Goal: Feedback & Contribution: Contribute content

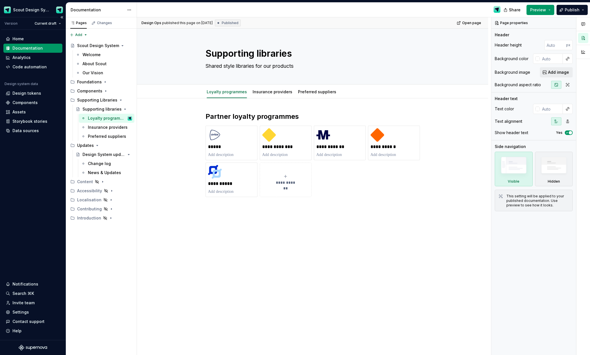
click at [36, 47] on div "Documentation" at bounding box center [27, 48] width 30 height 6
click at [104, 91] on icon "Page tree" at bounding box center [105, 91] width 5 height 5
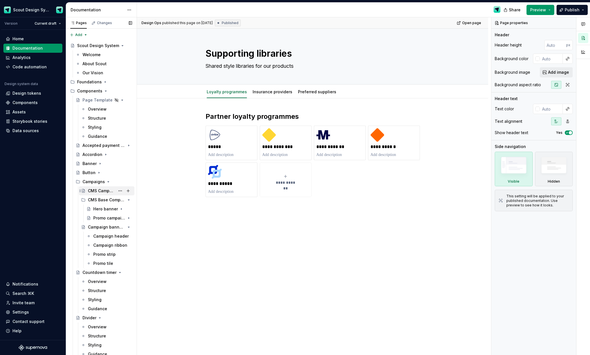
click at [107, 188] on div "CMS Campaigns" at bounding box center [101, 191] width 27 height 6
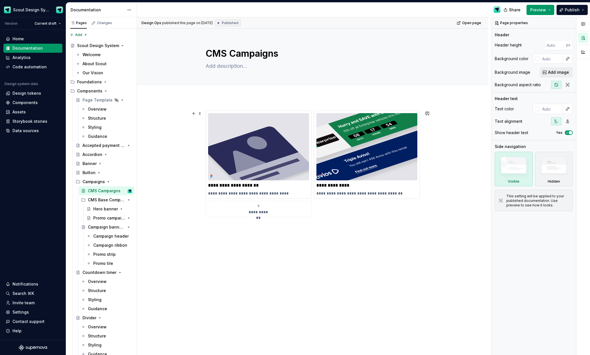
click at [276, 211] on div "**********" at bounding box center [258, 209] width 101 height 11
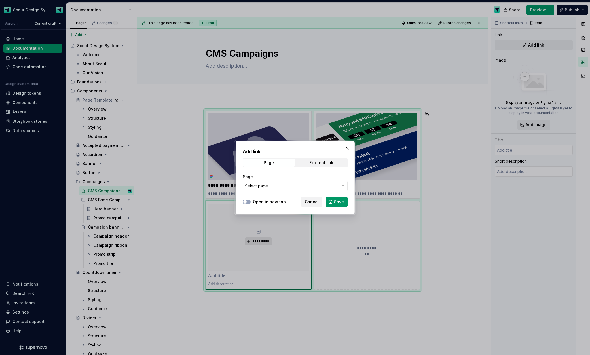
drag, startPoint x: 313, startPoint y: 203, endPoint x: 267, endPoint y: 237, distance: 57.3
click at [313, 203] on span "Cancel" at bounding box center [312, 202] width 14 height 6
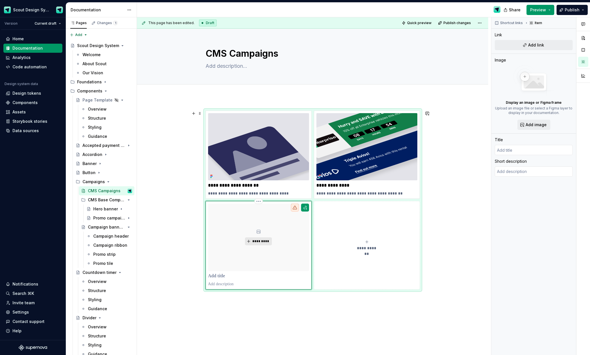
click at [261, 242] on span "*********" at bounding box center [260, 241] width 17 height 5
type textarea "*"
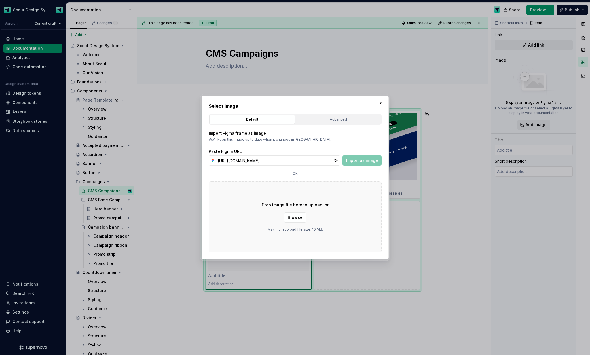
scroll to position [0, 157]
type input "https://www.figma.com/design/Ma4o8aUoC29DAP2Z0RSzwm/Scout-Design-System-Compone…"
click at [357, 161] on span "Import as image" at bounding box center [362, 161] width 32 height 6
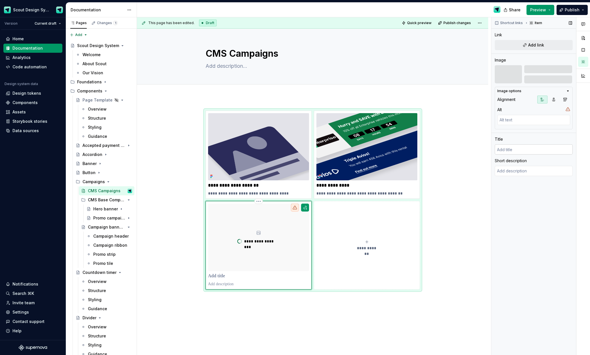
click at [525, 152] on input "text" at bounding box center [534, 149] width 78 height 10
type textarea "*"
type input "B"
type textarea "*"
type input "Ba"
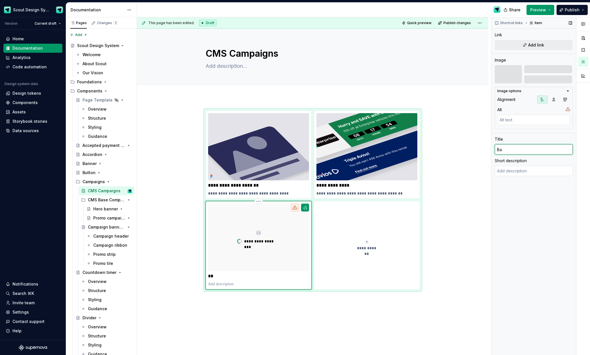
type textarea "*"
type input "Ban"
type textarea "*"
type input "Bann"
type textarea "*"
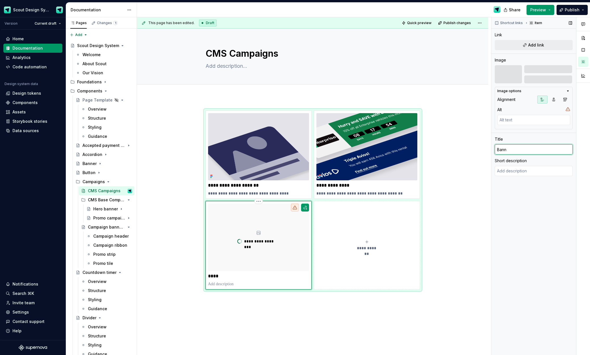
type input "Banne"
type textarea "*"
type input "Banner"
type textarea "*"
type input "Banner"
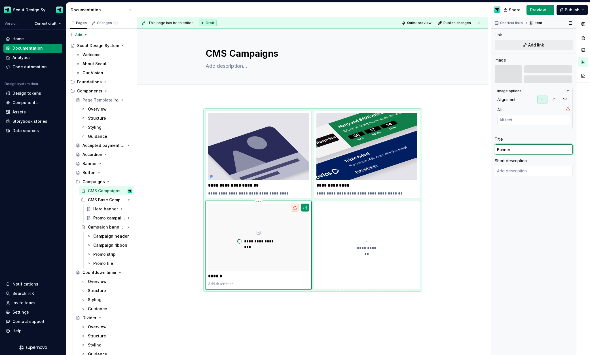
type textarea "*"
type input "Banner p"
type textarea "*"
type input "Banner pl"
type textarea "*"
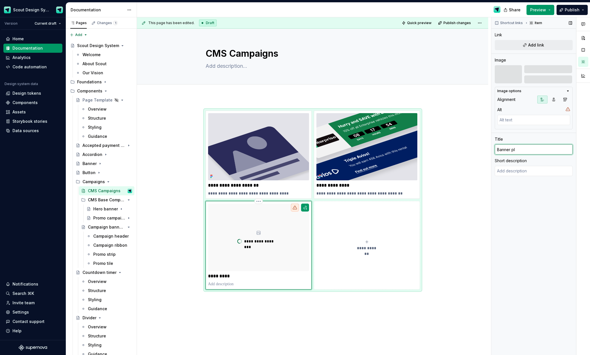
type input "Banner pla"
type textarea "*"
type input "Banner place"
type textarea "*"
type input "Banner placem"
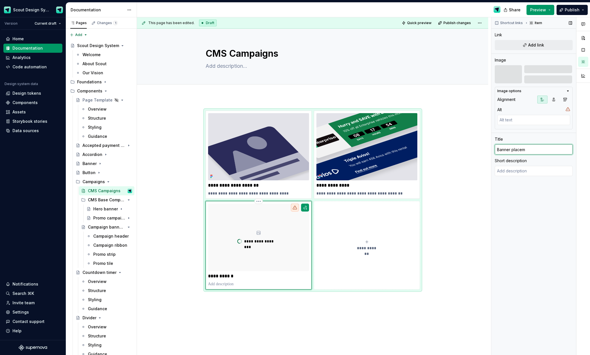
type textarea "*"
type input "Banner placeme"
type textarea "*"
type input "Banner placemen"
type textarea "*"
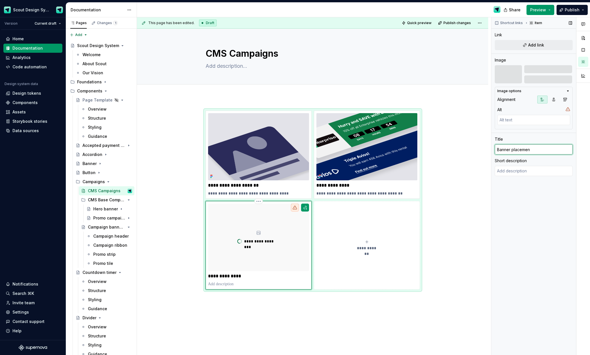
type input "Banner placement"
type textarea "*"
type input "Banner placements"
click at [519, 172] on textarea at bounding box center [534, 171] width 78 height 10
type textarea "*"
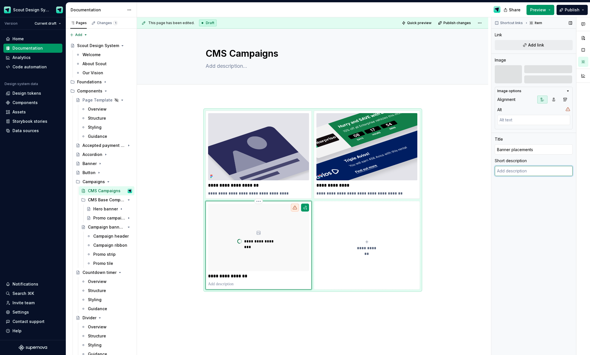
type textarea "W"
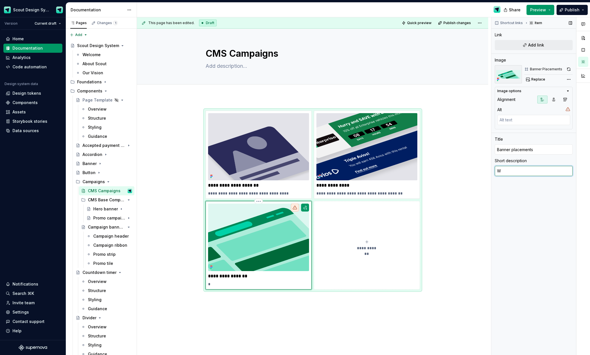
type textarea "*"
type textarea "Wh"
type textarea "*"
type textarea "Wher"
type textarea "*"
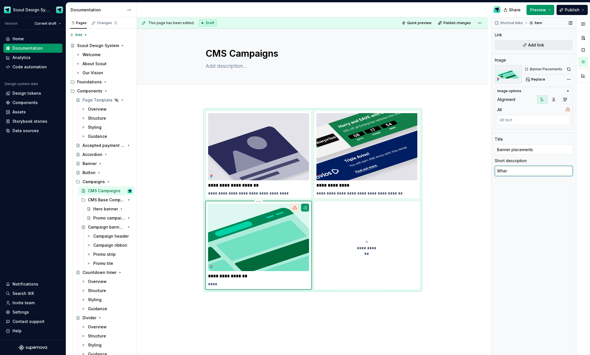
type textarea "Where"
type textarea "*"
type textarea "Where"
type textarea "*"
type textarea "Where w"
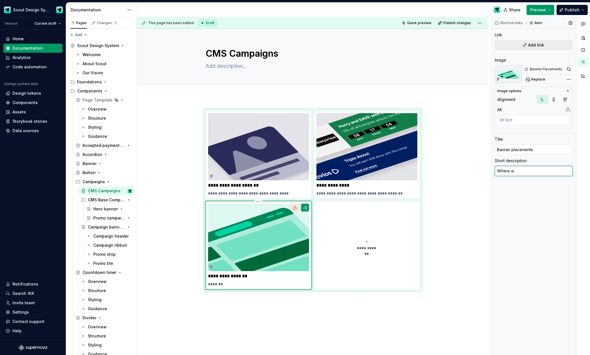
type textarea "*"
type textarea "Where we"
type textarea "*"
type textarea "Where we"
type textarea "*"
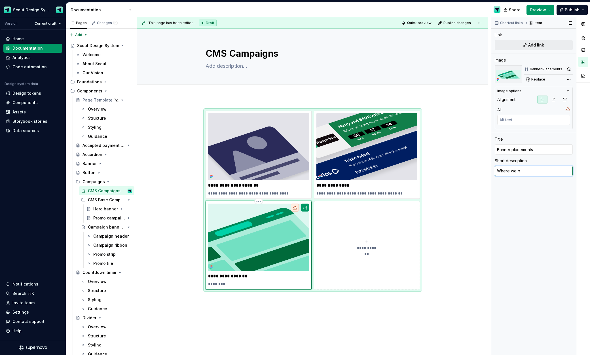
type textarea "Where we po"
type textarea "*"
type textarea "Where we pou"
type textarea "*"
type textarea "Where we pout"
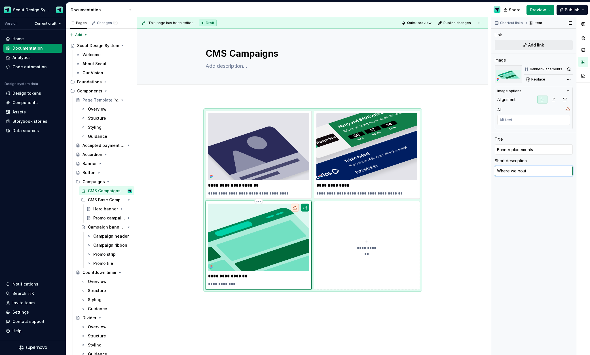
type textarea "*"
type textarea "Where we pou"
type textarea "*"
type textarea "Where we po"
type textarea "*"
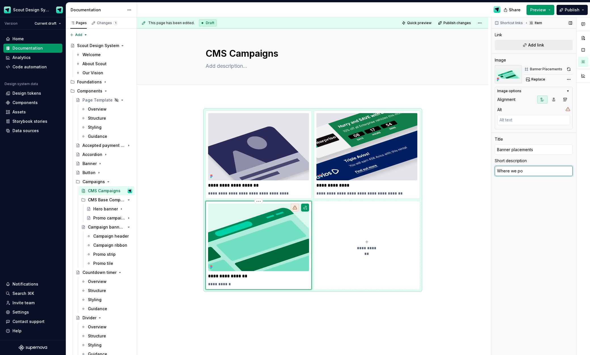
type textarea "Where we p"
type textarea "*"
type textarea "Where we pu"
type textarea "*"
type textarea "Where we put"
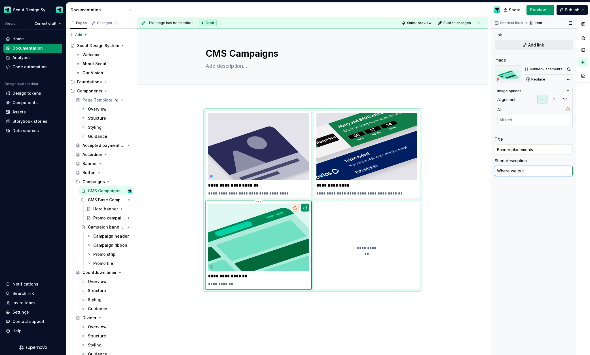
type textarea "*"
type textarea "Where we put"
type textarea "*"
type textarea "Where we put o"
type textarea "*"
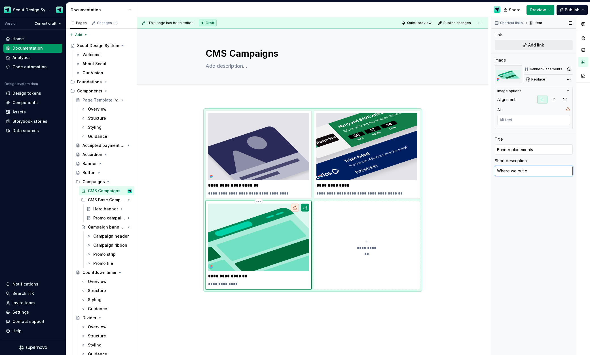
type textarea "Where we put ou"
type textarea "*"
type textarea "Where we put our"
type textarea "*"
type textarea "Where we put our"
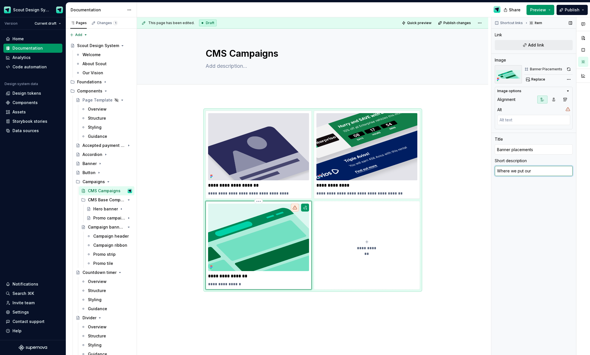
type textarea "*"
type textarea "Where we put our ba"
type textarea "*"
type textarea "Where we put our ban"
type textarea "*"
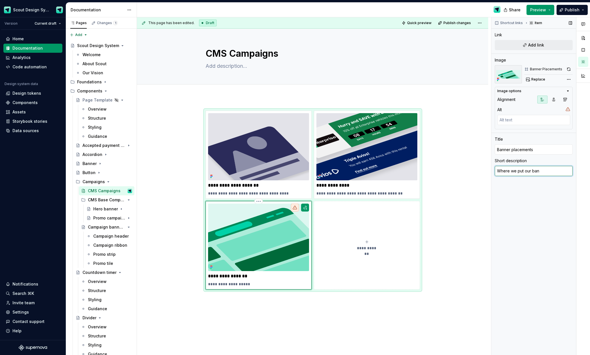
type textarea "Where we put our bann"
type textarea "*"
type textarea "Where we put our banne"
type textarea "*"
type textarea "Where we put our banner"
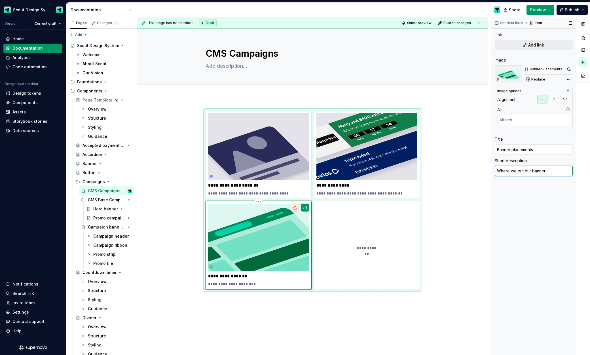
type textarea "*"
type textarea "Where we put our banners"
type textarea "*"
type textarea "Where we put our banners"
type textarea "*"
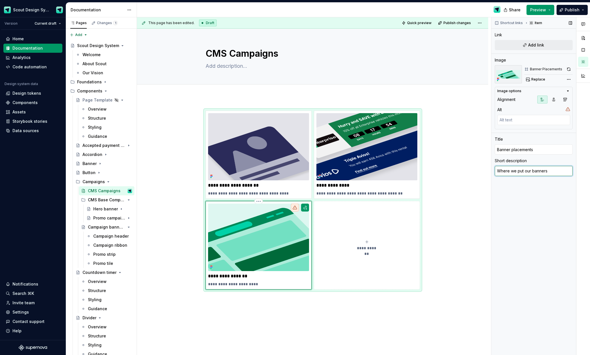
type textarea "Where we put our banners o"
type textarea "*"
type textarea "Where we put our banners on"
type textarea "*"
type textarea "Where we put our banners on"
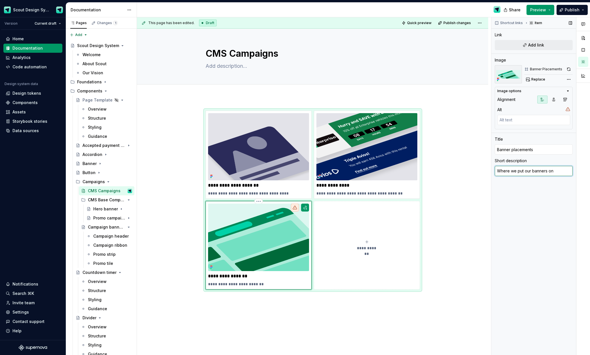
type textarea "*"
type textarea "Where we put our banners on o"
type textarea "*"
type textarea "Where we put our banners on out"
type textarea "*"
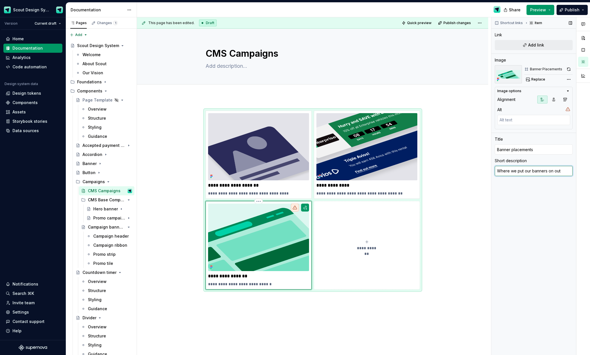
type textarea "Where we put our banners on ou"
type textarea "*"
type textarea "Where we put our banners on our"
type textarea "*"
type textarea "Where we put our banners on our"
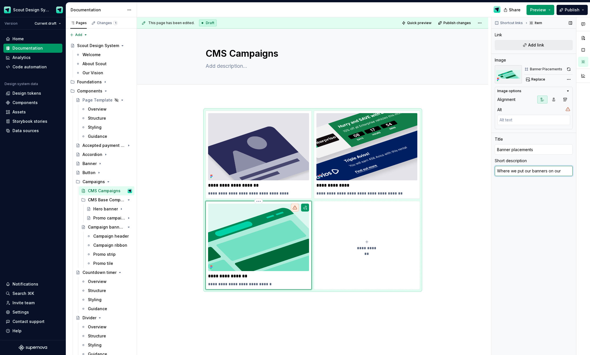
type textarea "*"
type textarea "Where we put our banners on our p"
type textarea "*"
type textarea "Where we put our banners on our pr"
type textarea "*"
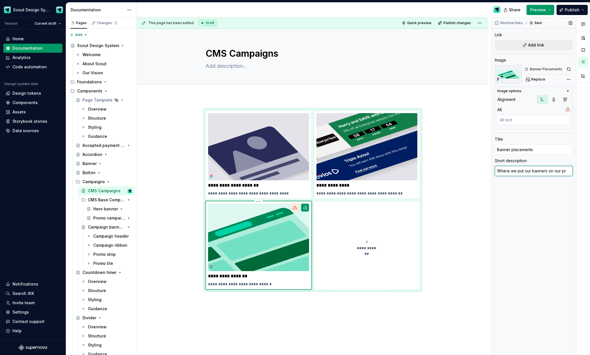
type textarea "Where we put our banners on our pro"
type textarea "*"
type textarea "Where we put our banners on our prod"
type textarea "*"
type textarea "Where we put our banners on our produc"
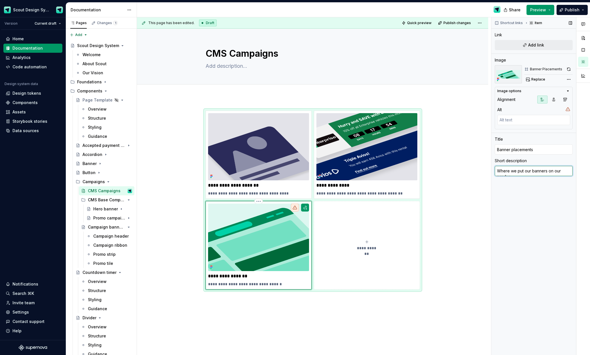
type textarea "*"
type textarea "Where we put our banners on our product"
type textarea "*"
type textarea "Where we put our banners on our products"
click at [470, 252] on div "**********" at bounding box center [312, 256] width 351 height 319
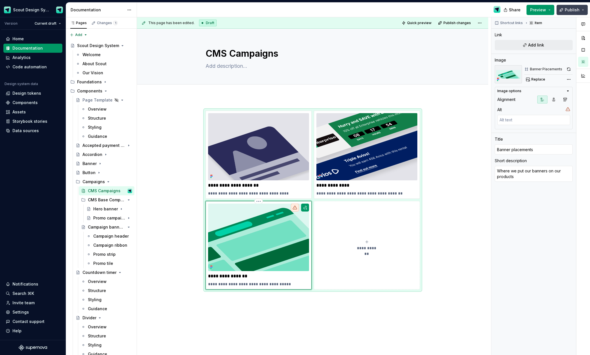
click at [575, 12] on span "Publish" at bounding box center [572, 10] width 15 height 6
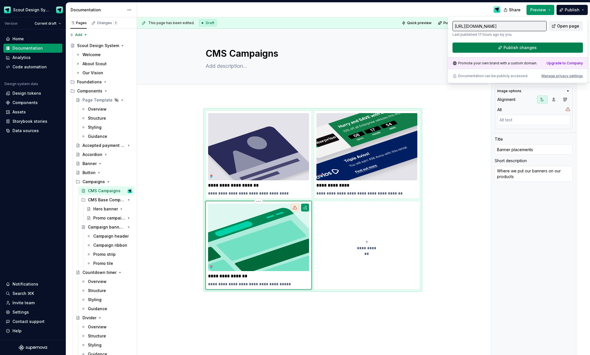
click at [555, 46] on button "Publish changes" at bounding box center [518, 48] width 130 height 10
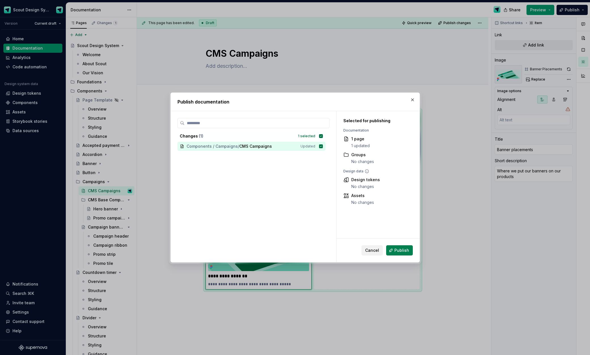
click at [393, 250] on button "Publish" at bounding box center [399, 250] width 27 height 10
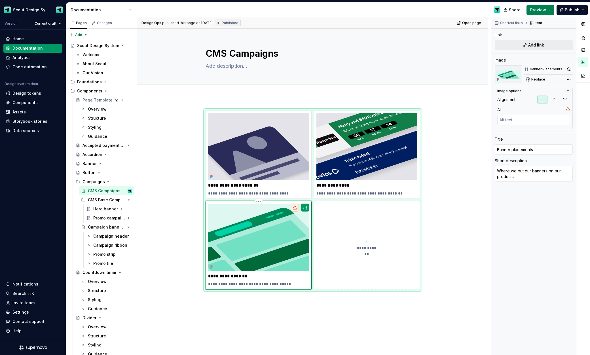
click at [551, 10] on button "Preview" at bounding box center [541, 10] width 28 height 10
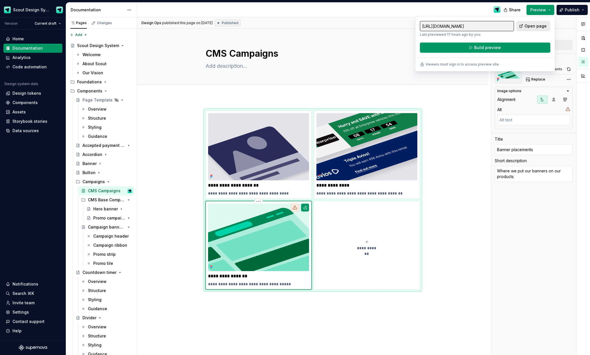
click at [525, 26] on link "Open page" at bounding box center [533, 26] width 34 height 10
click at [261, 274] on p "**********" at bounding box center [258, 276] width 101 height 6
click at [538, 11] on span "Preview" at bounding box center [538, 10] width 16 height 6
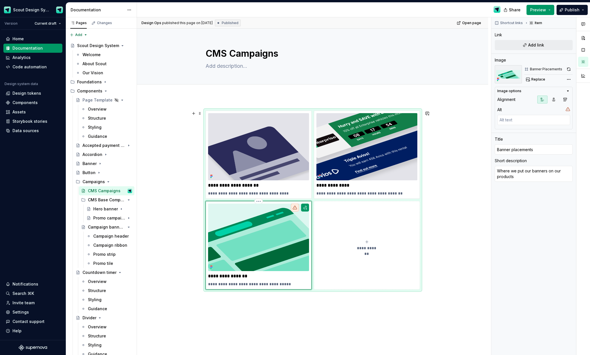
click at [273, 246] on img at bounding box center [258, 237] width 101 height 67
click at [306, 209] on button "button" at bounding box center [305, 208] width 8 height 8
type textarea "*"
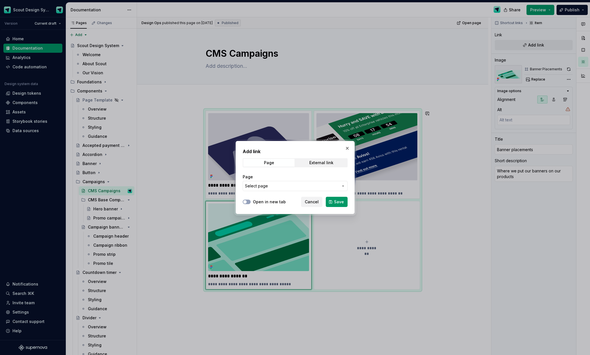
click at [303, 187] on span "Select page" at bounding box center [292, 186] width 94 height 6
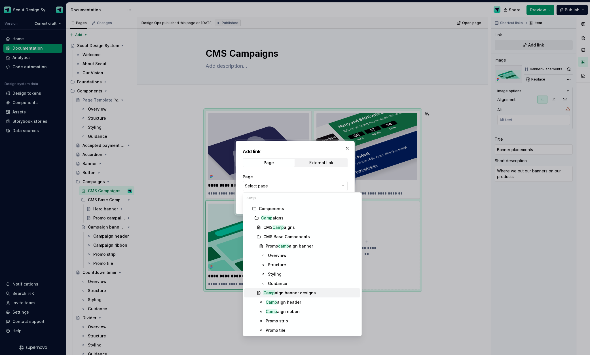
type input "camp"
click at [304, 293] on div "Camp aign banner designs" at bounding box center [289, 293] width 52 height 6
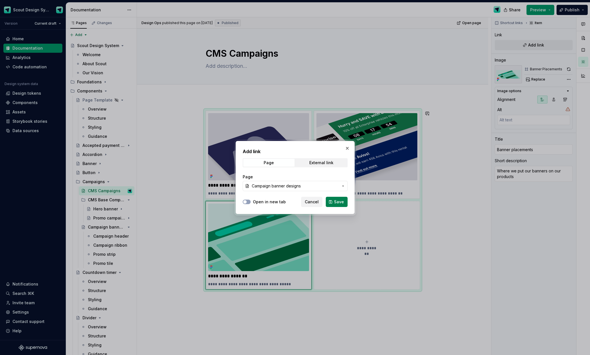
click at [333, 204] on button "Save" at bounding box center [337, 202] width 22 height 10
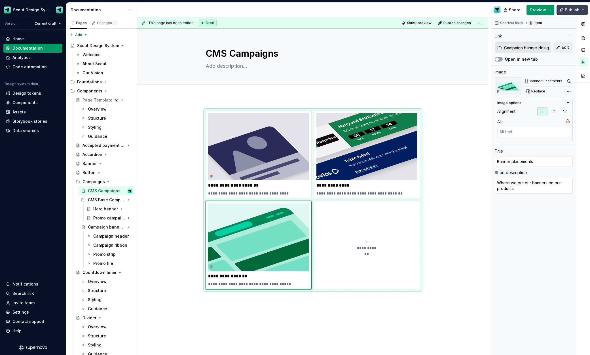
click at [572, 8] on span "Publish" at bounding box center [572, 10] width 15 height 6
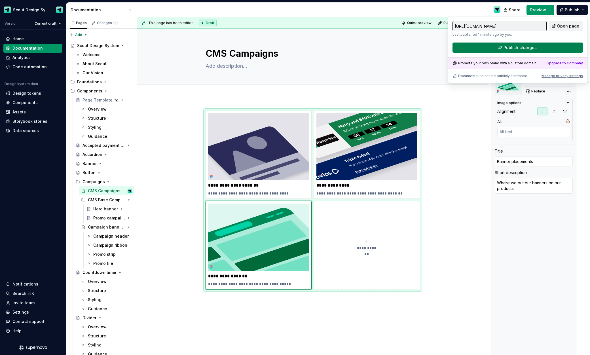
click at [532, 48] on span "Publish changes" at bounding box center [520, 48] width 33 height 6
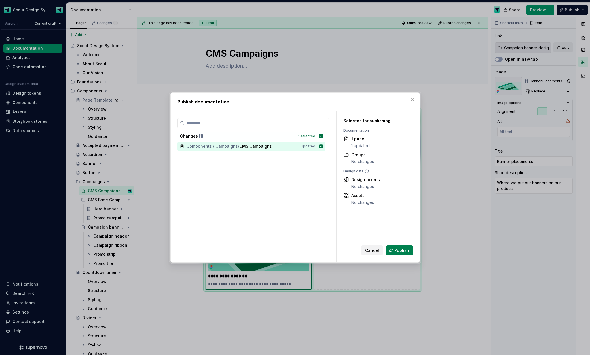
click at [400, 251] on span "Publish" at bounding box center [401, 251] width 15 height 6
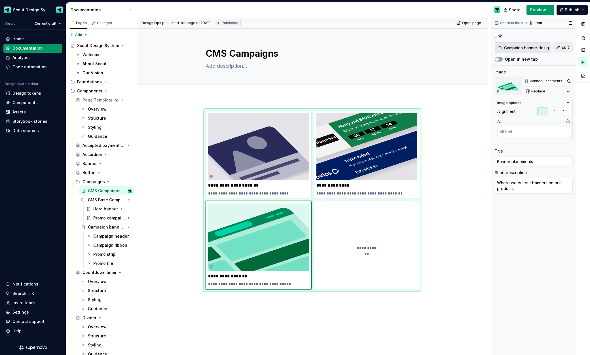
click at [567, 82] on button "button" at bounding box center [569, 81] width 8 height 8
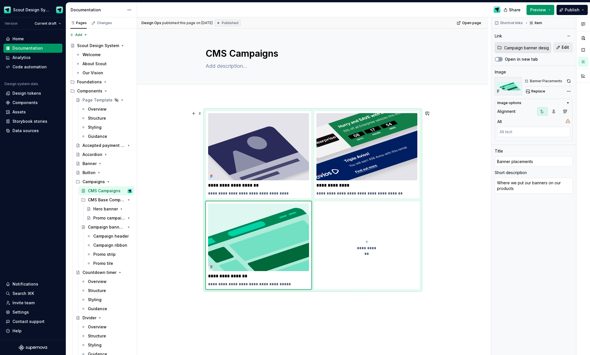
click at [420, 225] on div "**********" at bounding box center [313, 200] width 214 height 179
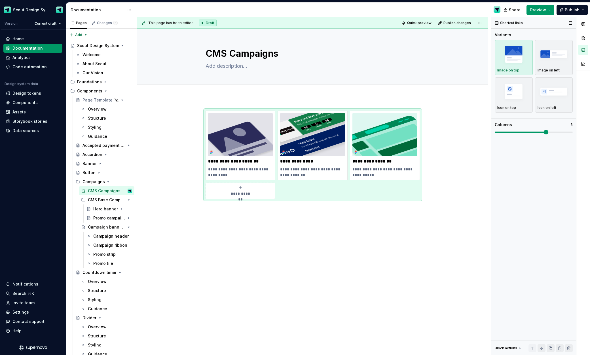
click at [540, 133] on span at bounding box center [534, 132] width 78 height 5
click at [570, 11] on span "Publish" at bounding box center [572, 10] width 15 height 6
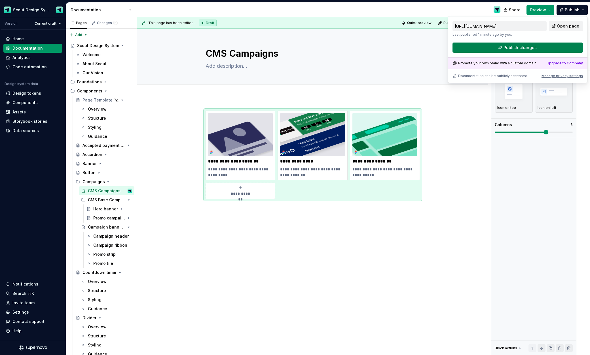
click at [483, 52] on button "Publish changes" at bounding box center [518, 48] width 130 height 10
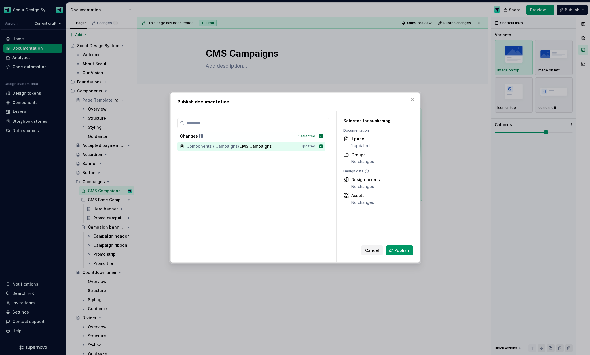
drag, startPoint x: 392, startPoint y: 249, endPoint x: 393, endPoint y: 239, distance: 10.6
click at [392, 249] on button "Publish" at bounding box center [399, 250] width 27 height 10
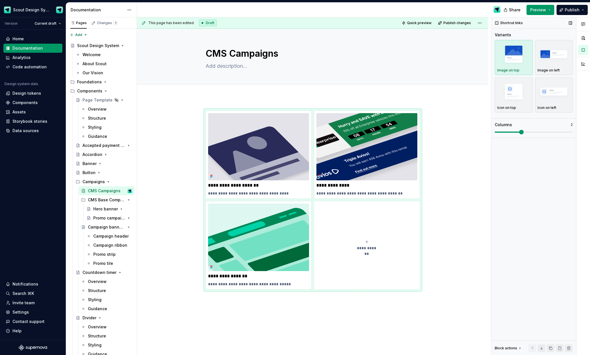
click at [524, 131] on span at bounding box center [534, 132] width 78 height 5
click at [549, 58] on img "button" at bounding box center [554, 54] width 33 height 21
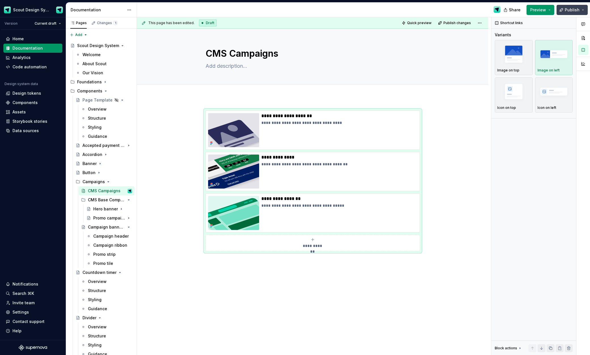
click at [569, 10] on span "Publish" at bounding box center [572, 10] width 15 height 6
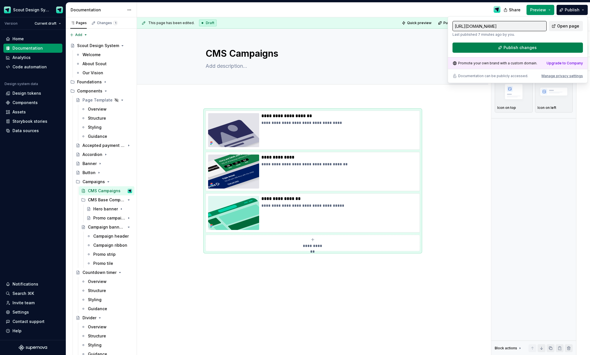
click at [539, 45] on button "Publish changes" at bounding box center [518, 48] width 130 height 10
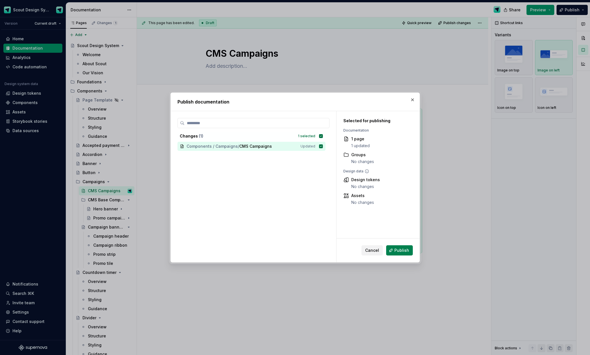
click at [401, 248] on span "Publish" at bounding box center [401, 251] width 15 height 6
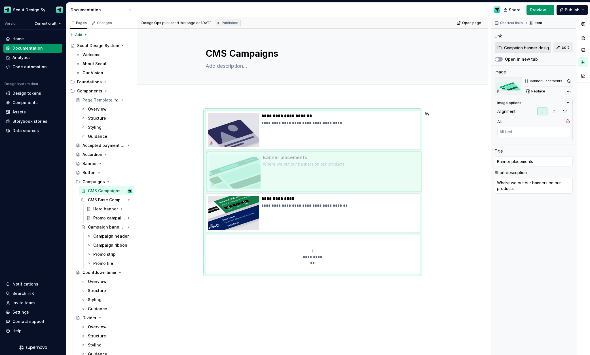
drag, startPoint x: 324, startPoint y: 214, endPoint x: 324, endPoint y: 178, distance: 36.0
click at [324, 178] on body "Scout Design System Version Current draft Home Documentation Analytics Code aut…" at bounding box center [295, 177] width 590 height 355
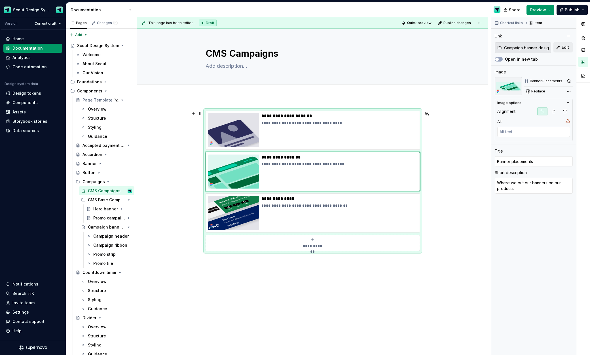
click at [420, 248] on div "**********" at bounding box center [313, 181] width 214 height 141
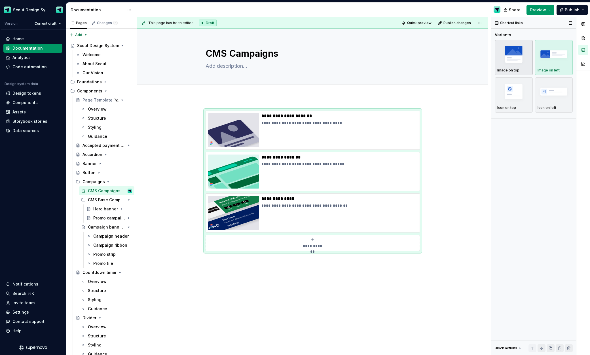
click at [523, 65] on div "button" at bounding box center [513, 54] width 33 height 23
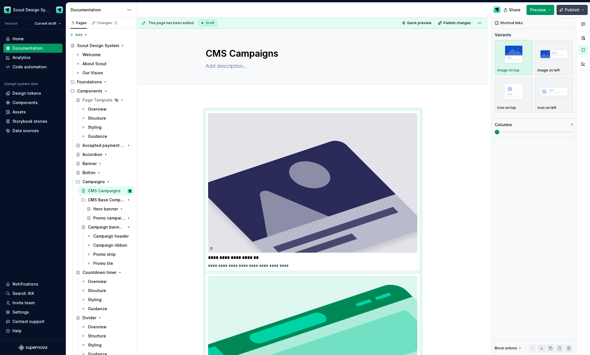
click at [564, 12] on button "Publish" at bounding box center [572, 10] width 31 height 10
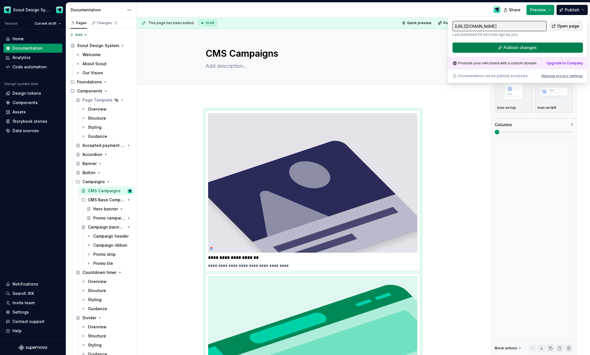
click at [527, 47] on span "Publish changes" at bounding box center [520, 48] width 33 height 6
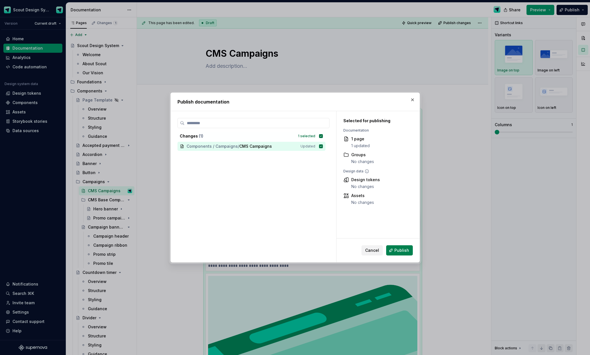
click at [407, 251] on span "Publish" at bounding box center [401, 251] width 15 height 6
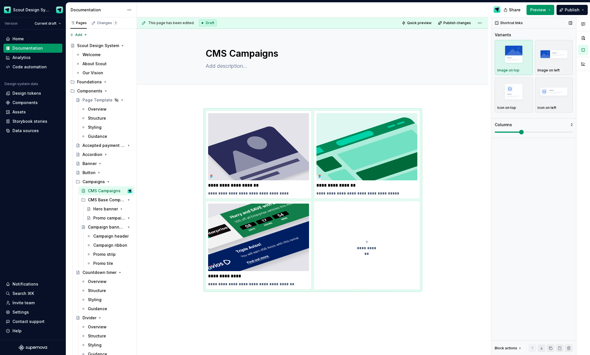
click at [524, 133] on span at bounding box center [521, 132] width 5 height 5
click at [572, 10] on span "Publish" at bounding box center [572, 10] width 15 height 6
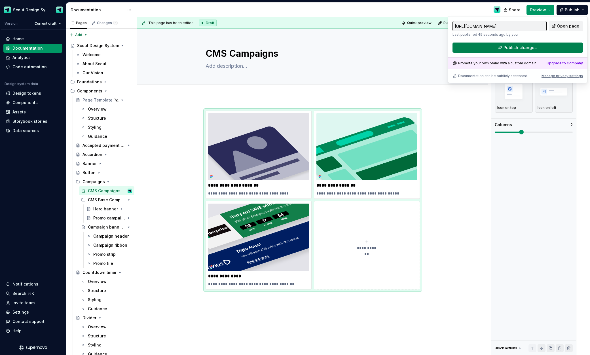
click at [507, 47] on span "Publish changes" at bounding box center [520, 48] width 33 height 6
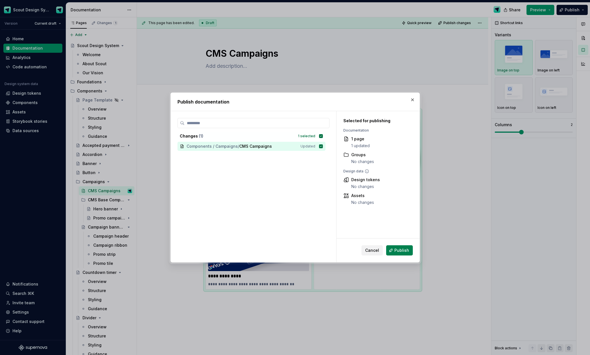
click at [397, 250] on span "Publish" at bounding box center [401, 251] width 15 height 6
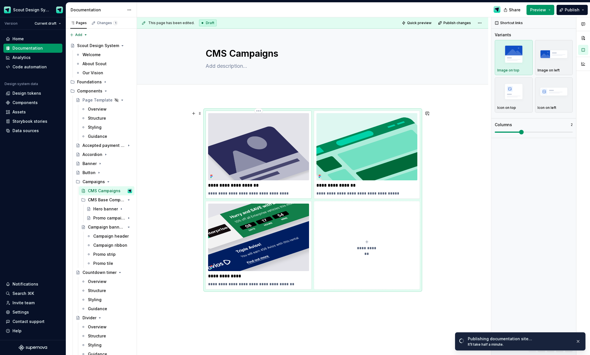
click at [242, 144] on img at bounding box center [258, 146] width 101 height 67
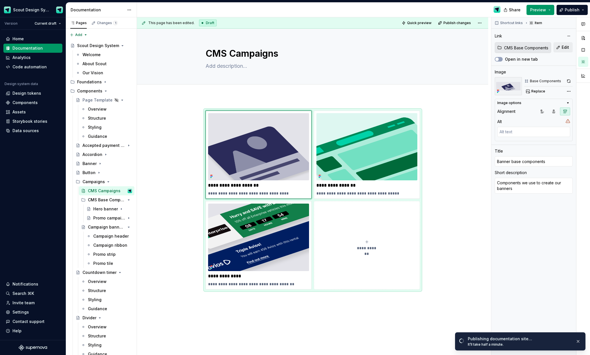
click at [570, 91] on div "Comments Open comments No comments yet Select ‘Comment’ from the block context …" at bounding box center [540, 186] width 99 height 338
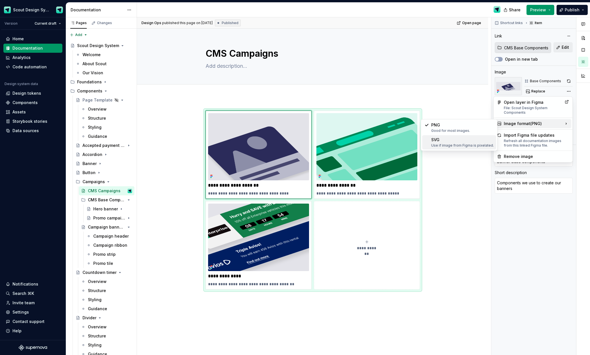
click at [466, 141] on div "SVG Use if image from Figma is pixelated." at bounding box center [462, 142] width 63 height 11
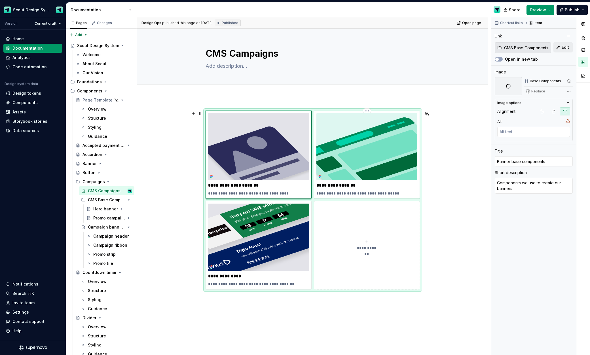
type textarea "*"
type input "Campaign banner designs"
type input "Banner placements"
type textarea "Where we put our banners on our products"
drag, startPoint x: 373, startPoint y: 148, endPoint x: 432, endPoint y: 132, distance: 60.7
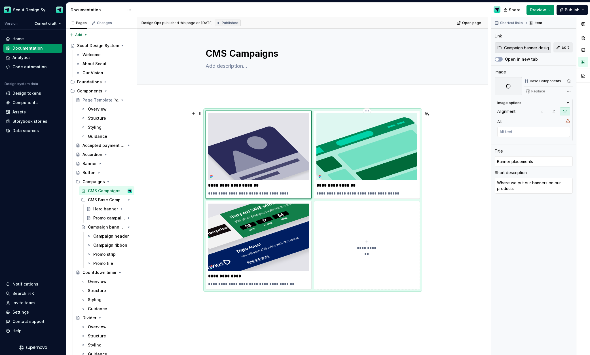
click at [373, 148] on img at bounding box center [366, 146] width 101 height 67
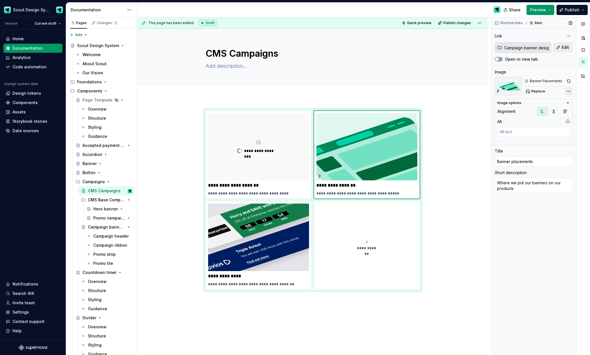
click at [568, 90] on div "Comments Open comments No comments yet Select ‘Comment’ from the block context …" at bounding box center [540, 186] width 99 height 338
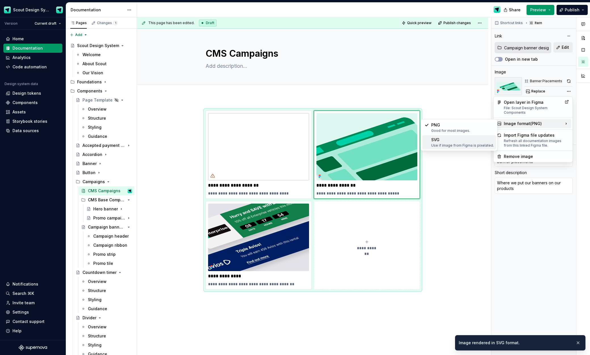
click at [469, 145] on div "Use if image from Figma is pixelated." at bounding box center [462, 145] width 63 height 5
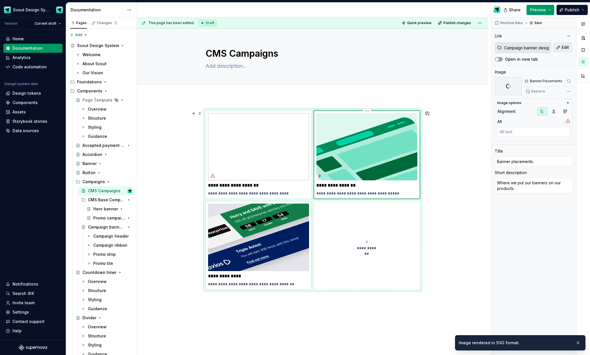
type textarea "*"
type input "Banner designs"
type textarea "Banner designs that we use in our products"
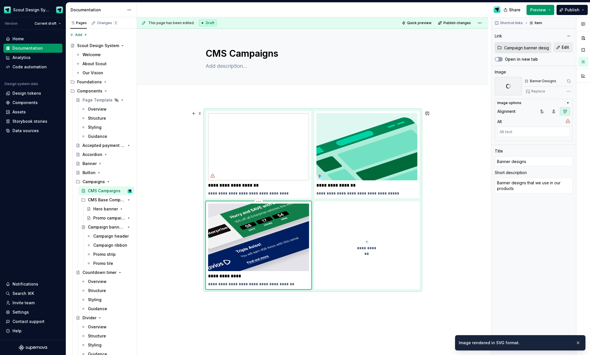
click at [262, 237] on img at bounding box center [258, 237] width 101 height 67
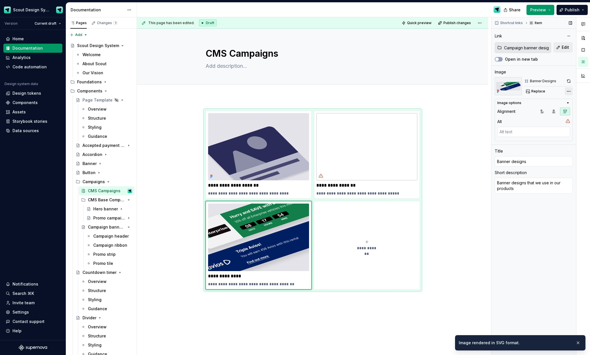
click at [570, 91] on div "Comments Open comments No comments yet Select ‘Comment’ from the block context …" at bounding box center [540, 186] width 99 height 338
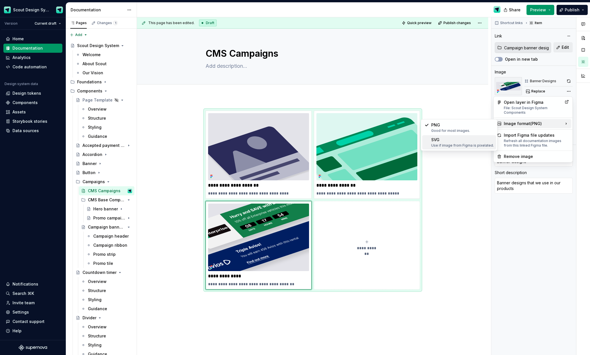
click at [458, 141] on div "SVG Use if image from Figma is pixelated." at bounding box center [462, 142] width 63 height 11
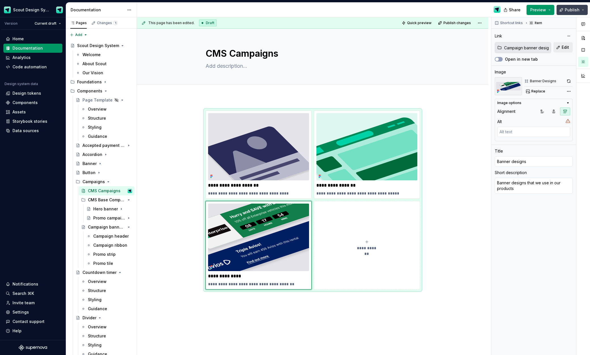
click at [568, 12] on span "Publish" at bounding box center [572, 10] width 15 height 6
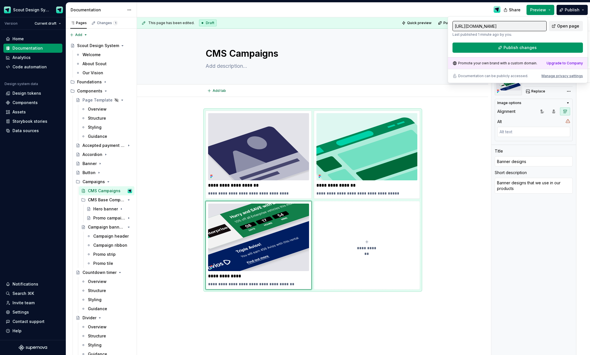
click at [350, 90] on div "Add tab" at bounding box center [313, 91] width 214 height 8
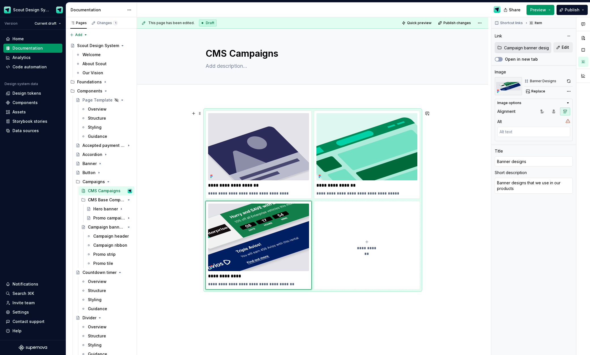
click at [406, 289] on div "**********" at bounding box center [313, 200] width 214 height 179
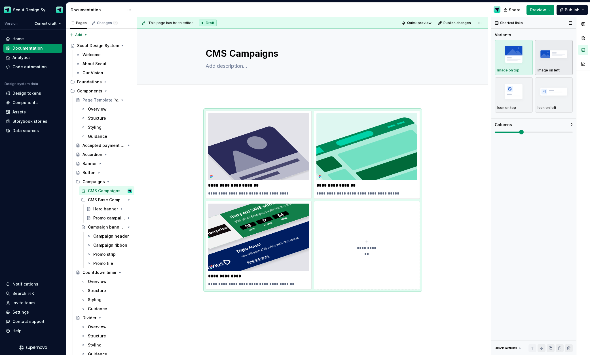
click at [551, 60] on img "button" at bounding box center [554, 54] width 33 height 21
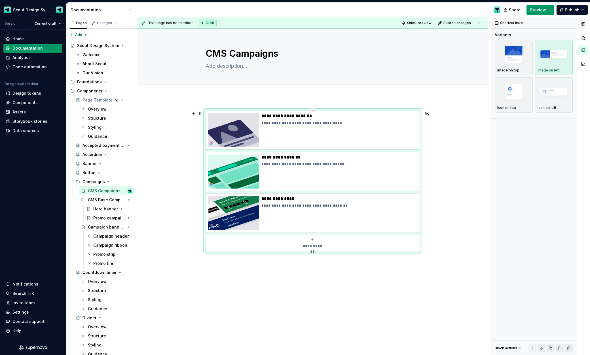
drag, startPoint x: 244, startPoint y: 127, endPoint x: 304, endPoint y: 116, distance: 61.1
click at [244, 127] on img at bounding box center [233, 130] width 51 height 34
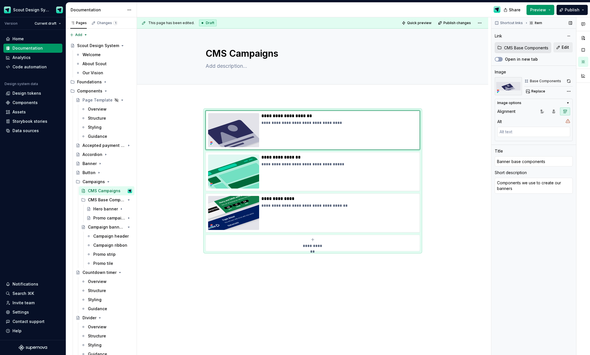
click at [569, 81] on button "button" at bounding box center [569, 81] width 8 height 8
type textarea "*"
type input "Campaign banner designs"
type input "Banner placements"
type textarea "Where we put our banners on our products"
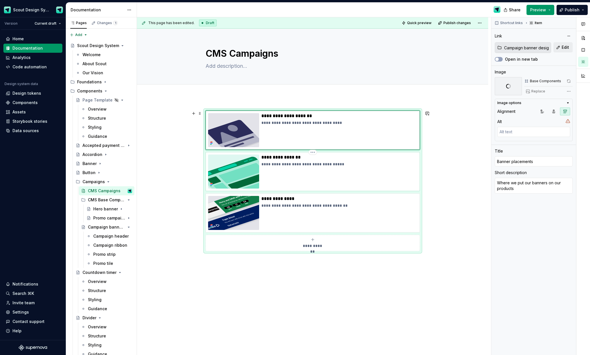
drag, startPoint x: 217, startPoint y: 168, endPoint x: 232, endPoint y: 167, distance: 14.8
click at [217, 168] on img at bounding box center [233, 172] width 51 height 34
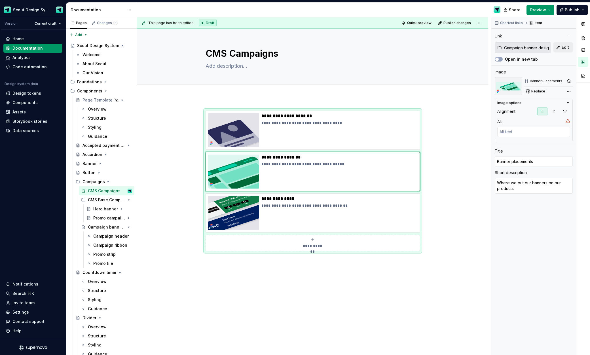
drag, startPoint x: 570, startPoint y: 81, endPoint x: 483, endPoint y: 124, distance: 96.0
click at [570, 81] on button "button" at bounding box center [569, 81] width 8 height 8
type textarea "*"
type input "Banner designs"
type textarea "Banner designs that we use in our products"
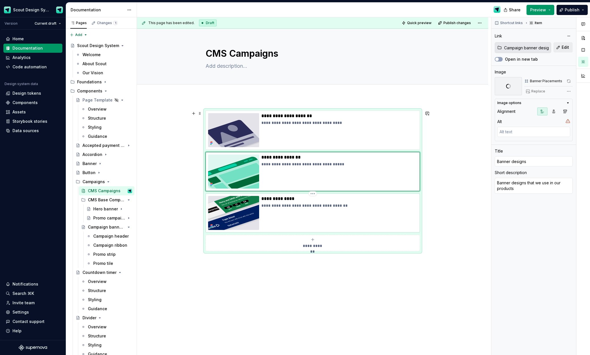
click at [250, 210] on img at bounding box center [233, 213] width 51 height 34
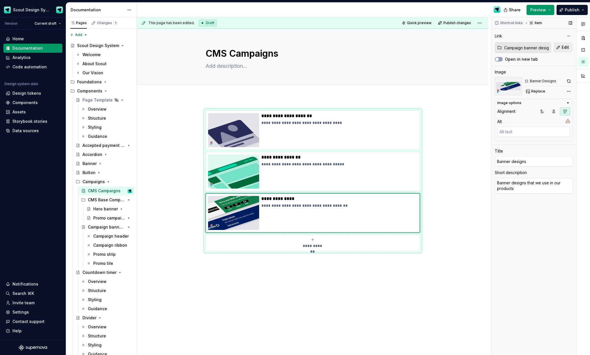
drag, startPoint x: 567, startPoint y: 81, endPoint x: 550, endPoint y: 93, distance: 21.3
click at [567, 81] on button "button" at bounding box center [569, 81] width 8 height 8
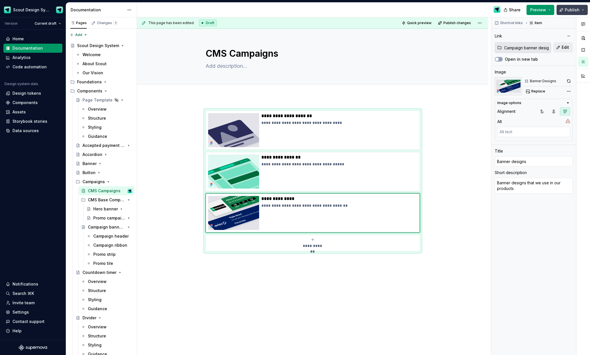
click at [571, 10] on span "Publish" at bounding box center [572, 10] width 15 height 6
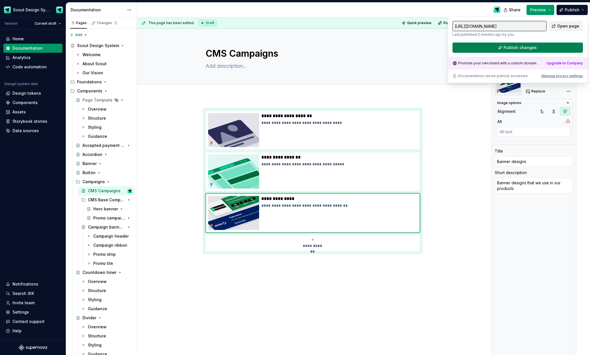
click at [529, 51] on button "Publish changes" at bounding box center [518, 48] width 130 height 10
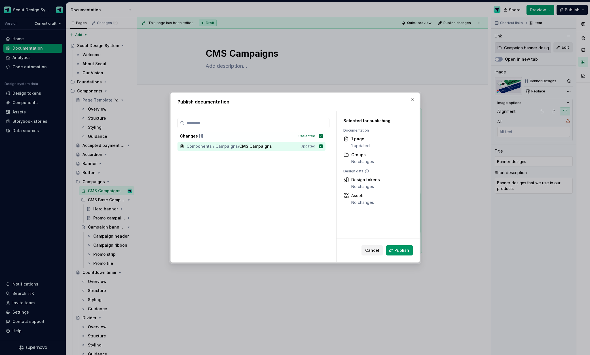
drag, startPoint x: 411, startPoint y: 250, endPoint x: 417, endPoint y: 243, distance: 9.3
click at [411, 250] on button "Publish" at bounding box center [399, 250] width 27 height 10
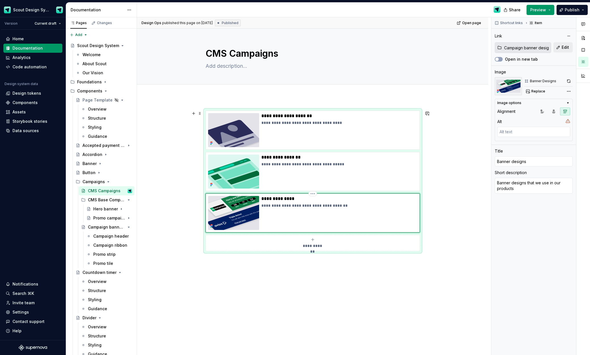
click at [238, 203] on img at bounding box center [233, 213] width 51 height 34
click at [570, 92] on div "Comments Open comments No comments yet Select ‘Comment’ from the block context …" at bounding box center [540, 186] width 99 height 338
click at [360, 332] on html "Scout Design System Version Current draft Home Documentation Analytics Code aut…" at bounding box center [295, 177] width 590 height 355
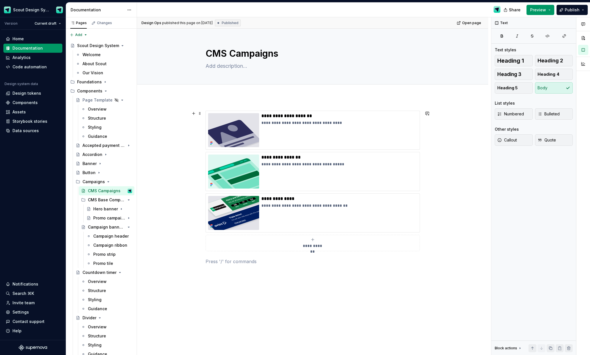
click at [434, 223] on div "**********" at bounding box center [312, 237] width 351 height 281
click at [221, 119] on img at bounding box center [233, 130] width 51 height 34
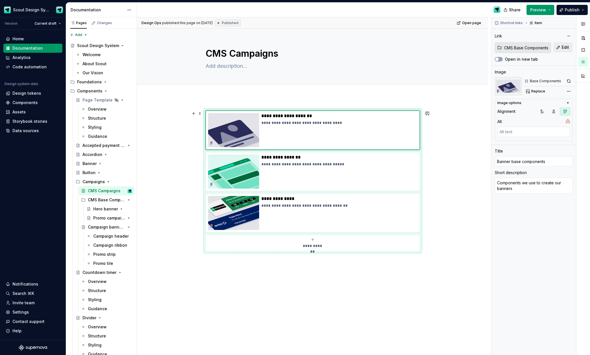
click at [420, 235] on div "**********" at bounding box center [313, 181] width 214 height 141
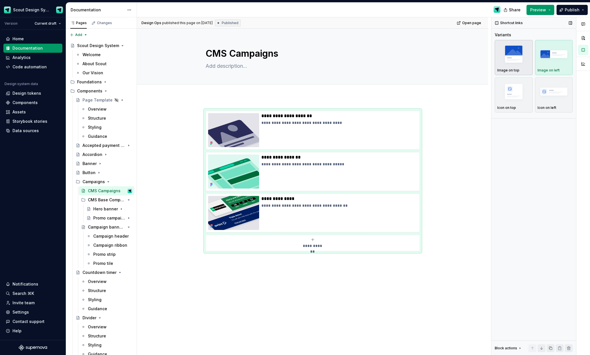
click at [519, 56] on img "button" at bounding box center [513, 54] width 33 height 21
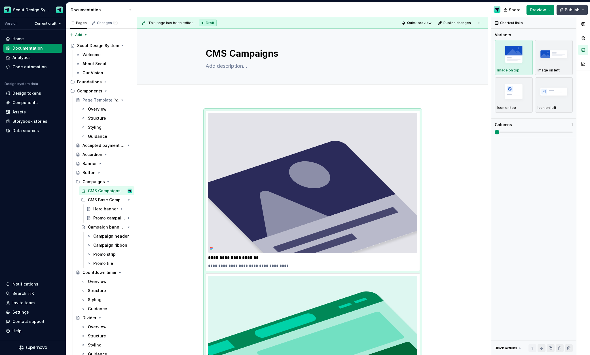
drag, startPoint x: 564, startPoint y: 12, endPoint x: 561, endPoint y: 12, distance: 3.2
click at [564, 12] on button "Publish" at bounding box center [572, 10] width 31 height 10
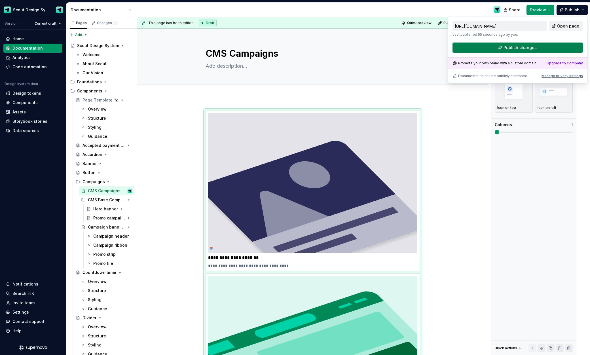
click at [514, 47] on span "Publish changes" at bounding box center [520, 48] width 33 height 6
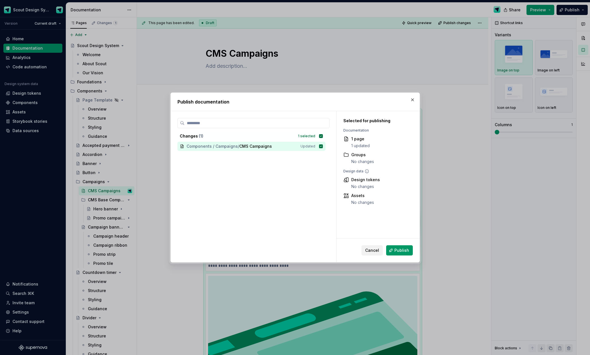
click at [398, 251] on span "Publish" at bounding box center [401, 251] width 15 height 6
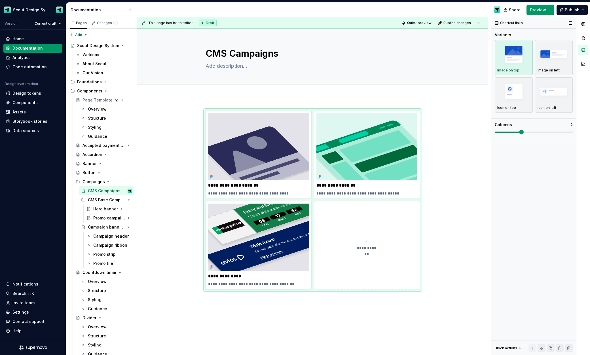
click at [519, 131] on span at bounding box center [521, 132] width 5 height 5
click at [573, 9] on span "Publish" at bounding box center [572, 10] width 15 height 6
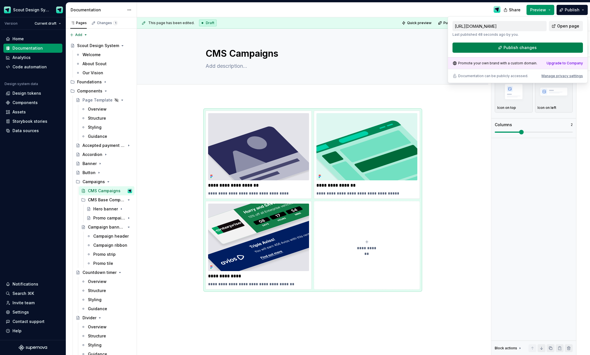
click at [513, 48] on span "Publish changes" at bounding box center [520, 48] width 33 height 6
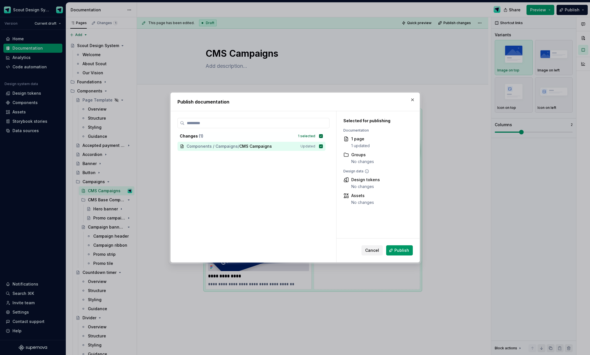
click at [402, 249] on span "Publish" at bounding box center [401, 251] width 15 height 6
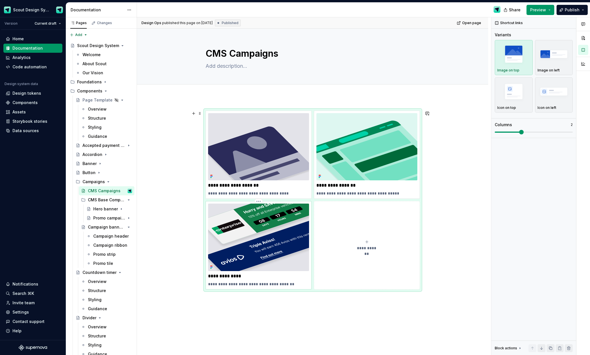
click at [267, 236] on img at bounding box center [258, 237] width 101 height 67
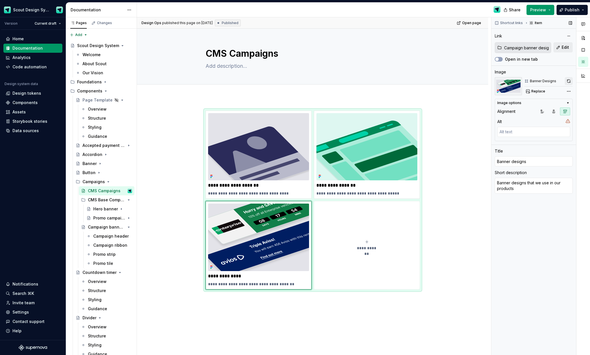
click at [567, 81] on button "button" at bounding box center [569, 81] width 8 height 8
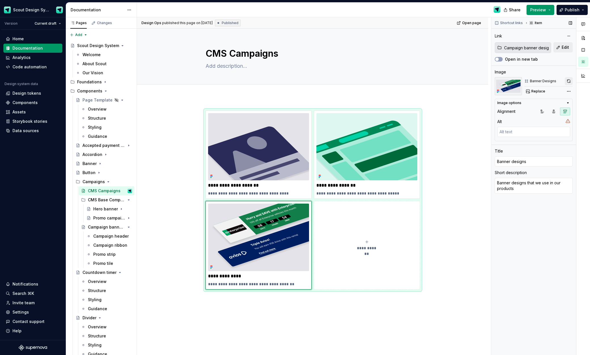
click at [570, 79] on button "button" at bounding box center [569, 81] width 8 height 8
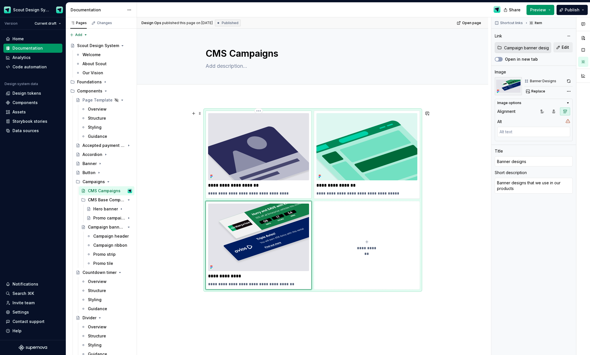
type textarea "*"
type input "CMS Base Components"
type input "Banner base components"
type textarea "Components we use to create our banners"
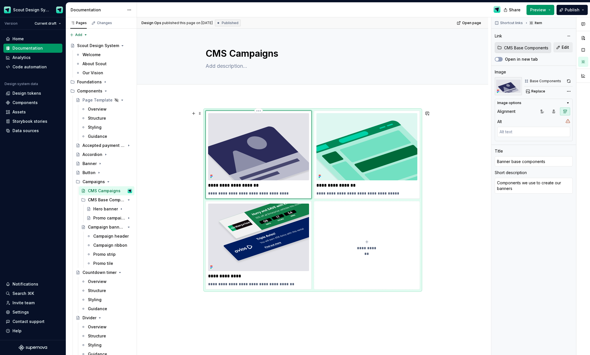
drag, startPoint x: 286, startPoint y: 125, endPoint x: 298, endPoint y: 123, distance: 11.8
click at [286, 125] on img at bounding box center [258, 146] width 101 height 67
drag, startPoint x: 569, startPoint y: 82, endPoint x: 497, endPoint y: 110, distance: 77.1
click at [569, 82] on button "button" at bounding box center [569, 81] width 8 height 8
type textarea "*"
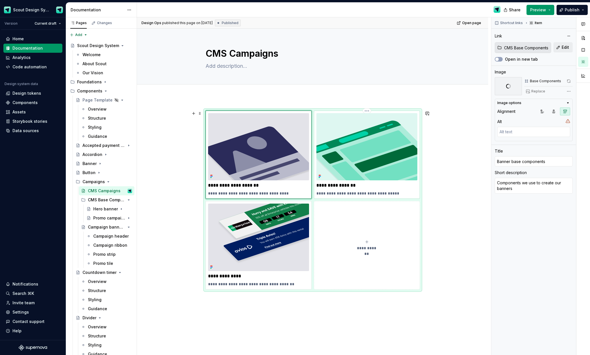
type input "Campaign banner designs"
type input "Banner placements"
type textarea "Where we put our banners on our products"
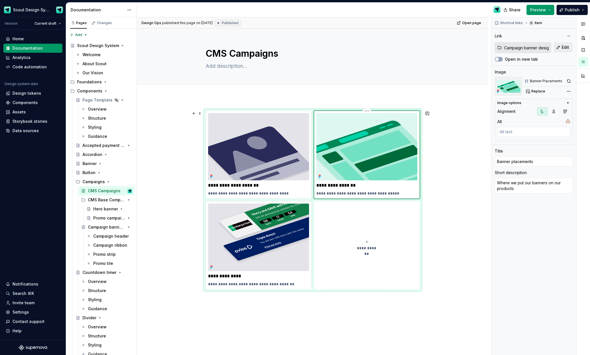
drag, startPoint x: 373, startPoint y: 148, endPoint x: 452, endPoint y: 134, distance: 80.4
click at [373, 148] on img at bounding box center [366, 146] width 101 height 67
click at [568, 83] on button "button" at bounding box center [569, 81] width 8 height 8
type textarea "*"
type input "Banner designs"
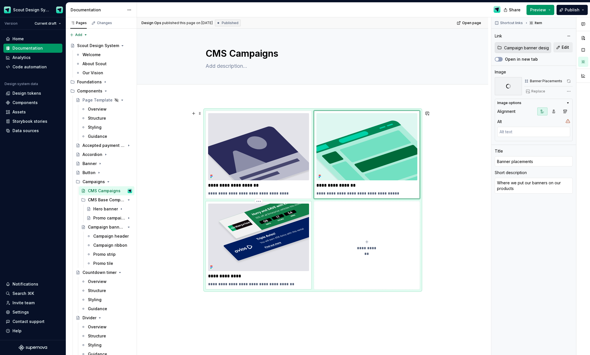
type textarea "Banner designs that we use in our products"
click at [293, 231] on img at bounding box center [258, 237] width 101 height 67
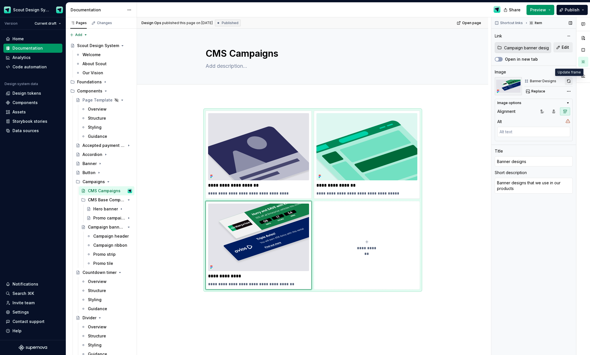
click at [568, 80] on button "button" at bounding box center [569, 81] width 8 height 8
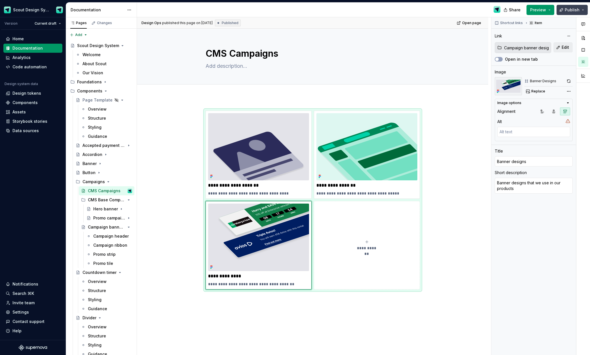
click at [570, 10] on span "Publish" at bounding box center [572, 10] width 15 height 6
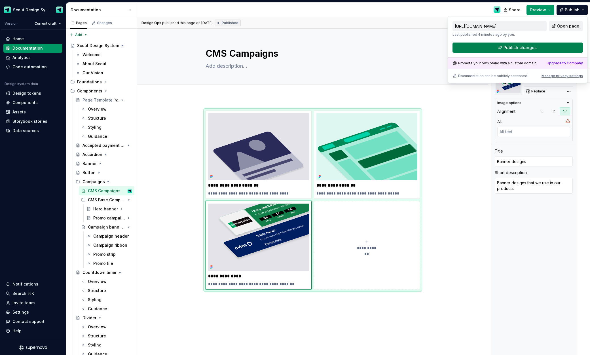
click at [545, 46] on button "Publish changes" at bounding box center [518, 48] width 130 height 10
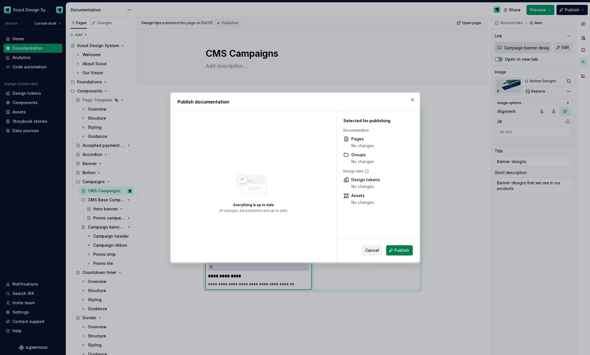
click at [401, 251] on span "Publish" at bounding box center [401, 251] width 15 height 6
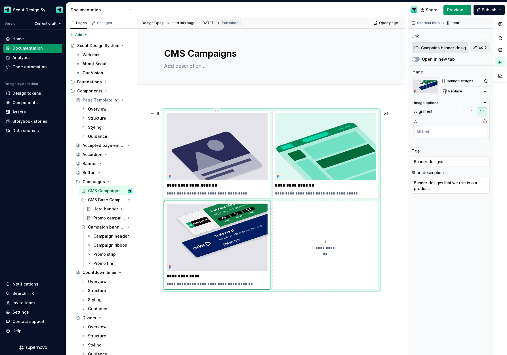
type textarea "*"
type input "CMS Base Components"
type input "Banner base components"
type textarea "Components we use to create our banners"
click at [204, 163] on img at bounding box center [216, 146] width 101 height 67
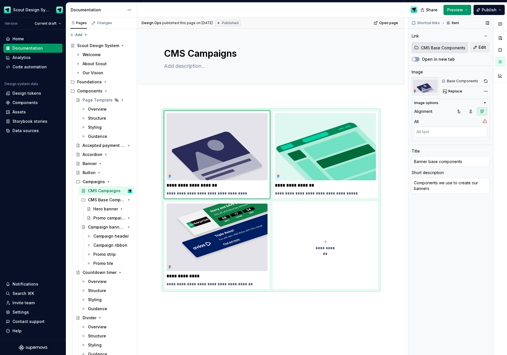
click at [485, 81] on button "button" at bounding box center [485, 81] width 8 height 8
type textarea "*"
type input "Campaign banner designs"
type input "Banner placements"
type textarea "Where we put our banners on our products"
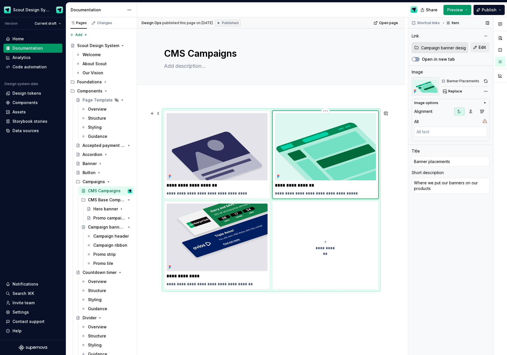
drag, startPoint x: 331, startPoint y: 154, endPoint x: 424, endPoint y: 124, distance: 98.2
click at [331, 154] on img at bounding box center [325, 146] width 101 height 67
click at [485, 81] on button "button" at bounding box center [485, 81] width 8 height 8
type textarea "*"
type input "Banner designs"
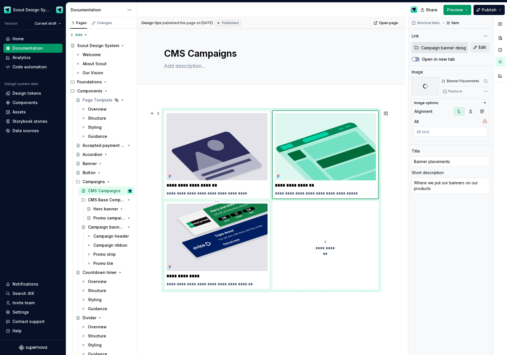
type textarea "Banner designs that we use in our products"
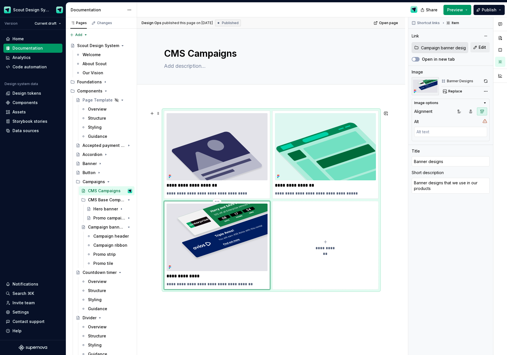
click at [262, 244] on img at bounding box center [216, 237] width 101 height 67
click at [486, 82] on button "button" at bounding box center [485, 81] width 8 height 8
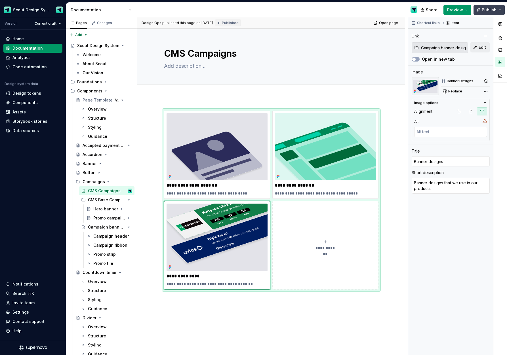
click at [481, 12] on button "Publish" at bounding box center [488, 10] width 31 height 10
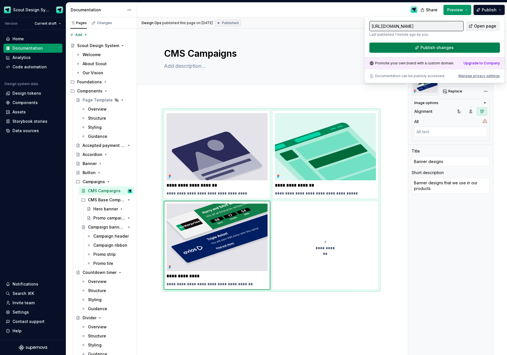
click at [420, 47] on button "Publish changes" at bounding box center [434, 48] width 130 height 10
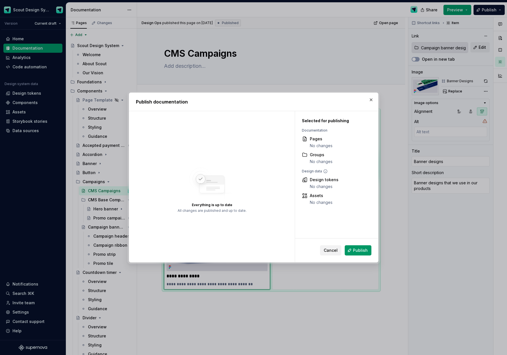
click at [356, 253] on button "Publish" at bounding box center [357, 250] width 27 height 10
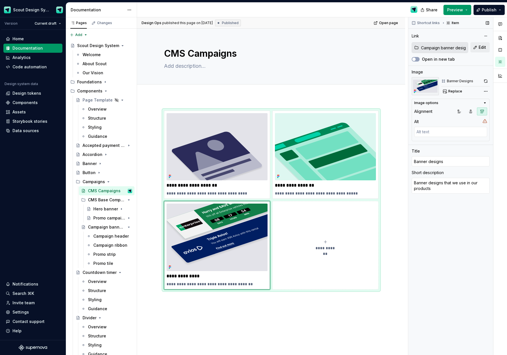
click at [489, 82] on div "Shortcut links Item Link Campaign banner designs Edit Open in new tab Image Ban…" at bounding box center [450, 186] width 85 height 338
click at [487, 82] on button "button" at bounding box center [485, 81] width 8 height 8
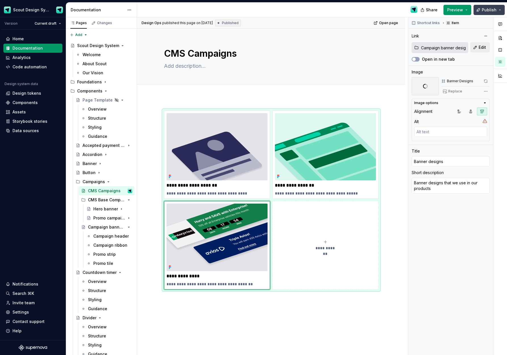
click at [489, 11] on span "Publish" at bounding box center [488, 10] width 15 height 6
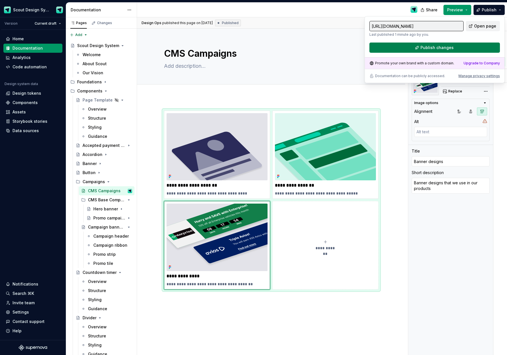
click at [432, 48] on span "Publish changes" at bounding box center [436, 48] width 33 height 6
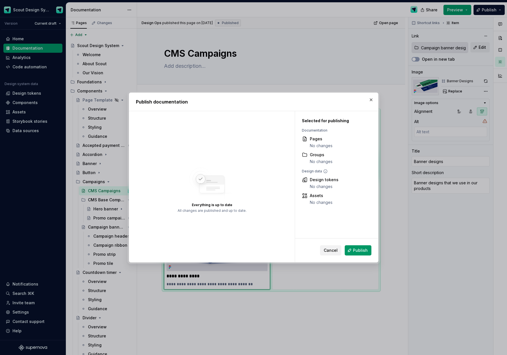
drag, startPoint x: 356, startPoint y: 252, endPoint x: 363, endPoint y: 254, distance: 7.3
click at [356, 252] on span "Publish" at bounding box center [360, 251] width 15 height 6
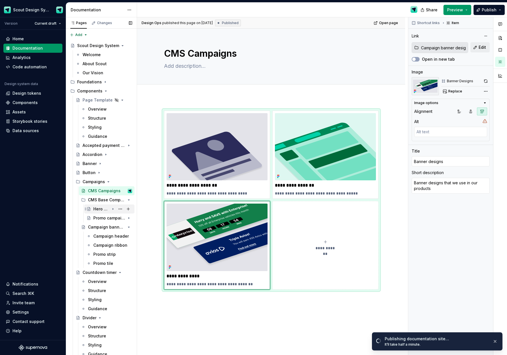
click at [105, 207] on div "Hero banner" at bounding box center [101, 209] width 16 height 6
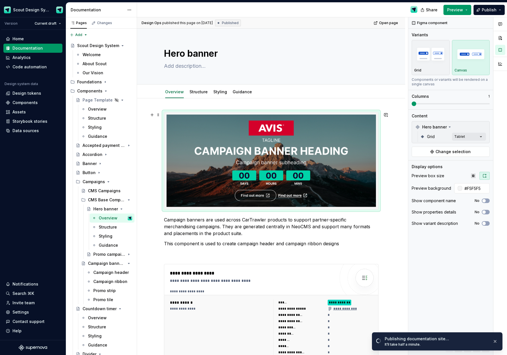
click at [347, 163] on img at bounding box center [270, 161] width 209 height 92
click at [197, 94] on link "Structure" at bounding box center [198, 91] width 18 height 5
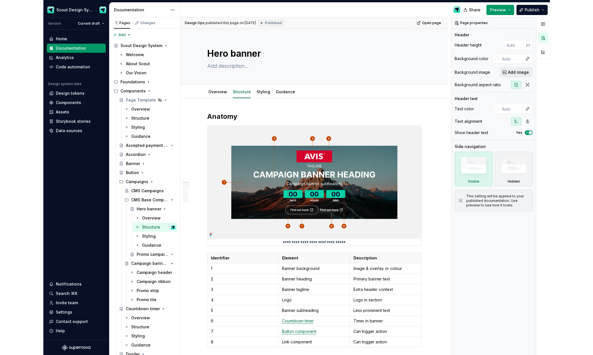
scroll to position [68, 0]
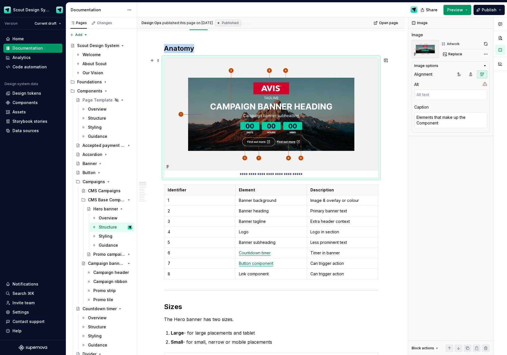
click at [205, 145] on img at bounding box center [271, 114] width 214 height 113
click at [485, 54] on div "Comments Open comments No comments yet Select ‘Comment’ from the block context …" at bounding box center [457, 186] width 99 height 338
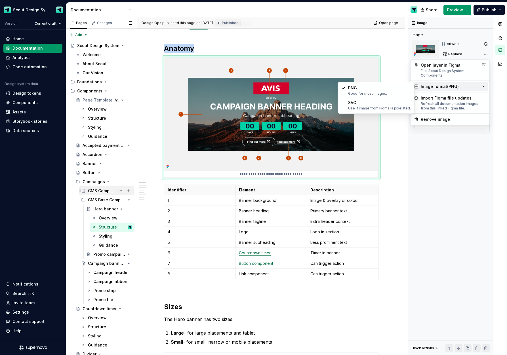
click at [97, 190] on div "Pages Changes Add Accessibility guide for tree Page tree. Navigate the tree wit…" at bounding box center [101, 187] width 71 height 340
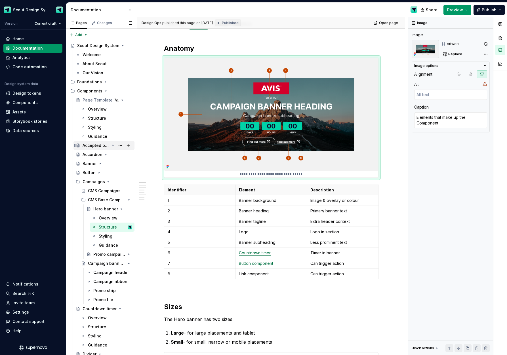
click at [106, 191] on div "CMS Campaigns" at bounding box center [104, 191] width 33 height 6
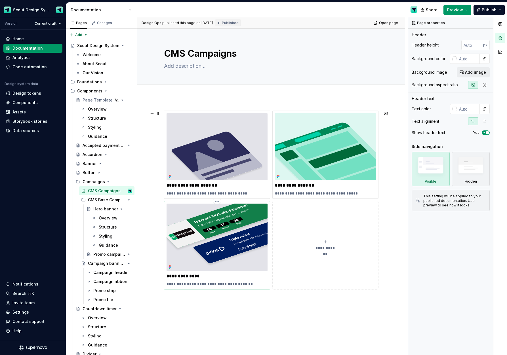
click at [243, 217] on img at bounding box center [216, 237] width 101 height 67
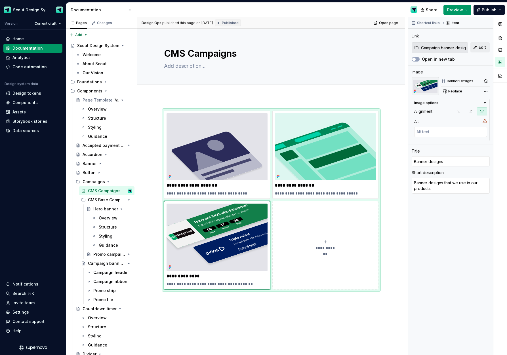
click at [482, 92] on div "Comments Open comments No comments yet Select ‘Comment’ from the block context …" at bounding box center [457, 186] width 99 height 338
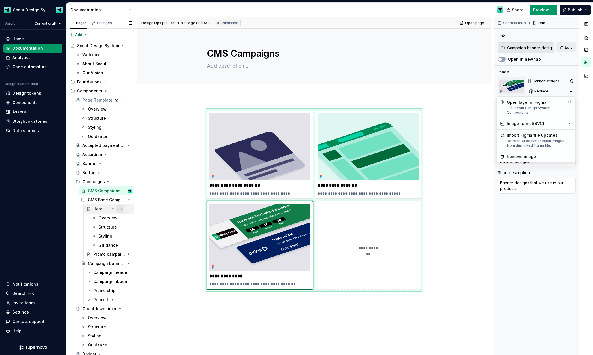
click at [121, 209] on div "Pages Changes Add Accessibility guide for tree Page tree. Navigate the tree wit…" at bounding box center [101, 187] width 71 height 340
click at [113, 209] on icon "Page tree" at bounding box center [113, 209] width 5 height 5
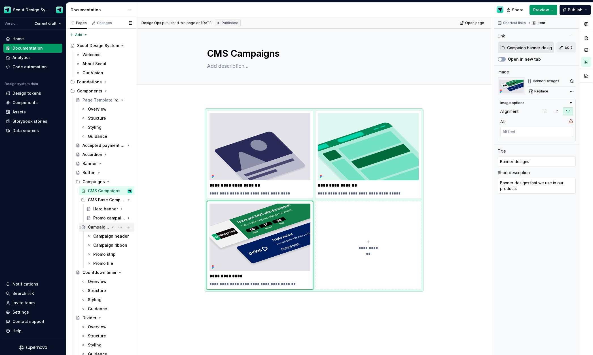
click at [113, 228] on icon "Page tree" at bounding box center [113, 227] width 5 height 5
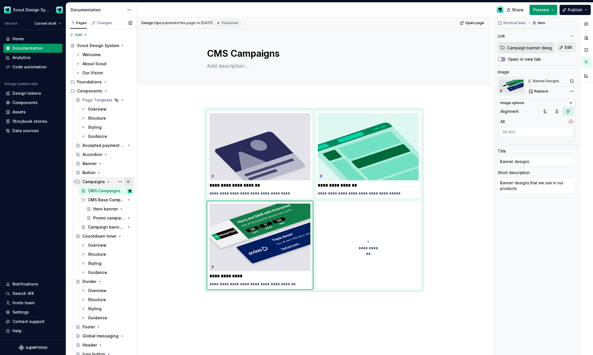
click at [129, 184] on button "Page tree" at bounding box center [128, 182] width 8 height 8
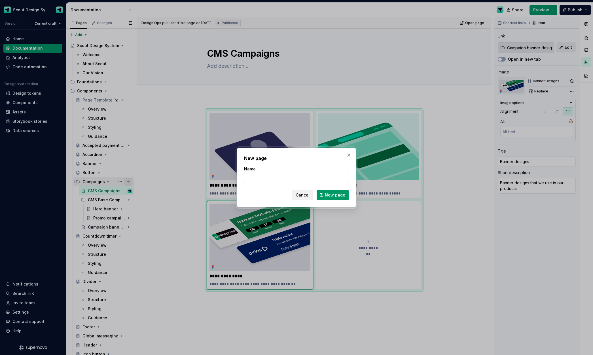
type textarea "*"
type input "CMS banner placements"
click at [328, 198] on span "New page" at bounding box center [335, 195] width 20 height 6
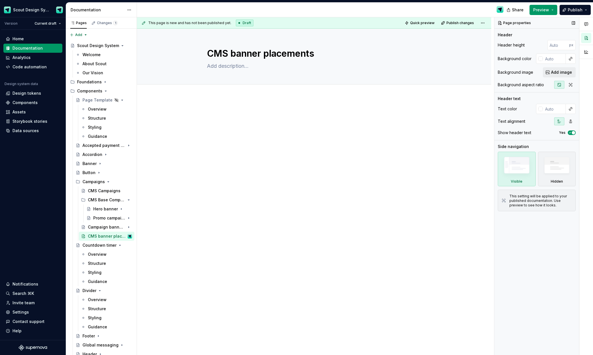
type textarea "*"
click at [220, 102] on div at bounding box center [314, 171] width 354 height 149
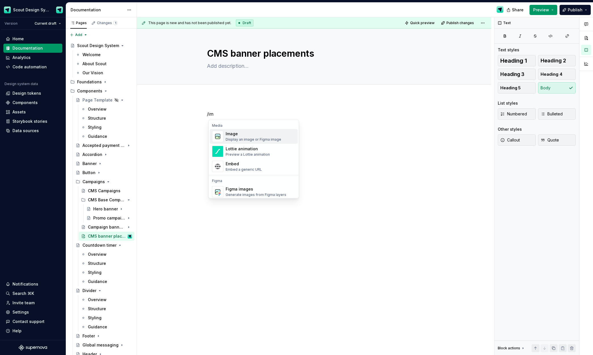
click at [237, 138] on div "Display an image or Figma image" at bounding box center [254, 139] width 56 height 5
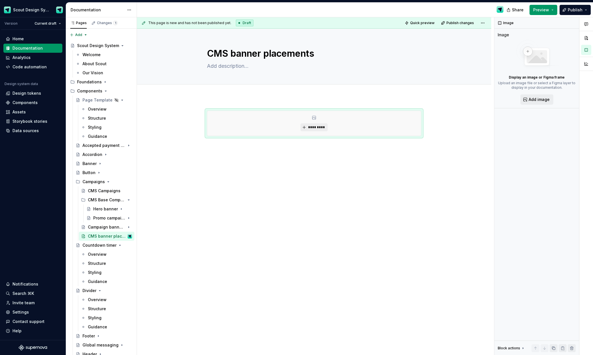
type textarea "*"
click at [310, 128] on span "*********" at bounding box center [316, 127] width 17 height 5
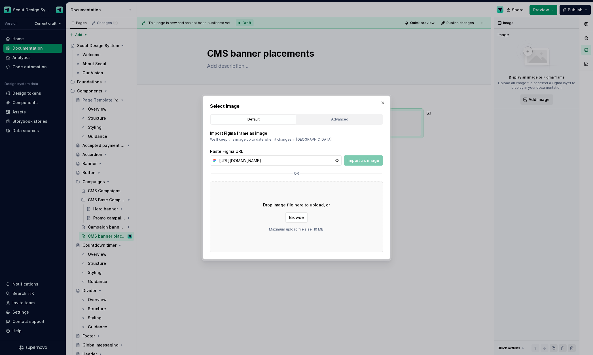
scroll to position [0, 158]
type input "https://www.figma.com/design/Ma4o8aUoC29DAP2Z0RSzwm/Scout-Design-System-Compone…"
click at [359, 162] on span "Import as image" at bounding box center [364, 161] width 32 height 6
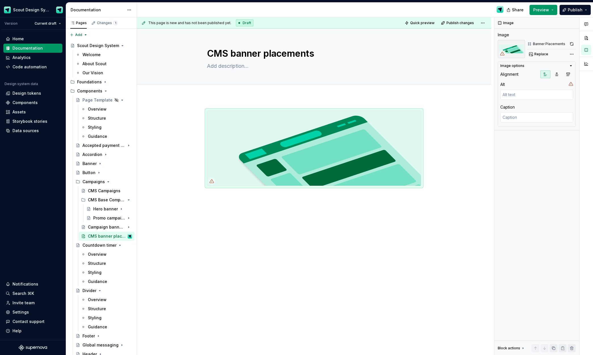
click at [229, 101] on div at bounding box center [314, 198] width 354 height 202
click at [572, 52] on div "Comments Open comments No comments yet Select ‘Comment’ from the block context …" at bounding box center [543, 186] width 99 height 338
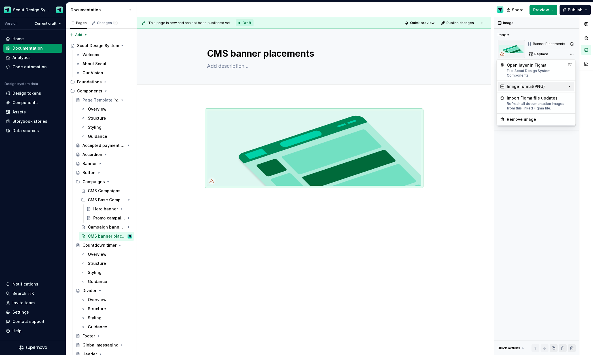
click at [553, 87] on div "Image format ( PNG )" at bounding box center [536, 86] width 77 height 9
click at [466, 109] on div "Use if image from Figma is pixelated." at bounding box center [465, 108] width 63 height 5
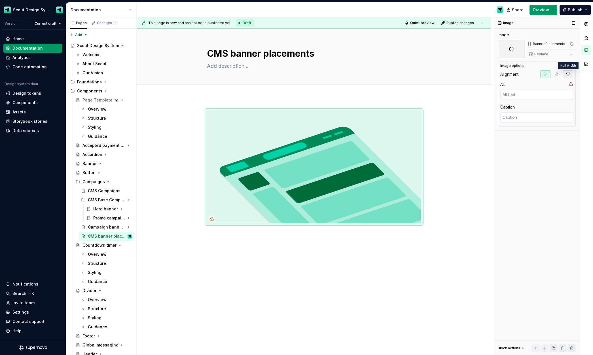
click at [569, 75] on icon "button" at bounding box center [568, 74] width 5 height 5
click at [557, 75] on icon "button" at bounding box center [557, 74] width 5 height 5
click at [546, 75] on icon "button" at bounding box center [545, 74] width 5 height 5
drag, startPoint x: 556, startPoint y: 75, endPoint x: 565, endPoint y: 75, distance: 8.8
click at [556, 76] on icon "button" at bounding box center [556, 74] width 3 height 3
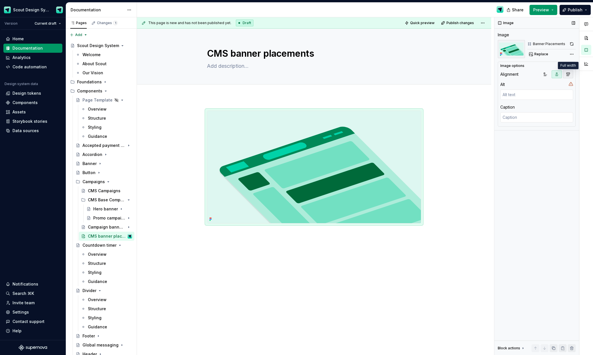
click at [569, 75] on icon "button" at bounding box center [568, 74] width 5 height 5
drag, startPoint x: 546, startPoint y: 75, endPoint x: 570, endPoint y: 63, distance: 26.8
click at [546, 75] on icon "button" at bounding box center [545, 74] width 5 height 5
click at [572, 52] on div "Comments Open comments No comments yet Select ‘Comment’ from the block context …" at bounding box center [543, 186] width 99 height 338
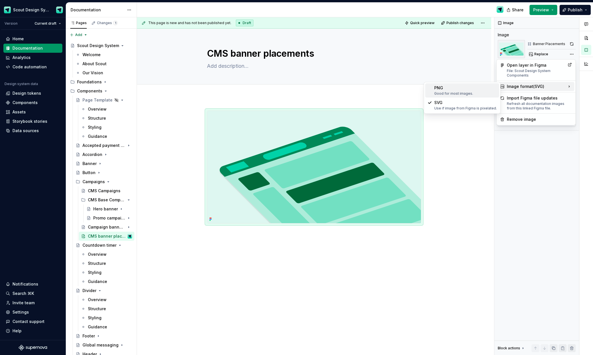
click at [465, 94] on div "Good for most images." at bounding box center [465, 93] width 63 height 5
click at [575, 54] on div "Comments Open comments No comments yet Select ‘Comment’ from the block context …" at bounding box center [543, 186] width 99 height 338
click at [536, 86] on div "Image format ( PNG )" at bounding box center [536, 86] width 77 height 9
click at [474, 107] on div "Use if image from Figma is pixelated." at bounding box center [465, 108] width 63 height 5
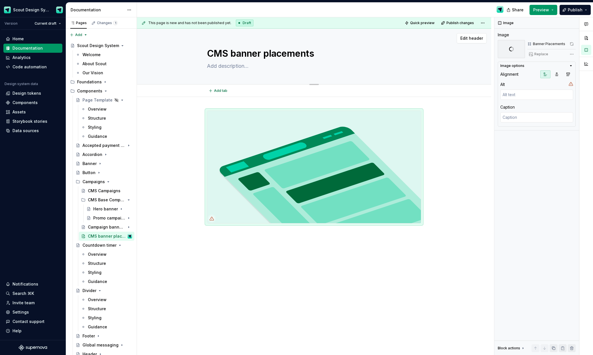
click at [225, 65] on textarea at bounding box center [313, 66] width 214 height 9
type textarea "*"
type textarea "W"
type textarea "*"
type textarea "Wh"
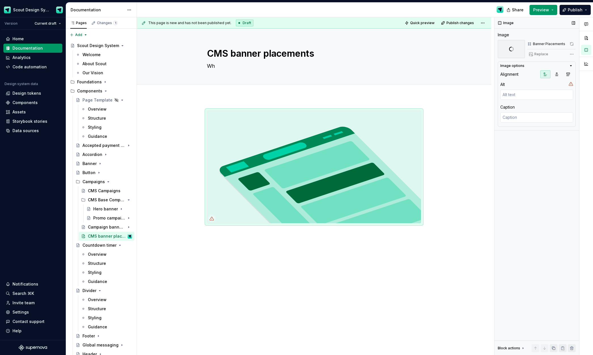
type textarea "*"
type textarea "Whe"
type textarea "*"
type textarea "Wher"
type textarea "*"
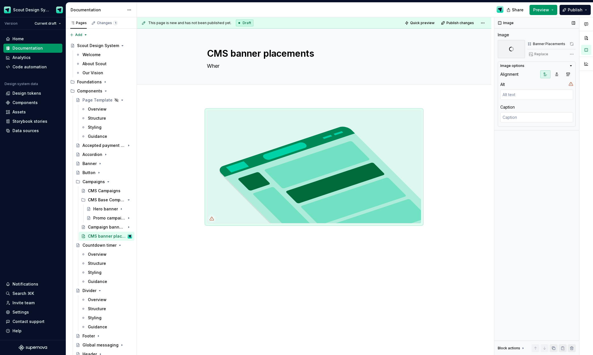
type textarea "Where"
type textarea "*"
type textarea "Where"
type textarea "*"
type textarea "Where w"
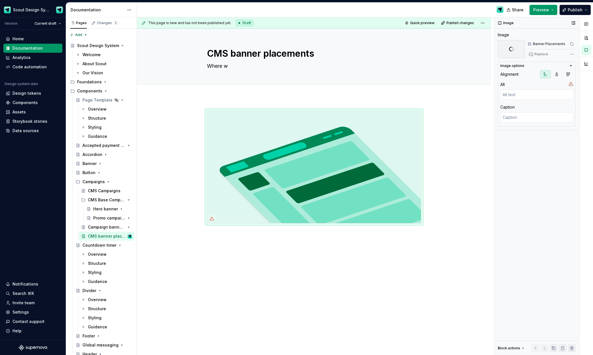
type textarea "*"
type textarea "Where we"
type textarea "*"
type textarea "Where we"
type textarea "*"
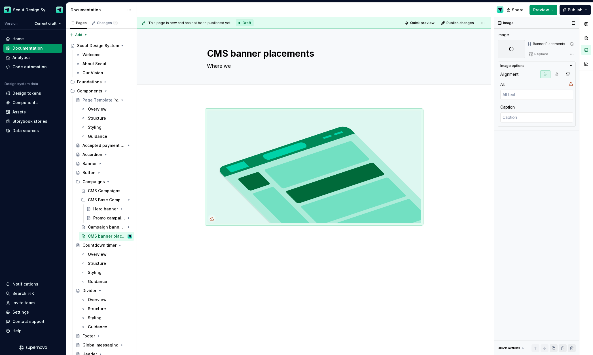
type textarea "Where we p"
type textarea "*"
type textarea "Where we pu"
type textarea "*"
type textarea "Where we put"
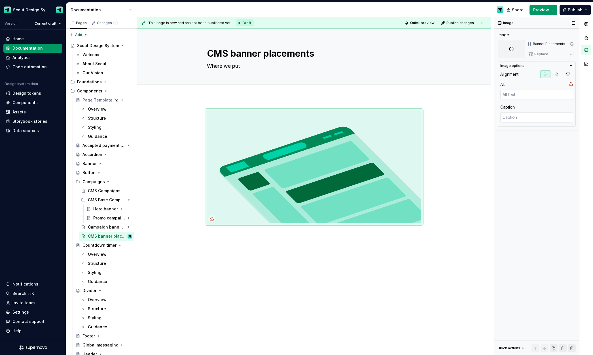
type textarea "*"
type textarea "Where we put"
type textarea "*"
type textarea "Where we put o"
type textarea "*"
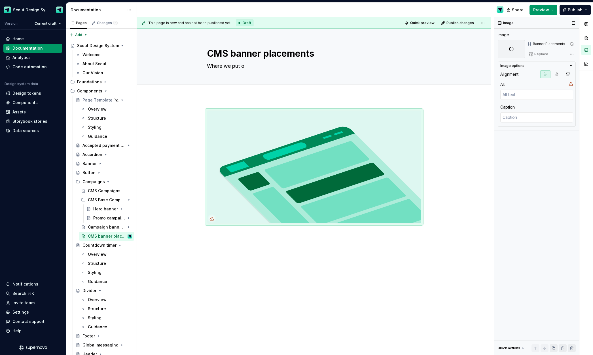
type textarea "Where we put ou"
type textarea "*"
type textarea "Where we put our"
type textarea "*"
type textarea "Where we put our"
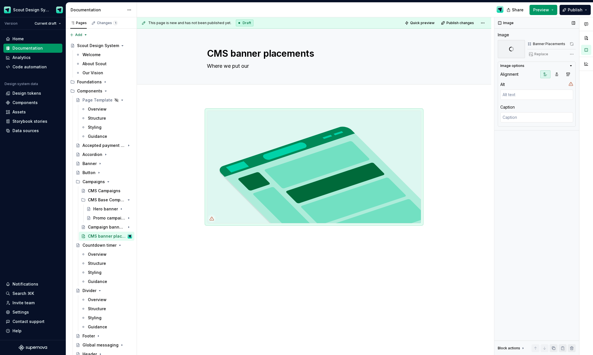
type textarea "*"
type textarea "Where we put our b"
click at [251, 236] on div "This page is new and has not been published yet. Draft Quick preview Publish ch…" at bounding box center [315, 186] width 357 height 338
click at [276, 244] on div at bounding box center [314, 217] width 354 height 240
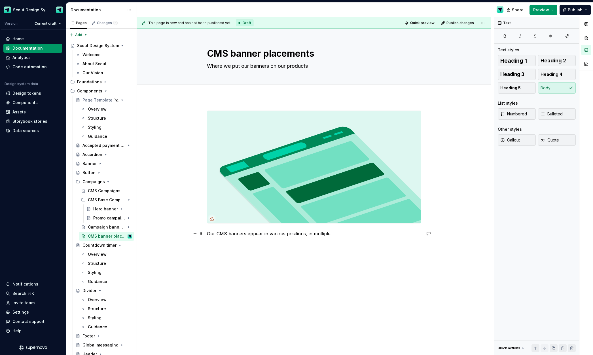
click at [276, 235] on p "Our CMS banners appear in various positions, in multiple" at bounding box center [314, 233] width 214 height 7
click at [321, 236] on p "Our CMS banners appear in multiple positions, in multiple" at bounding box center [314, 233] width 214 height 7
click at [196, 251] on button "button" at bounding box center [195, 251] width 8 height 8
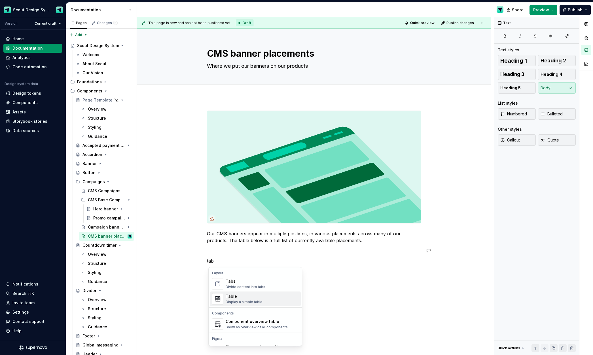
click at [245, 297] on div "Table" at bounding box center [244, 296] width 37 height 6
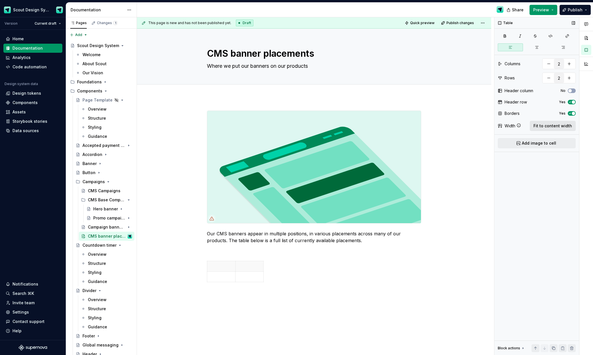
click at [551, 128] on span "Fit to content width" at bounding box center [553, 126] width 39 height 6
click at [422, 272] on icon "button" at bounding box center [422, 271] width 5 height 5
click at [418, 267] on p at bounding box center [418, 266] width 3 height 6
click at [557, 125] on span "Fit to content width" at bounding box center [553, 126] width 39 height 6
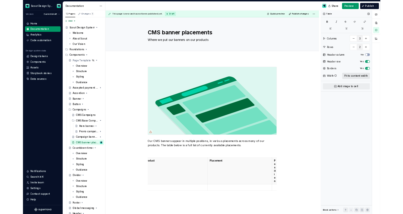
scroll to position [0, 0]
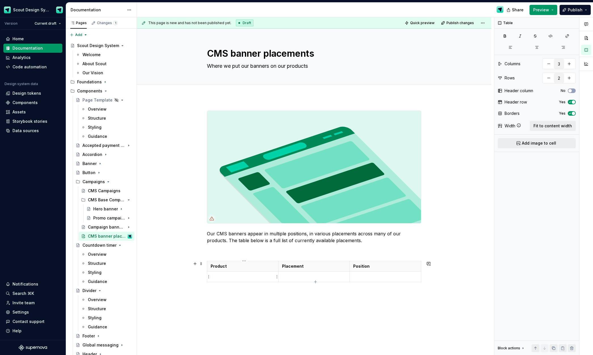
click at [224, 276] on p at bounding box center [243, 277] width 64 height 6
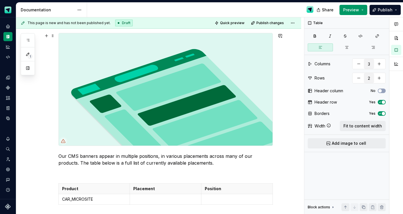
scroll to position [141, 0]
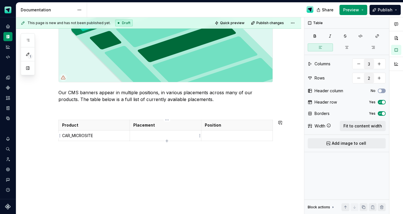
click at [154, 139] on td at bounding box center [165, 135] width 71 height 10
click at [98, 136] on p "CAR_MICROSITE" at bounding box center [94, 136] width 64 height 6
copy p "CAR_MICROSITE"
click at [100, 147] on p at bounding box center [94, 146] width 64 height 6
click at [163, 137] on p "SEARCH" at bounding box center [165, 136] width 64 height 6
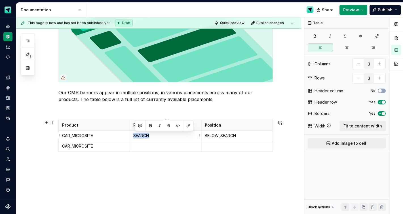
copy p "SEARCH"
click at [145, 143] on p at bounding box center [165, 146] width 64 height 6
click at [242, 146] on p at bounding box center [237, 146] width 64 height 6
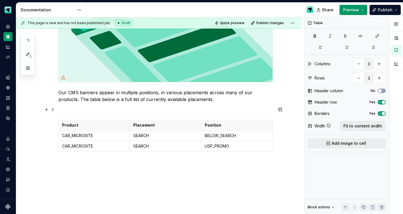
click at [85, 112] on p at bounding box center [165, 109] width 214 height 7
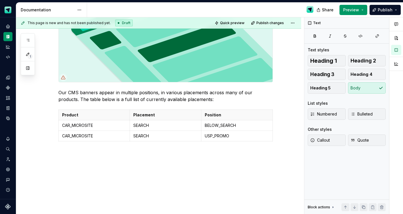
click at [128, 168] on div "Our CMS banners appear in multiple positions, in various placements across many…" at bounding box center [158, 85] width 285 height 259
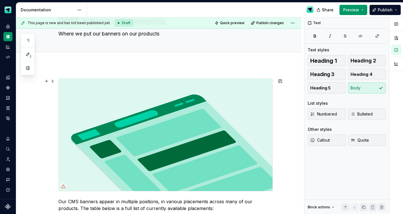
scroll to position [31, 0]
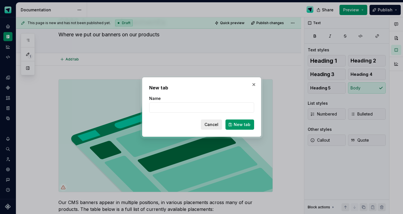
click at [213, 125] on span "Cancel" at bounding box center [211, 125] width 14 height 6
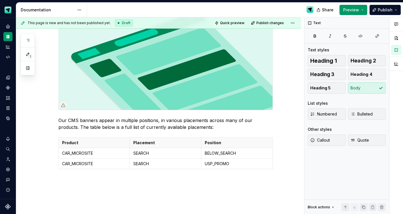
scroll to position [155, 0]
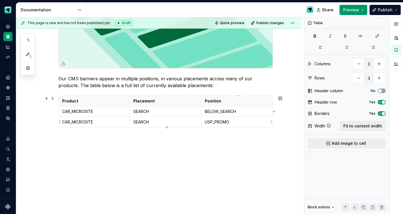
click at [243, 122] on p "USP_PROMO" at bounding box center [237, 122] width 64 height 6
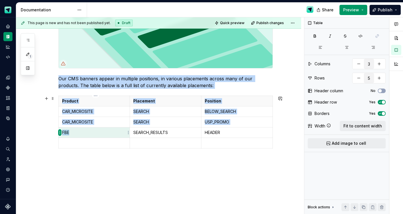
drag, startPoint x: 74, startPoint y: 134, endPoint x: 60, endPoint y: 130, distance: 14.5
click at [60, 130] on body "Scout Design System Design system data Documentation Share Preview Publish 1 Pa…" at bounding box center [201, 107] width 403 height 214
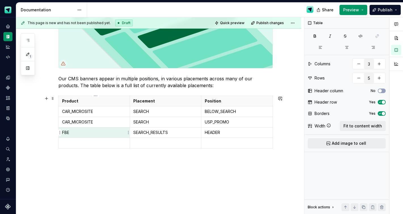
click at [74, 131] on p "FBE" at bounding box center [94, 133] width 64 height 6
click at [69, 132] on p "FBE" at bounding box center [94, 133] width 64 height 6
copy p "FBE"
click at [79, 145] on p at bounding box center [94, 143] width 64 height 6
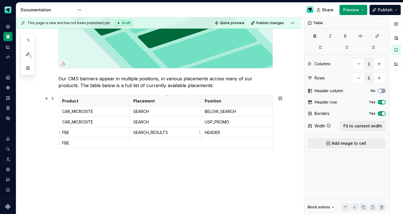
click at [147, 131] on p "SEARCH_RESULTS" at bounding box center [165, 133] width 64 height 6
copy p "SEARCH_RESULTS"
click at [151, 147] on td at bounding box center [165, 143] width 71 height 10
click at [216, 144] on p at bounding box center [237, 143] width 64 height 6
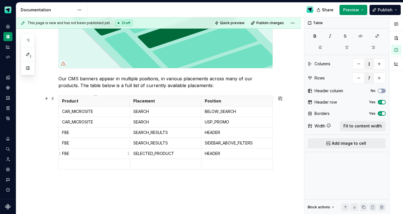
click at [64, 155] on p "FBE" at bounding box center [94, 154] width 64 height 6
copy p "FBE"
click at [77, 164] on p at bounding box center [94, 164] width 64 height 6
click at [148, 152] on p "SELECTED_PRODUCT" at bounding box center [165, 154] width 64 height 6
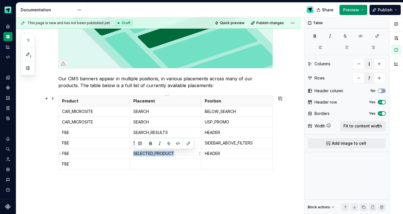
copy p "SELECTED_PRODUCT"
click at [153, 167] on td at bounding box center [165, 163] width 71 height 10
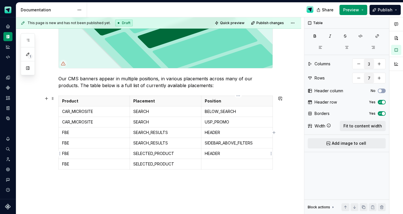
click at [215, 153] on p "HEADER" at bounding box center [237, 154] width 64 height 6
click at [215, 168] on td at bounding box center [236, 163] width 71 height 10
click at [166, 168] on icon "button" at bounding box center [167, 169] width 5 height 5
click at [87, 122] on p "CAR_MICROSITE" at bounding box center [94, 122] width 64 height 6
copy p "CAR_MICROSITE"
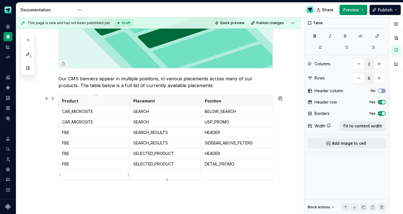
drag, startPoint x: 87, startPoint y: 177, endPoint x: 120, endPoint y: 153, distance: 40.8
click at [87, 177] on p at bounding box center [94, 175] width 64 height 6
click at [144, 177] on p at bounding box center [165, 175] width 64 height 6
click at [57, 174] on div "Our CMS banners appear in multiple positions, in various placements across many…" at bounding box center [158, 104] width 285 height 325
click at [59, 175] on html "Scout Design System Design system data Documentation Share Preview Publish 1 Pa…" at bounding box center [201, 107] width 403 height 214
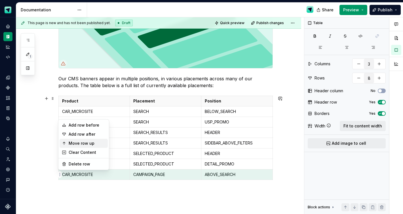
click at [77, 139] on div "Move row up" at bounding box center [84, 143] width 48 height 9
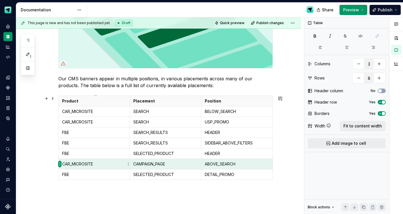
click at [60, 165] on html "Scout Design System Design system data Documentation Share Preview Publish 1 Pa…" at bounding box center [201, 107] width 403 height 214
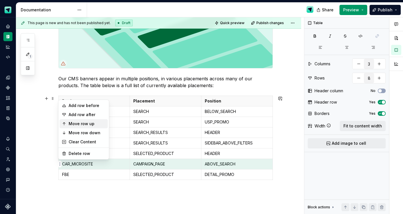
click at [83, 124] on div "Move row up" at bounding box center [87, 124] width 37 height 6
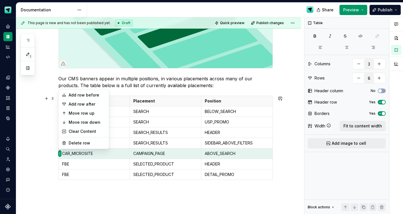
click at [59, 155] on html "Scout Design System Design system data Documentation Share Preview Publish 1 Pa…" at bounding box center [201, 107] width 403 height 214
click at [79, 113] on div "Move row up" at bounding box center [87, 113] width 37 height 6
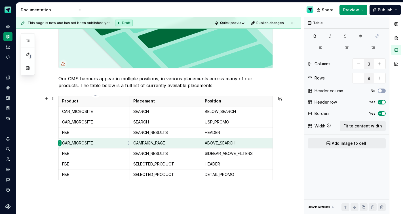
click at [60, 144] on html "Scout Design System Design system data Documentation Share Preview Publish 1 Pa…" at bounding box center [201, 107] width 403 height 214
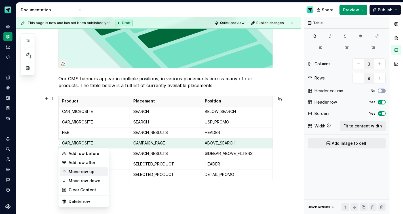
click at [78, 173] on div "Move row up" at bounding box center [87, 172] width 37 height 6
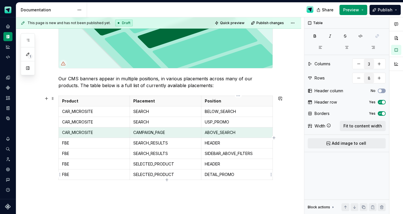
click at [243, 177] on p "DETAIL_PROMO" at bounding box center [237, 175] width 64 height 6
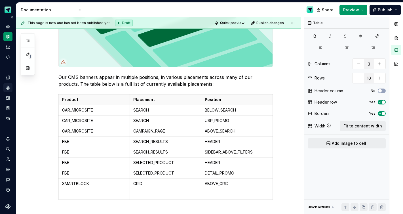
scroll to position [167, 0]
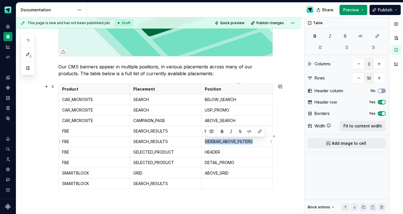
drag, startPoint x: 258, startPoint y: 141, endPoint x: 204, endPoint y: 140, distance: 53.6
click at [204, 140] on td "SIDEBAR_ABOVE_FILTERS" at bounding box center [236, 141] width 71 height 10
copy p "SIDEBAR_ABOVE_FILTERS"
click at [217, 185] on p at bounding box center [237, 184] width 64 height 6
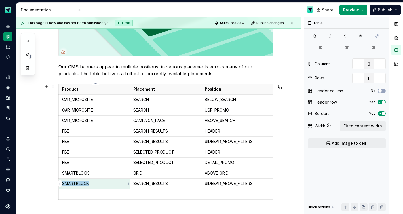
drag, startPoint x: 91, startPoint y: 182, endPoint x: 64, endPoint y: 183, distance: 26.7
click at [64, 183] on p "SMARTBLOCK" at bounding box center [94, 184] width 64 height 6
click at [87, 196] on td at bounding box center [93, 194] width 71 height 10
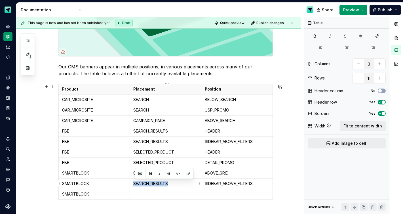
drag, startPoint x: 154, startPoint y: 182, endPoint x: 134, endPoint y: 182, distance: 20.4
click at [134, 182] on td "SEARCH_RESULTS" at bounding box center [165, 183] width 71 height 10
copy p "SEARCH_RESULTS"
click at [152, 192] on p at bounding box center [165, 194] width 64 height 6
click at [233, 196] on p at bounding box center [237, 194] width 64 height 6
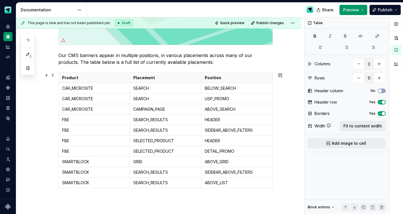
scroll to position [179, 0]
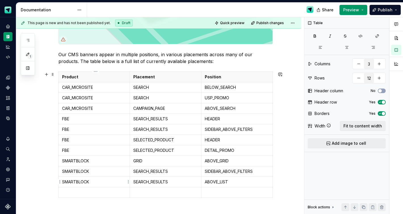
click at [83, 182] on p "SMARTBLOCK" at bounding box center [94, 182] width 64 height 6
copy p "SMARTBLOCK"
click at [75, 196] on td at bounding box center [93, 192] width 71 height 10
click at [149, 195] on p at bounding box center [165, 192] width 64 height 6
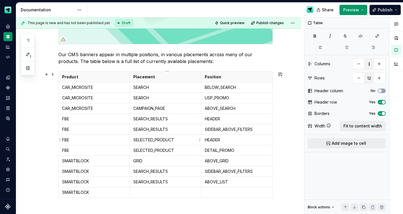
click at [159, 141] on p "SELECTED_PRODUCT" at bounding box center [165, 140] width 64 height 6
click at [158, 141] on p "SELECTED_PRODUCT" at bounding box center [165, 140] width 64 height 6
click at [153, 193] on p at bounding box center [165, 192] width 64 height 6
click at [160, 77] on p "Placement" at bounding box center [165, 77] width 64 height 6
click at [235, 76] on p "Position" at bounding box center [237, 77] width 64 height 6
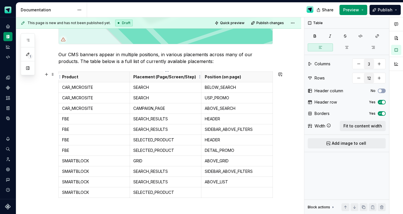
click at [160, 76] on p "Placement (Page/Screen/Step)" at bounding box center [165, 77] width 64 height 6
click at [181, 77] on p "Placement (page/screen/step)" at bounding box center [165, 77] width 64 height 6
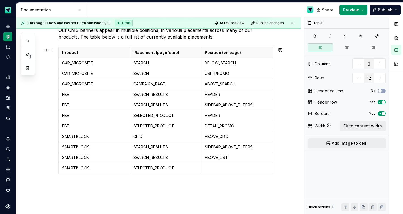
scroll to position [204, 0]
click at [223, 167] on p at bounding box center [237, 167] width 64 height 6
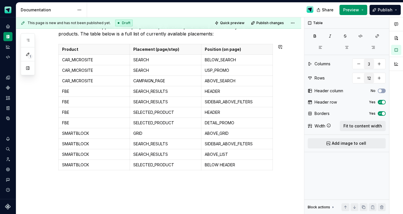
scroll to position [212, 0]
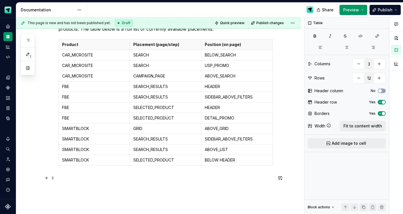
drag, startPoint x: 49, startPoint y: 178, endPoint x: 67, endPoint y: 183, distance: 19.3
click at [49, 178] on button "button" at bounding box center [47, 178] width 8 height 8
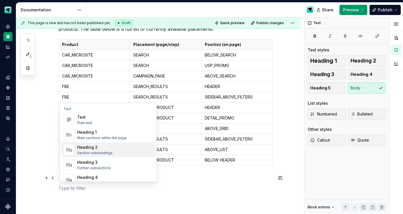
click at [88, 148] on div "Heading 2" at bounding box center [94, 147] width 35 height 6
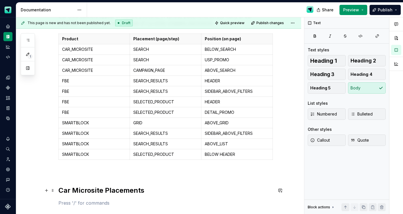
scroll to position [218, 0]
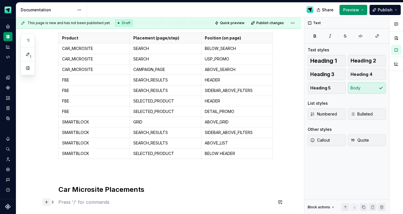
click at [48, 203] on button "button" at bounding box center [47, 202] width 8 height 8
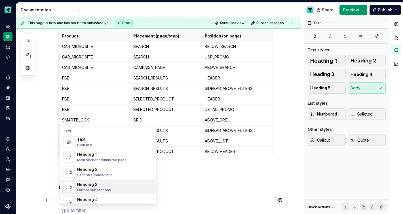
click at [97, 183] on div "Heading 3" at bounding box center [94, 184] width 34 height 6
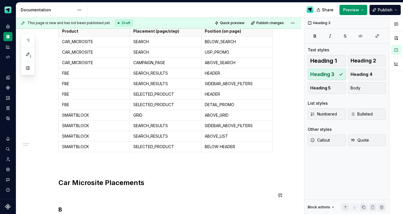
scroll to position [252, 0]
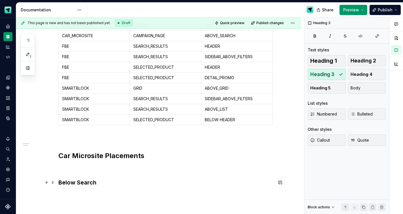
click at [58, 183] on div "Our CMS banners appear in multiple positions, in various placements across many…" at bounding box center [158, 51] width 285 height 412
click at [74, 171] on p at bounding box center [165, 168] width 214 height 7
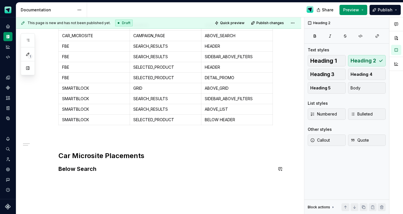
click at [101, 173] on div "Our CMS banners appear in multiple positions, in various placements across many…" at bounding box center [165, 19] width 214 height 321
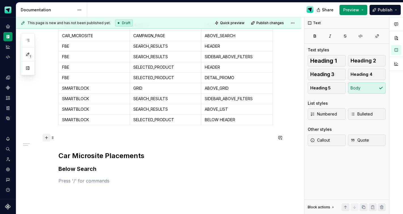
click at [48, 138] on button "button" at bounding box center [47, 138] width 8 height 8
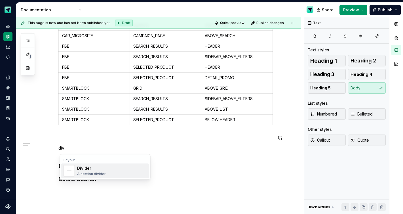
click at [80, 172] on div "A section divider" at bounding box center [91, 174] width 29 height 5
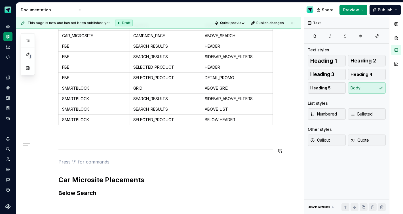
click at [75, 141] on div "Our CMS banners appear in multiple positions, in various placements across many…" at bounding box center [165, 33] width 214 height 349
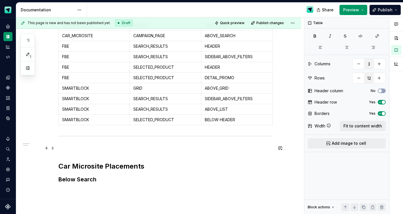
click at [66, 151] on p at bounding box center [165, 148] width 214 height 7
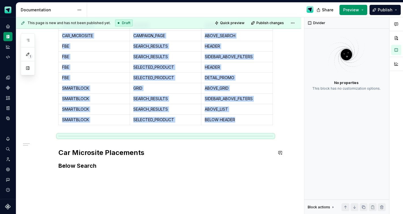
click at [112, 162] on h3 "Below Search" at bounding box center [165, 166] width 214 height 8
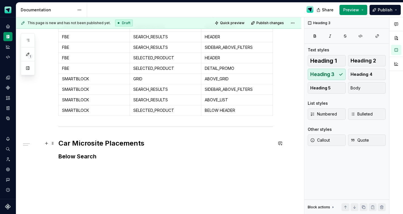
scroll to position [268, 0]
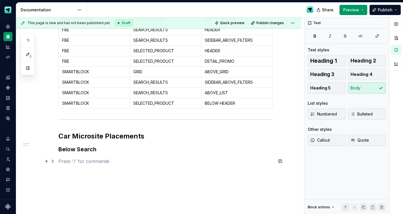
click at [97, 158] on p at bounding box center [165, 161] width 214 height 7
click at [50, 149] on button "button" at bounding box center [47, 149] width 8 height 8
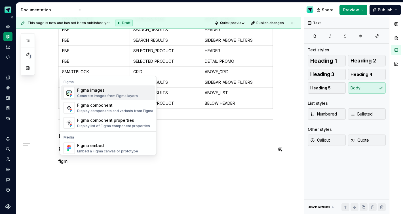
click at [98, 94] on div "Generate images from Figma layers" at bounding box center [107, 96] width 61 height 5
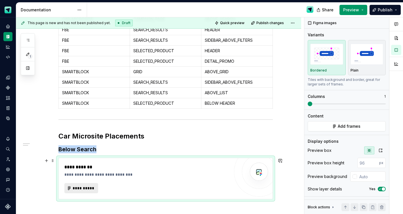
click at [86, 188] on span "**********" at bounding box center [84, 188] width 22 height 6
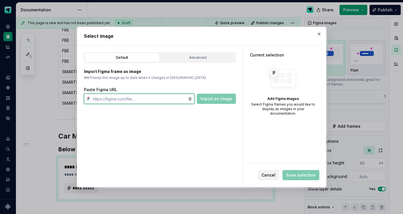
click at [141, 98] on input "text" at bounding box center [139, 99] width 97 height 10
paste input "https://www.figma.com/design/GUk9maG1py9PTe6ARSqnxg/NeoCMS-Product-Placement?no…"
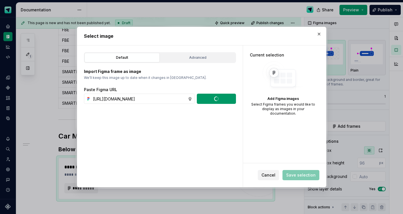
scroll to position [0, 0]
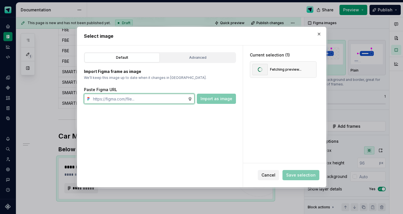
click at [160, 101] on input "text" at bounding box center [139, 99] width 97 height 10
paste input "https://www.figma.com/design/GUk9maG1py9PTe6ARSqnxg/NeoCMS-Product-Placement?no…"
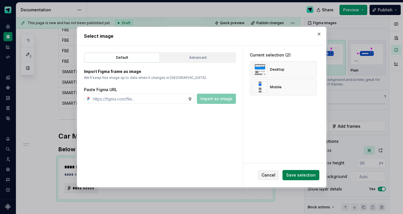
click at [303, 176] on span "Save selection" at bounding box center [300, 175] width 29 height 6
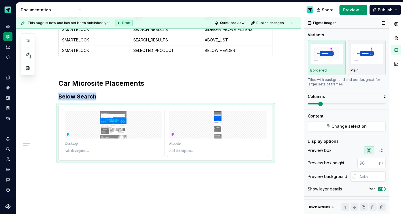
scroll to position [1, 0]
click at [379, 150] on icon "button" at bounding box center [380, 149] width 5 height 5
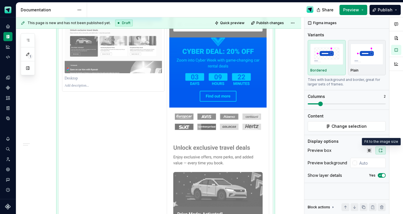
scroll to position [489, 0]
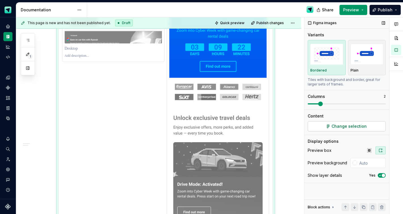
click at [356, 127] on span "Change selection" at bounding box center [348, 126] width 35 height 6
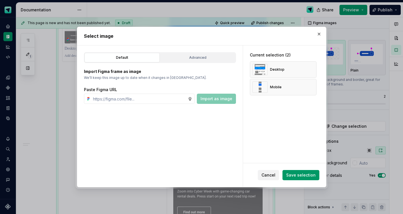
click at [312, 87] on button "button" at bounding box center [310, 87] width 8 height 8
click at [148, 100] on input "text" at bounding box center [139, 99] width 97 height 10
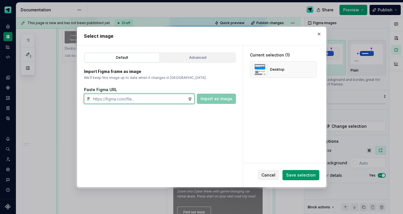
paste input "https://www.figma.com/design/GUk9maG1py9PTe6ARSqnxg/NeoCMS-Product-Placement?no…"
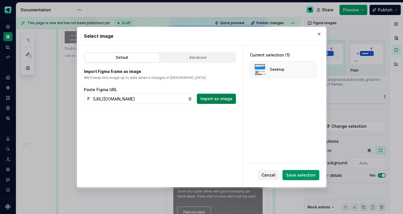
click at [214, 100] on span "Import as image" at bounding box center [216, 99] width 32 height 6
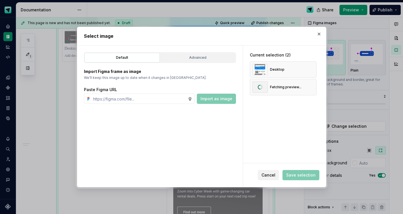
click at [307, 178] on span "Save selection" at bounding box center [300, 175] width 37 height 10
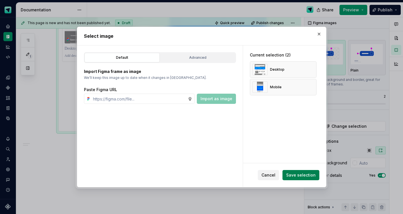
click at [311, 175] on span "Save selection" at bounding box center [300, 175] width 29 height 6
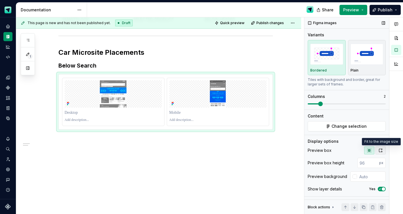
click at [385, 151] on button "button" at bounding box center [380, 150] width 10 height 8
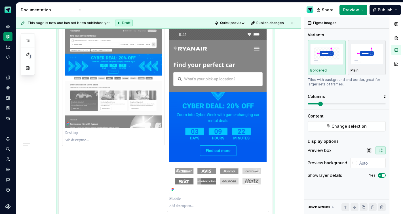
scroll to position [407, 0]
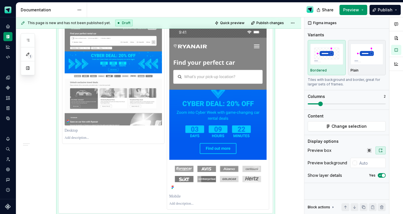
click at [135, 108] on img at bounding box center [113, 76] width 97 height 100
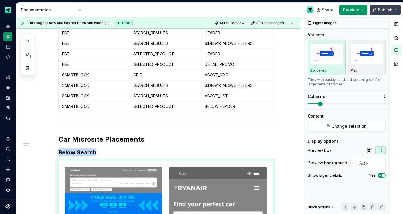
click at [381, 10] on span "Publish" at bounding box center [385, 10] width 15 height 6
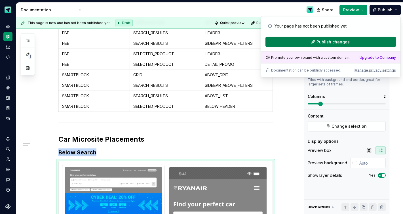
click at [326, 43] on span "Publish changes" at bounding box center [332, 42] width 33 height 6
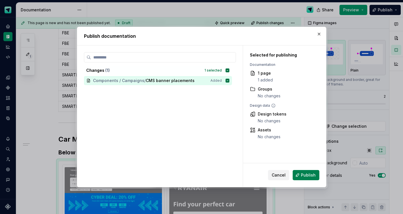
click at [308, 175] on span "Publish" at bounding box center [308, 175] width 15 height 6
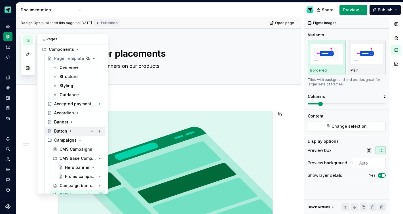
scroll to position [94, 0]
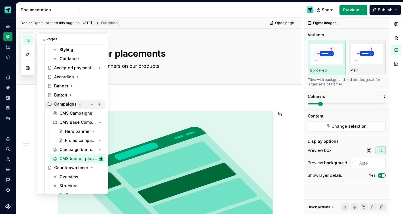
click at [67, 102] on div "Campaigns" at bounding box center [65, 104] width 22 height 6
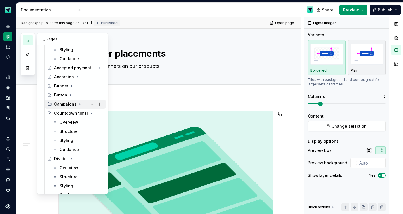
click at [67, 103] on div "Campaigns" at bounding box center [65, 104] width 22 height 6
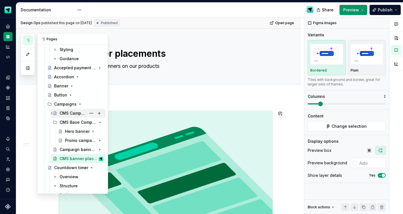
click at [67, 115] on div "CMS Campaigns" at bounding box center [73, 113] width 27 height 6
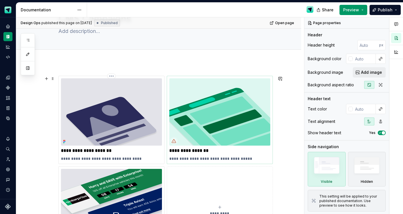
scroll to position [39, 0]
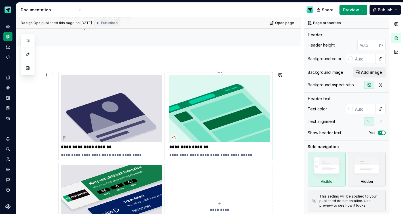
click at [223, 150] on div "**********" at bounding box center [219, 116] width 101 height 83
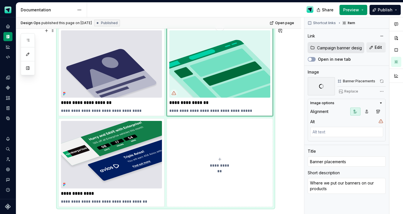
scroll to position [47, 0]
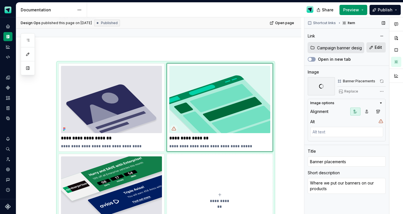
click at [372, 49] on button "Edit" at bounding box center [375, 47] width 19 height 10
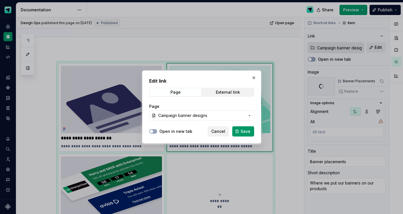
click at [229, 115] on span "Campaign banner designs" at bounding box center [201, 116] width 87 height 6
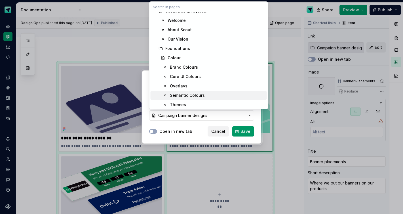
scroll to position [0, 0]
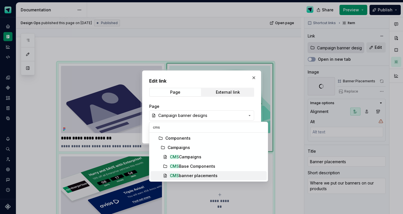
click at [198, 176] on div "CMS banner placements" at bounding box center [194, 176] width 48 height 6
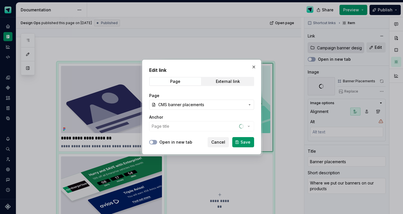
click at [240, 144] on button "Save" at bounding box center [243, 142] width 22 height 10
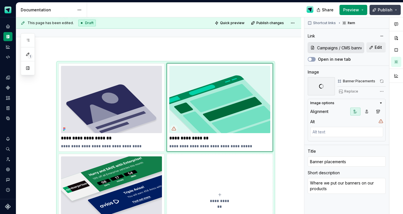
click at [384, 11] on span "Publish" at bounding box center [385, 10] width 15 height 6
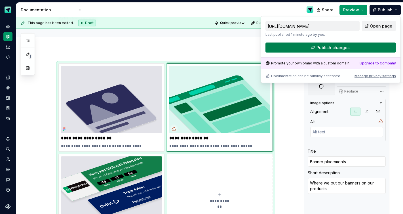
click at [361, 49] on button "Publish changes" at bounding box center [330, 48] width 130 height 10
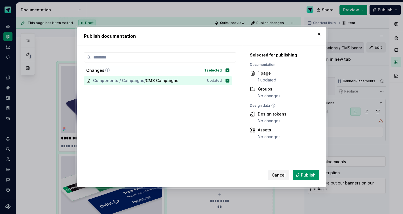
click at [305, 177] on span "Publish" at bounding box center [308, 175] width 15 height 6
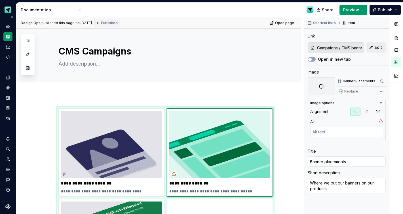
scroll to position [1, 0]
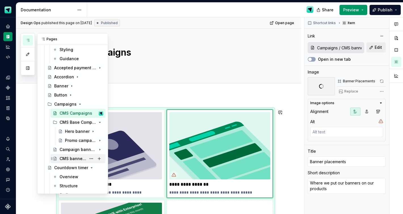
click at [74, 159] on div "CMS banner placements" at bounding box center [73, 159] width 27 height 6
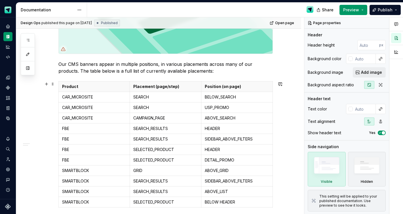
scroll to position [170, 0]
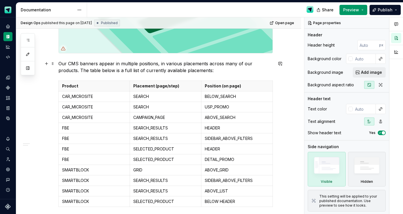
click at [104, 63] on p "Our CMS banners appear in multiple positions, in various placements across many…" at bounding box center [165, 67] width 214 height 14
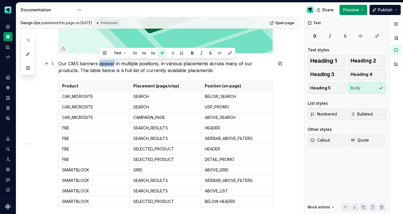
click at [104, 63] on p "Our CMS banners appear in multiple positions, in various placements across many…" at bounding box center [165, 67] width 214 height 14
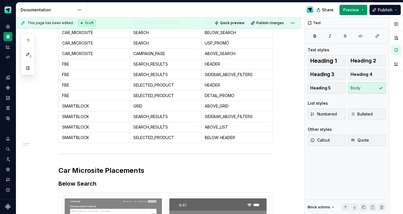
scroll to position [153, 0]
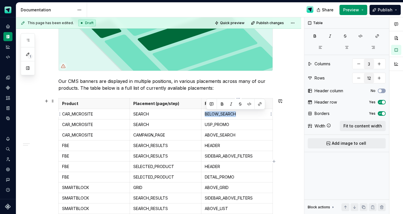
drag, startPoint x: 222, startPoint y: 112, endPoint x: 209, endPoint y: 109, distance: 13.6
click at [204, 111] on td "BELOW_SEARCH" at bounding box center [236, 114] width 71 height 10
click at [261, 106] on button "button" at bounding box center [260, 104] width 8 height 8
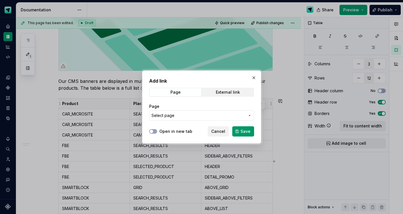
click at [250, 114] on icon "button" at bounding box center [249, 115] width 5 height 5
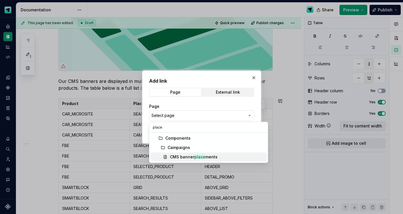
click at [206, 158] on div "CMS banner place ments" at bounding box center [194, 157] width 48 height 6
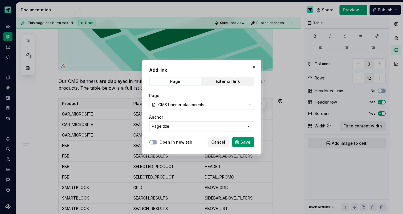
click at [245, 125] on button "Page title" at bounding box center [201, 126] width 105 height 10
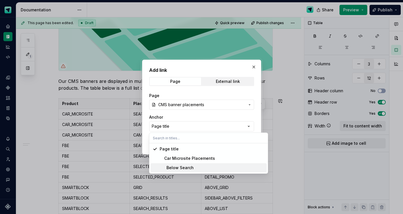
click at [185, 167] on div "Below Search" at bounding box center [177, 168] width 34 height 6
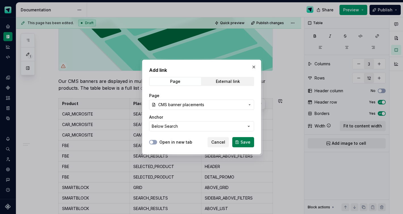
click at [241, 142] on span "Save" at bounding box center [245, 142] width 10 height 6
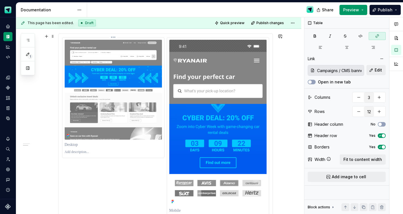
scroll to position [392, 0]
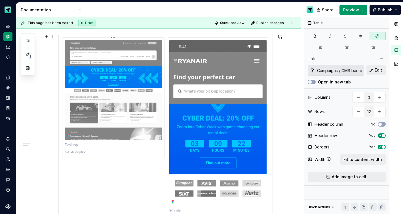
click at [87, 153] on p at bounding box center [113, 152] width 97 height 5
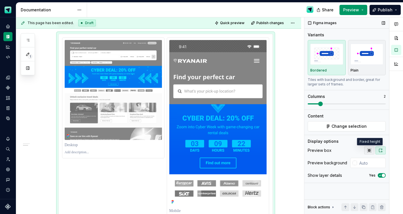
click at [371, 150] on button "button" at bounding box center [369, 150] width 10 height 8
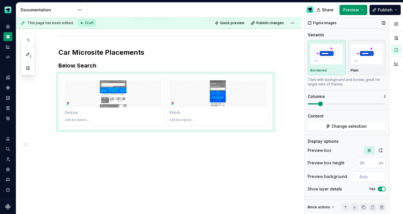
scroll to position [352, 0]
click at [379, 151] on icon "button" at bounding box center [380, 150] width 3 height 3
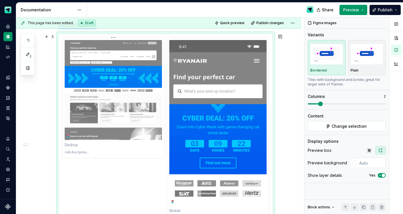
click at [80, 155] on div at bounding box center [113, 152] width 97 height 7
click at [87, 153] on p at bounding box center [113, 152] width 97 height 5
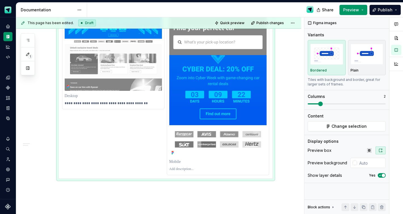
click at [195, 171] on p at bounding box center [217, 169] width 97 height 5
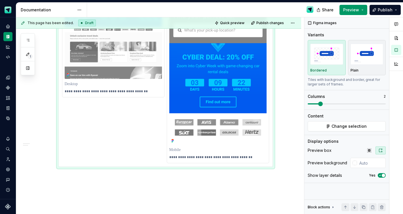
scroll to position [457, 0]
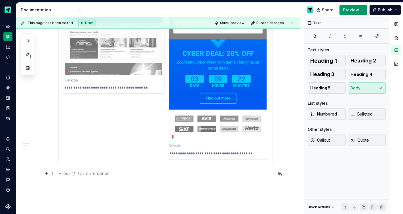
click at [130, 172] on p at bounding box center [165, 173] width 214 height 7
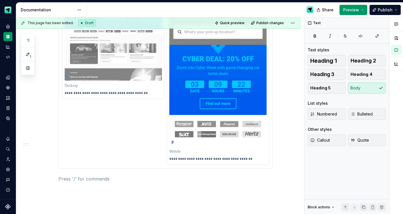
scroll to position [472, 0]
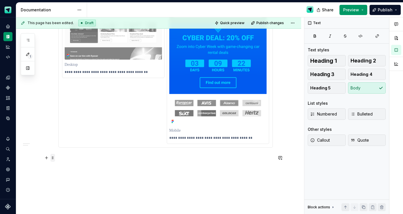
drag, startPoint x: 49, startPoint y: 157, endPoint x: 55, endPoint y: 157, distance: 6.0
click at [49, 157] on button "button" at bounding box center [47, 158] width 8 height 8
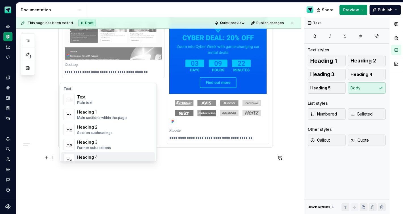
click at [85, 154] on div "Heading 4 Details in subsections" at bounding box center [115, 159] width 76 height 11
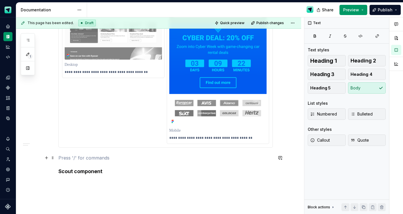
click at [73, 155] on p at bounding box center [165, 157] width 214 height 7
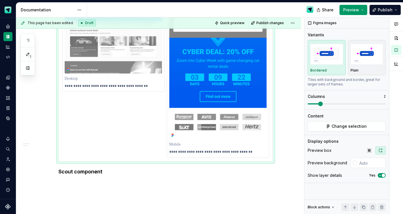
scroll to position [490, 0]
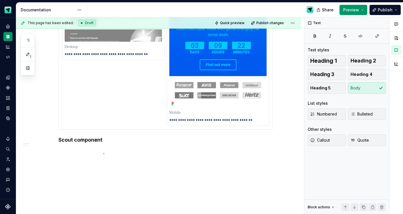
click at [103, 153] on div "**********" at bounding box center [160, 115] width 288 height 197
click at [49, 140] on button "button" at bounding box center [47, 140] width 8 height 8
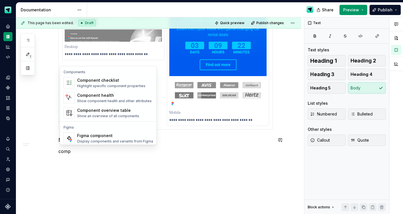
scroll to position [17, 0]
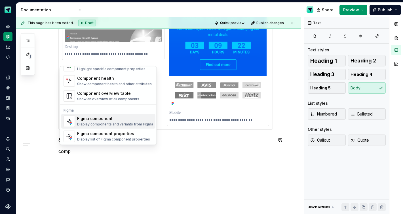
click at [100, 121] on div "Figma component" at bounding box center [115, 119] width 76 height 6
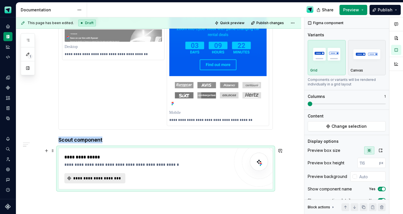
click at [109, 177] on span "**********" at bounding box center [97, 178] width 49 height 6
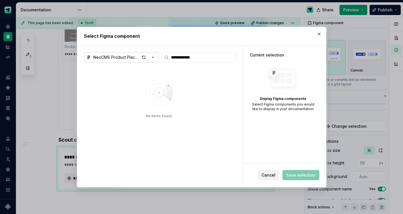
click at [153, 58] on icon "button" at bounding box center [153, 57] width 6 height 6
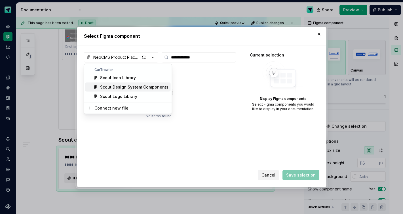
click at [134, 87] on div "Scout Design System Components" at bounding box center [134, 87] width 68 height 6
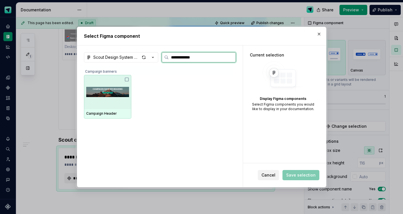
click at [118, 95] on img at bounding box center [107, 91] width 43 height 29
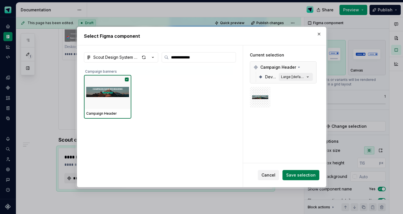
click at [310, 174] on span "Save selection" at bounding box center [300, 175] width 29 height 6
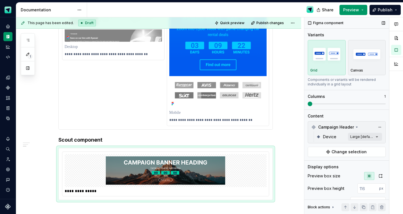
scroll to position [7, 0]
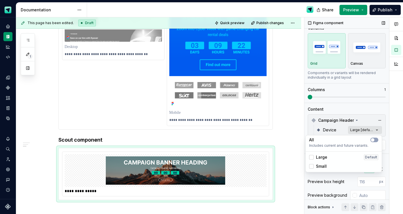
click at [365, 130] on div "Comments Open comments No comments yet Select ‘Comment’ from the block context …" at bounding box center [353, 115] width 99 height 197
click at [374, 141] on button "button" at bounding box center [374, 140] width 8 height 5
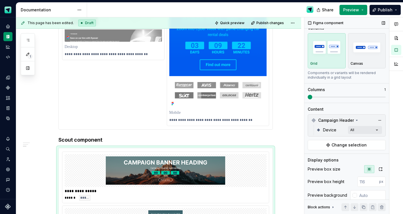
drag, startPoint x: 311, startPoint y: 97, endPoint x: 335, endPoint y: 97, distance: 23.8
click at [338, 97] on div "Comments Open comments No comments yet Select ‘Comment’ from the block context …" at bounding box center [353, 115] width 99 height 197
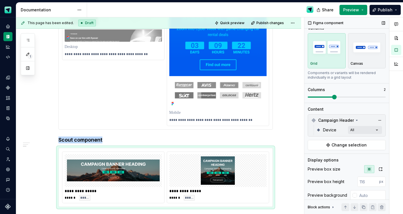
click at [332, 97] on span at bounding box center [334, 97] width 5 height 5
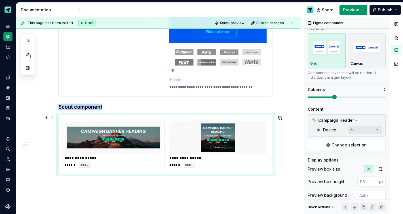
scroll to position [530, 0]
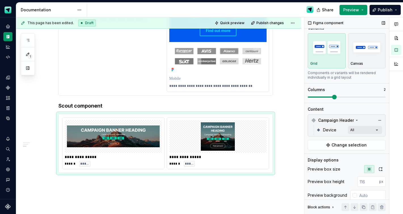
scroll to position [45, 0]
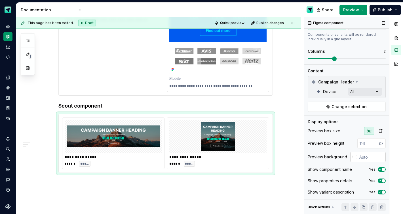
click at [365, 153] on input "text" at bounding box center [371, 157] width 29 height 10
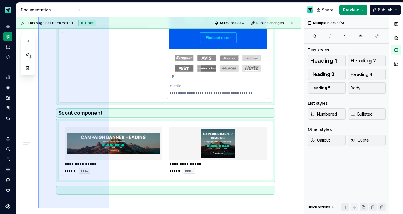
scroll to position [520, 0]
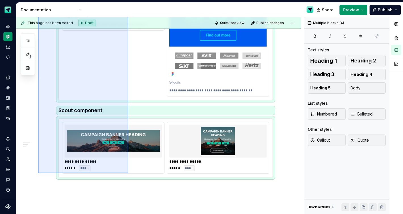
drag, startPoint x: 38, startPoint y: 174, endPoint x: 125, endPoint y: 172, distance: 86.5
click at [128, 173] on div "**********" at bounding box center [160, 115] width 288 height 197
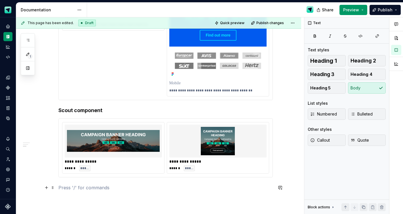
click at [95, 186] on p at bounding box center [165, 187] width 214 height 7
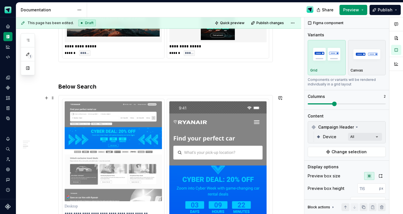
scroll to position [601, 0]
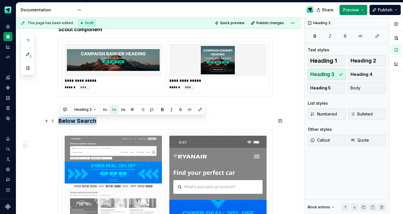
drag, startPoint x: 97, startPoint y: 121, endPoint x: 60, endPoint y: 119, distance: 37.2
click at [60, 119] on h3 "Below Search" at bounding box center [165, 121] width 214 height 8
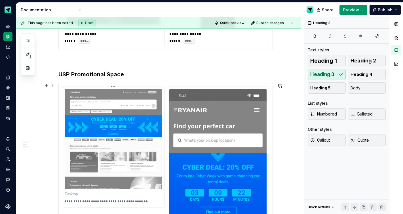
scroll to position [654, 0]
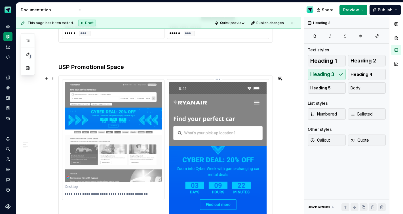
click at [171, 141] on img at bounding box center [217, 165] width 97 height 166
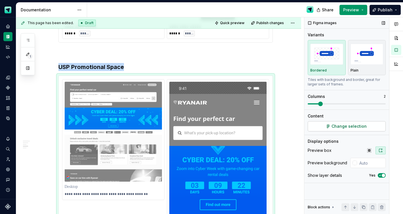
click at [327, 128] on button "Change selection" at bounding box center [347, 126] width 78 height 10
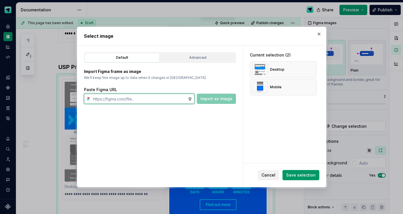
paste input "https://www.figma.com/design/GUk9maG1py9PTe6ARSqnxg/NeoCMS-Product-Placement?no…"
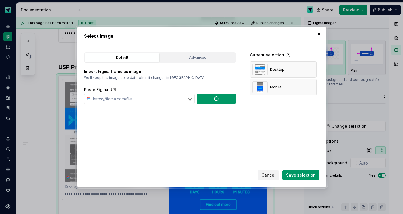
scroll to position [0, 0]
click at [312, 69] on button "button" at bounding box center [310, 69] width 8 height 8
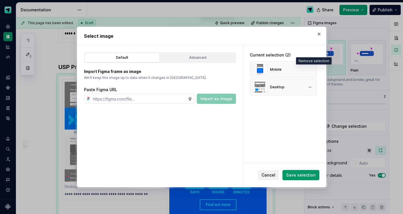
click at [311, 69] on button "button" at bounding box center [310, 69] width 8 height 8
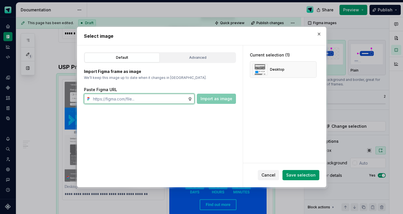
click at [137, 100] on input "text" at bounding box center [139, 99] width 97 height 10
paste input "https://www.figma.com/design/GUk9maG1py9PTe6ARSqnxg/NeoCMS-Product-Placement?no…"
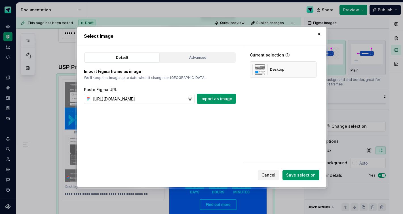
click at [224, 99] on span "Import as image" at bounding box center [216, 99] width 32 height 6
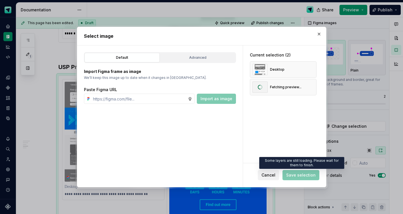
click at [309, 176] on span "Save selection" at bounding box center [300, 175] width 37 height 10
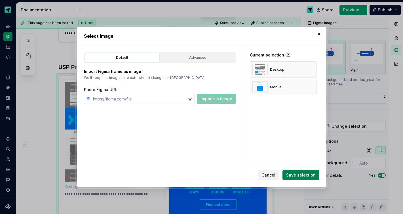
click at [301, 175] on span "Save selection" at bounding box center [300, 175] width 29 height 6
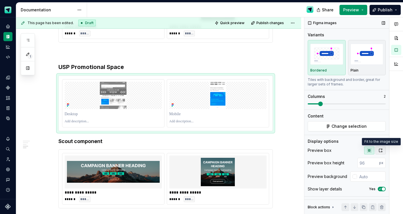
click at [380, 149] on icon "button" at bounding box center [380, 150] width 5 height 5
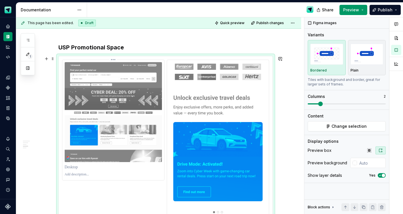
scroll to position [674, 0]
click at [80, 175] on p at bounding box center [113, 174] width 97 height 5
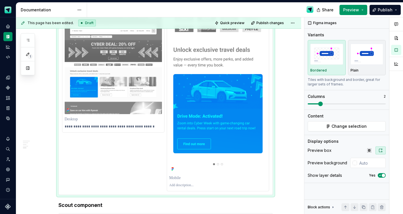
scroll to position [770, 0]
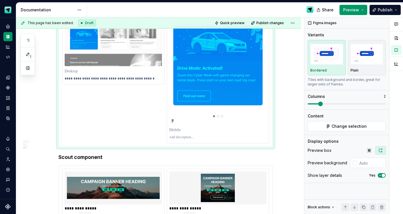
click at [187, 134] on div at bounding box center [217, 137] width 97 height 7
click at [187, 139] on p at bounding box center [217, 137] width 97 height 5
paste div
click at [217, 138] on p "**********" at bounding box center [217, 137] width 97 height 5
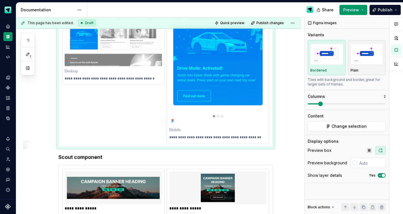
click at [127, 176] on img at bounding box center [113, 188] width 93 height 28
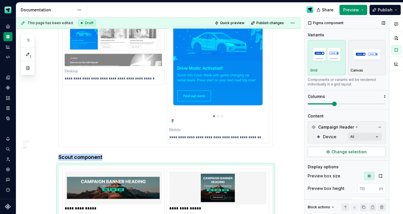
click at [339, 154] on span "Change selection" at bounding box center [348, 152] width 35 height 6
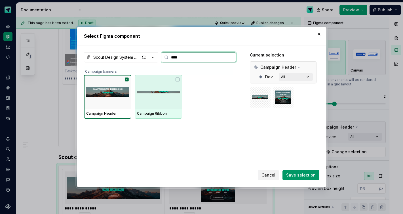
click at [115, 97] on img at bounding box center [107, 91] width 43 height 29
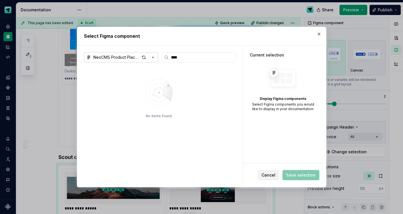
click at [153, 58] on icon "button" at bounding box center [153, 57] width 6 height 6
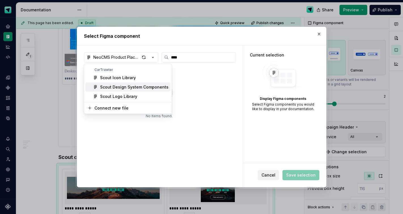
click at [131, 85] on div "Scout Design System Components" at bounding box center [134, 87] width 68 height 6
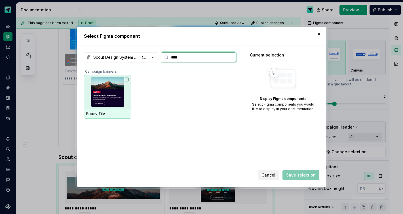
drag, startPoint x: 121, startPoint y: 96, endPoint x: 152, endPoint y: 109, distance: 33.8
click at [121, 96] on img at bounding box center [107, 91] width 43 height 29
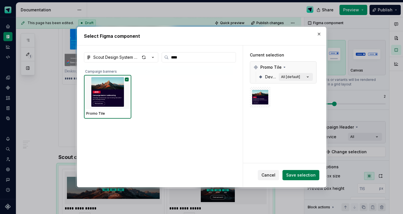
click at [299, 175] on span "Save selection" at bounding box center [300, 175] width 29 height 6
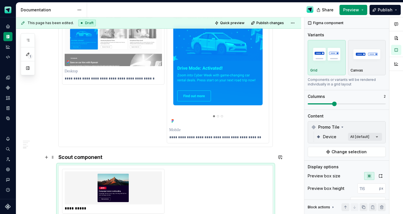
scroll to position [821, 0]
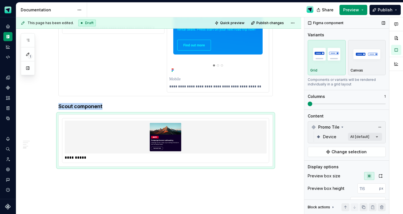
click at [308, 103] on span at bounding box center [310, 104] width 5 height 5
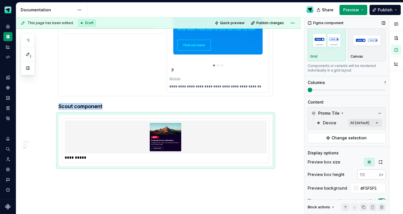
scroll to position [14, 0]
click at [378, 163] on icon "button" at bounding box center [380, 161] width 5 height 5
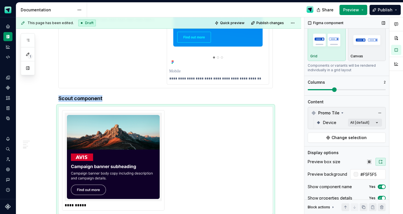
click at [335, 90] on span at bounding box center [334, 89] width 5 height 5
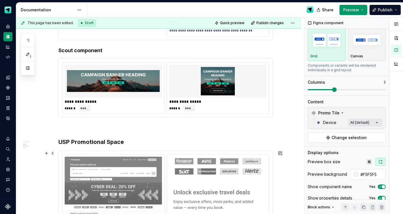
scroll to position [592, 0]
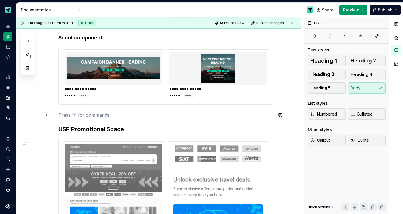
click at [75, 116] on p at bounding box center [165, 114] width 214 height 7
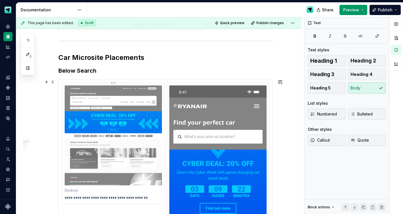
scroll to position [361, 0]
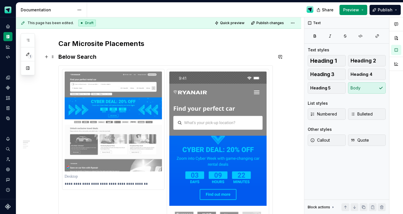
drag, startPoint x: 60, startPoint y: 57, endPoint x: 75, endPoint y: 64, distance: 16.5
click at [60, 57] on h3 "Below Search" at bounding box center [165, 57] width 214 height 8
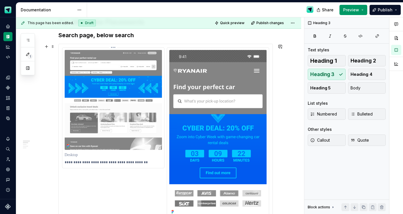
scroll to position [384, 0]
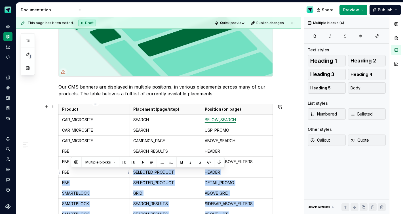
drag, startPoint x: 138, startPoint y: 33, endPoint x: 69, endPoint y: 186, distance: 167.8
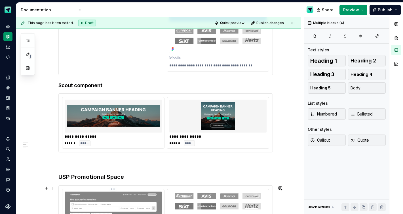
scroll to position [551, 0]
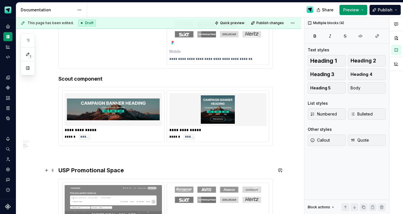
click at [60, 170] on h3 "USP Promotional Space" at bounding box center [165, 170] width 214 height 8
click at [113, 171] on h3 "Search page, USP Promotional Space" at bounding box center [165, 170] width 214 height 8
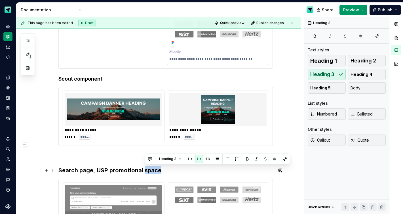
drag, startPoint x: 149, startPoint y: 168, endPoint x: 144, endPoint y: 168, distance: 4.5
click at [144, 168] on h3 "Search page, USP promotional space" at bounding box center [165, 170] width 214 height 8
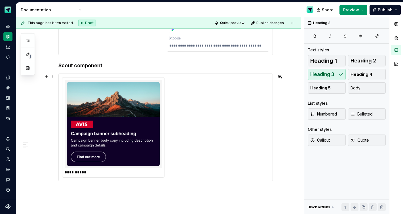
scroll to position [861, 0]
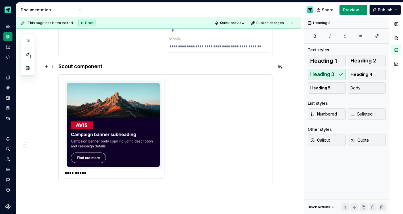
click at [105, 65] on h4 "Scout component" at bounding box center [165, 66] width 214 height 7
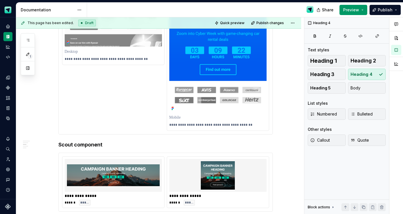
scroll to position [471, 0]
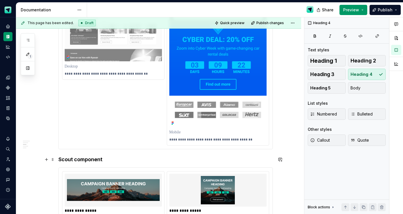
click at [109, 158] on h4 "Scout component" at bounding box center [165, 159] width 214 height 7
drag, startPoint x: 103, startPoint y: 160, endPoint x: 113, endPoint y: 155, distance: 10.3
click at [103, 160] on h4 "Scout componentused" at bounding box center [165, 159] width 214 height 7
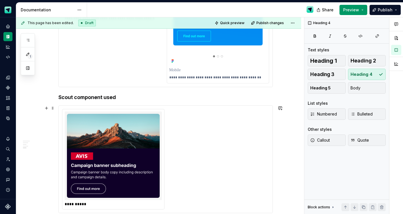
scroll to position [829, 0]
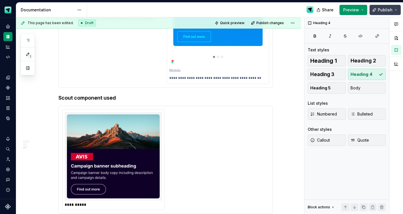
click at [377, 11] on button "Publish" at bounding box center [384, 10] width 31 height 10
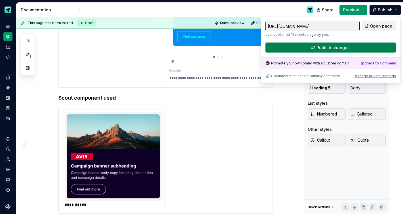
click at [334, 49] on span "Publish changes" at bounding box center [332, 48] width 33 height 6
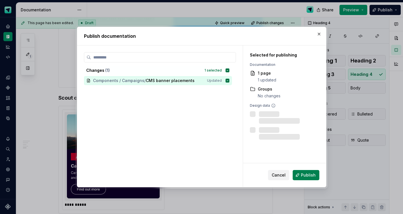
click at [311, 176] on span "Publish" at bounding box center [308, 175] width 15 height 6
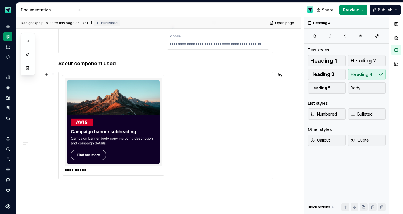
scroll to position [872, 0]
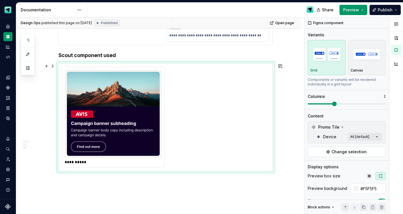
click at [210, 104] on div "**********" at bounding box center [165, 117] width 207 height 100
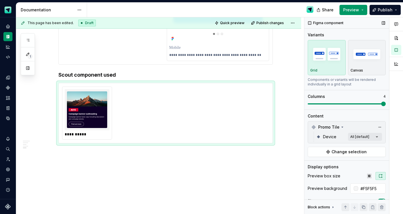
scroll to position [852, 0]
click at [380, 103] on span at bounding box center [347, 104] width 78 height 5
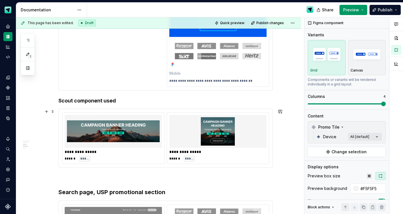
scroll to position [546, 0]
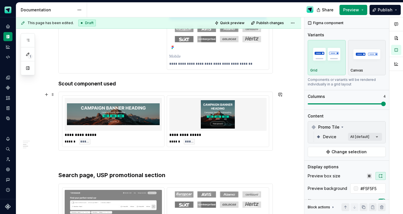
click at [162, 110] on div at bounding box center [113, 114] width 97 height 33
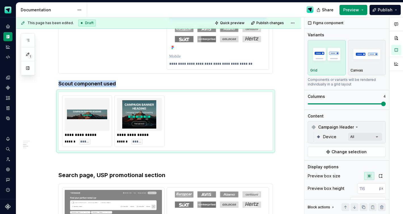
click at [400, 105] on div "Comments Open comments No comments yet Select ‘Comment’ from the block context …" at bounding box center [353, 115] width 99 height 197
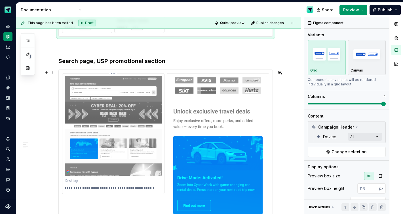
scroll to position [708, 0]
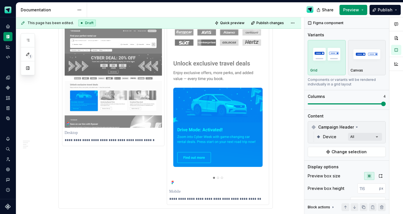
click at [155, 162] on div "**********" at bounding box center [165, 114] width 207 height 179
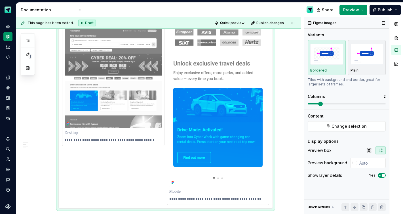
scroll to position [712, 0]
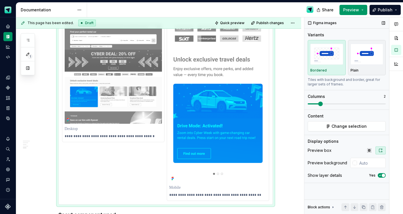
click at [323, 103] on span at bounding box center [320, 104] width 5 height 5
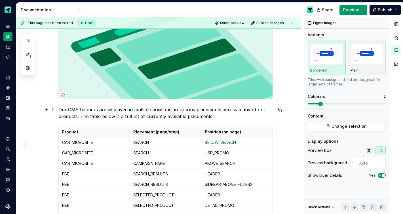
scroll to position [149, 0]
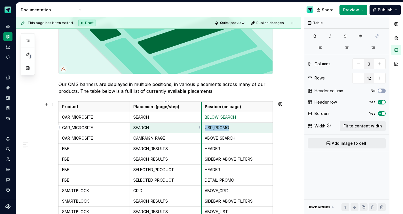
drag, startPoint x: 231, startPoint y: 128, endPoint x: 202, endPoint y: 127, distance: 28.9
click at [202, 127] on tr "CAR_MICROSITE SEARCH USP_PROMO" at bounding box center [165, 127] width 214 height 10
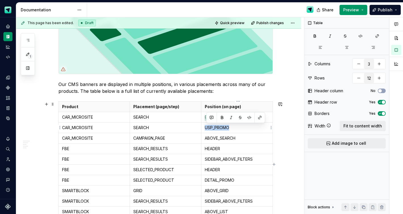
drag, startPoint x: 231, startPoint y: 128, endPoint x: 206, endPoint y: 127, distance: 25.3
click at [205, 127] on td "USP_PROMO" at bounding box center [236, 127] width 71 height 10
click at [259, 118] on button "button" at bounding box center [260, 117] width 8 height 8
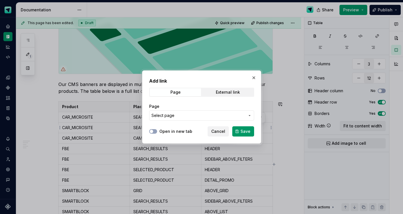
click at [196, 117] on span "Select page" at bounding box center [198, 116] width 94 height 6
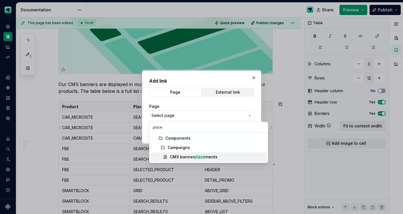
click at [194, 158] on div "CMS banner place ments" at bounding box center [194, 157] width 48 height 6
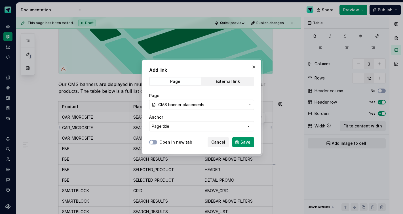
click at [173, 126] on button "Page title" at bounding box center [201, 126] width 105 height 10
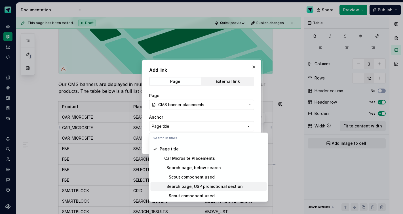
click at [185, 187] on div "Search page, USP promotional section" at bounding box center [201, 186] width 83 height 6
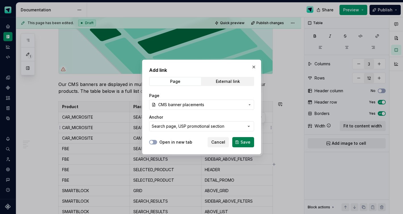
click at [241, 140] on span "Save" at bounding box center [245, 142] width 10 height 6
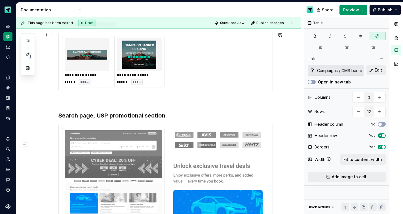
scroll to position [571, 0]
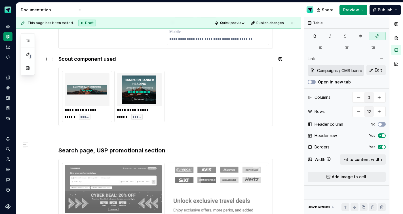
click at [98, 59] on h4 "Scout component used" at bounding box center [165, 59] width 214 height 7
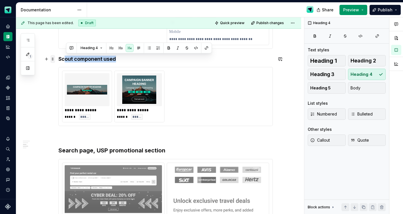
drag, startPoint x: 119, startPoint y: 60, endPoint x: 54, endPoint y: 59, distance: 64.6
drag, startPoint x: 74, startPoint y: 58, endPoint x: 103, endPoint y: 56, distance: 29.6
click at [119, 58] on h4 "Scout component used" at bounding box center [165, 59] width 214 height 7
click at [94, 47] on button "Heading 4" at bounding box center [85, 48] width 27 height 8
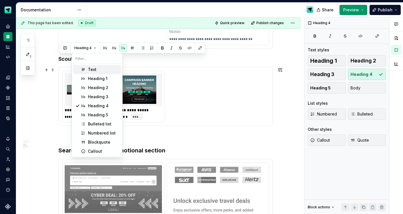
click at [90, 71] on div "Text" at bounding box center [92, 70] width 9 height 6
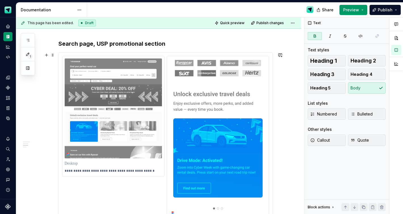
scroll to position [786, 0]
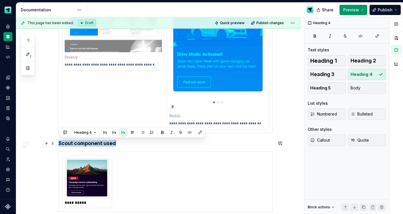
drag, startPoint x: 119, startPoint y: 145, endPoint x: 59, endPoint y: 142, distance: 59.6
click at [94, 131] on button "Heading 4" at bounding box center [85, 132] width 27 height 8
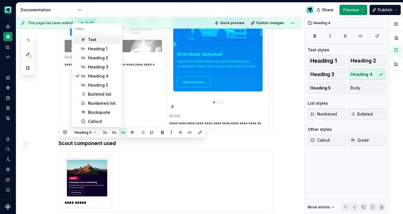
click at [96, 40] on div "Text" at bounding box center [103, 40] width 31 height 6
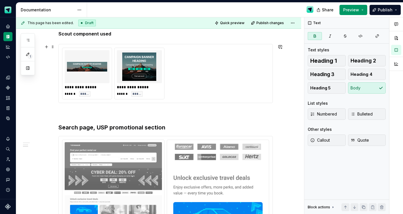
scroll to position [504, 0]
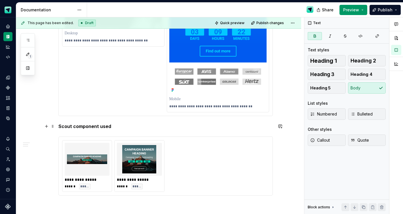
click at [59, 125] on div "**********" at bounding box center [158, 85] width 285 height 984
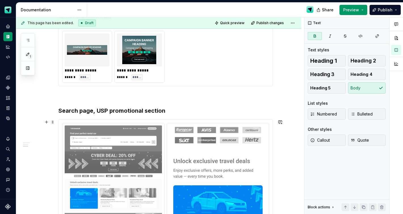
scroll to position [626, 0]
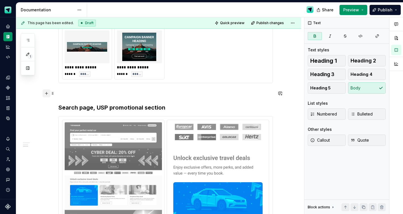
click at [48, 94] on button "button" at bounding box center [47, 93] width 8 height 8
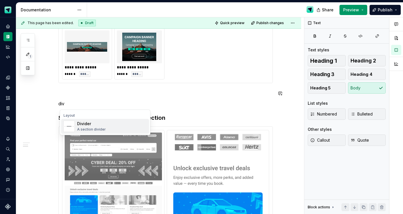
click at [85, 129] on div "A section divider" at bounding box center [91, 129] width 29 height 5
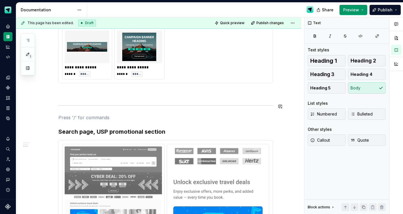
click at [77, 93] on p at bounding box center [165, 93] width 214 height 7
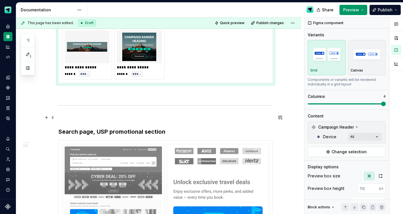
click at [73, 114] on p at bounding box center [165, 117] width 214 height 7
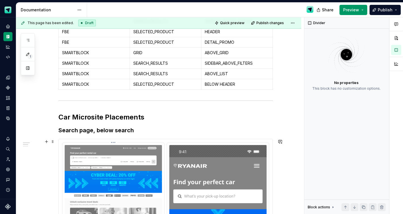
scroll to position [262, 0]
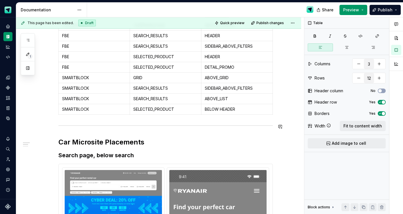
click at [74, 108] on p "SMARTBLOCK" at bounding box center [94, 109] width 64 height 6
click at [261, 111] on p "BELOW HEADER" at bounding box center [237, 109] width 64 height 6
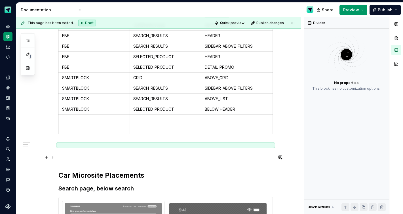
click at [64, 157] on p at bounding box center [165, 157] width 214 height 7
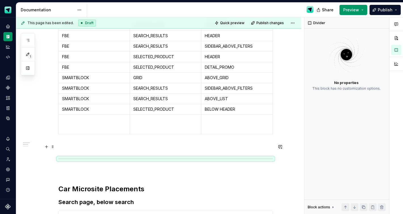
click at [72, 147] on p at bounding box center [165, 146] width 214 height 7
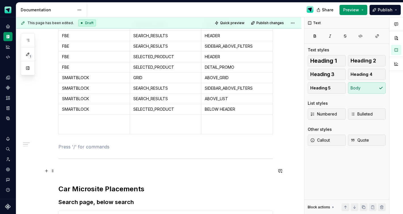
click at [69, 168] on p at bounding box center [165, 170] width 214 height 7
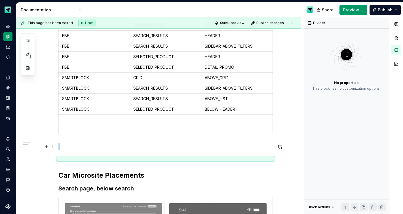
click at [77, 145] on p at bounding box center [165, 146] width 214 height 7
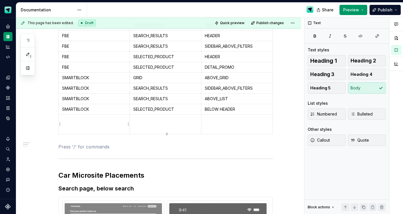
click at [88, 128] on p at bounding box center [94, 129] width 64 height 6
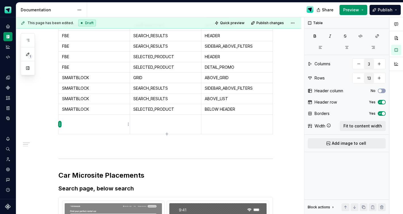
click at [60, 125] on html "Scout Design System Design system data Documentation Share Preview Publish 1 Pa…" at bounding box center [201, 107] width 403 height 214
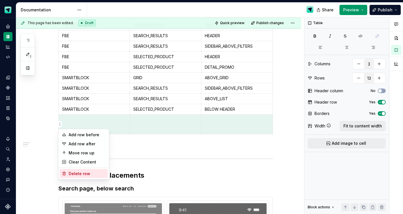
click at [76, 171] on div "Delete row" at bounding box center [87, 174] width 37 height 6
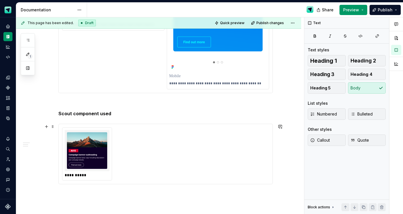
scroll to position [895, 0]
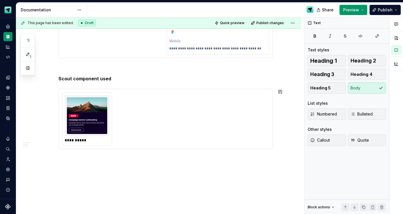
click at [48, 159] on button "button" at bounding box center [47, 159] width 8 height 8
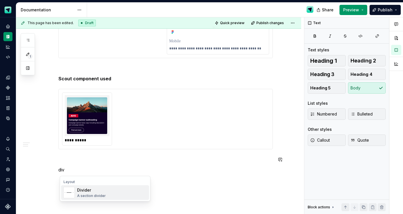
click at [85, 196] on div "A section divider" at bounding box center [91, 195] width 29 height 5
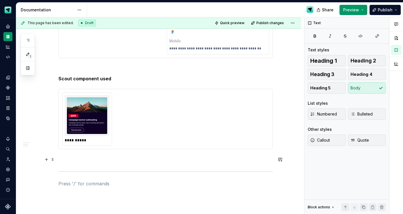
click at [88, 158] on p at bounding box center [165, 159] width 214 height 7
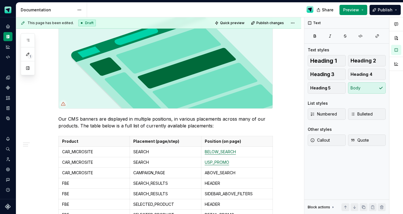
scroll to position [0, 0]
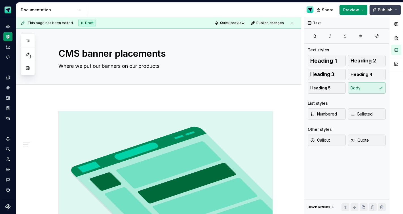
click at [383, 10] on span "Publish" at bounding box center [385, 10] width 15 height 6
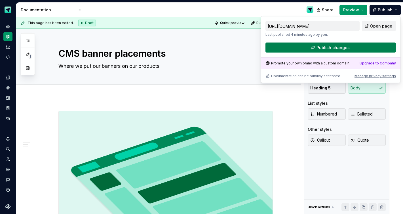
click at [317, 48] on button "Publish changes" at bounding box center [330, 48] width 130 height 10
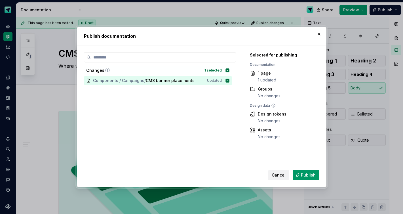
click at [301, 174] on span "Publish" at bounding box center [308, 175] width 15 height 6
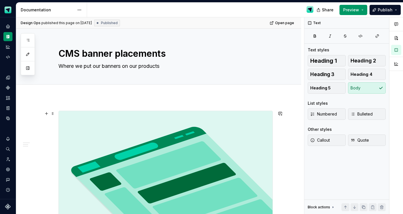
click at [107, 127] on img at bounding box center [166, 167] width 214 height 112
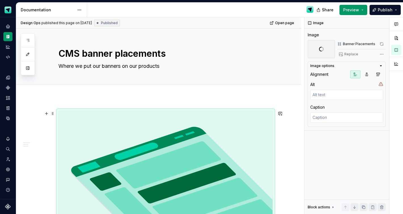
scroll to position [47, 0]
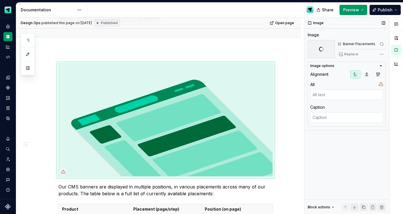
click at [354, 55] on div "Replace" at bounding box center [361, 54] width 48 height 8
click at [337, 55] on div "Replace" at bounding box center [361, 54] width 48 height 8
click at [341, 54] on div "Replace" at bounding box center [361, 54] width 48 height 8
drag, startPoint x: 286, startPoint y: 120, endPoint x: 248, endPoint y: 120, distance: 37.4
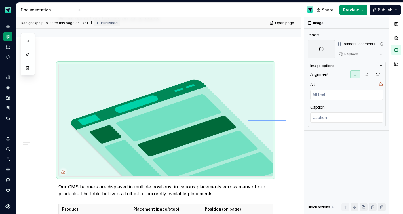
click at [248, 120] on div "**********" at bounding box center [160, 115] width 288 height 197
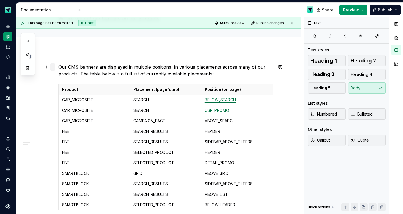
click at [53, 65] on span at bounding box center [52, 67] width 5 height 8
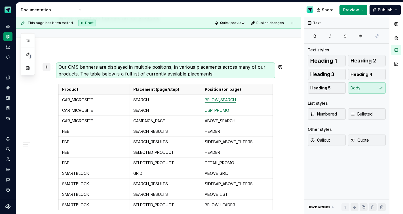
click at [49, 66] on button "button" at bounding box center [47, 67] width 8 height 8
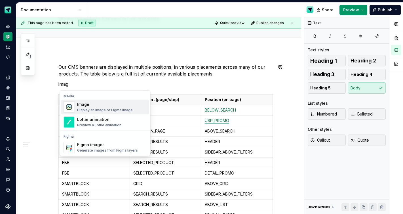
click at [93, 107] on div "Image" at bounding box center [105, 105] width 56 height 6
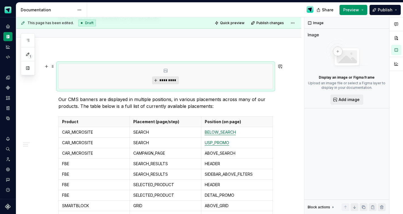
click at [165, 80] on span "*********" at bounding box center [167, 80] width 17 height 5
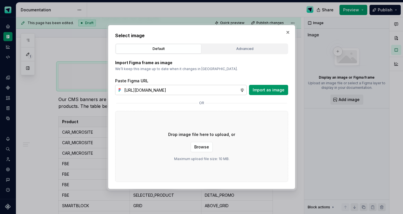
scroll to position [0, 159]
click at [253, 90] on button "Import as image" at bounding box center [268, 90] width 39 height 10
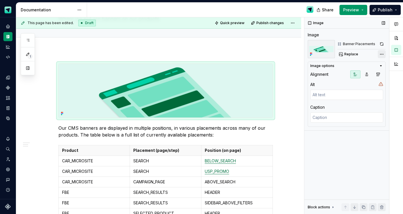
click at [382, 55] on div "Comments Open comments No comments yet Select ‘Comment’ from the block context …" at bounding box center [353, 115] width 99 height 197
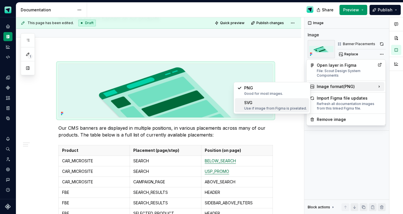
click at [289, 103] on div "SVG Use if image from Figma is pixelated." at bounding box center [275, 105] width 63 height 11
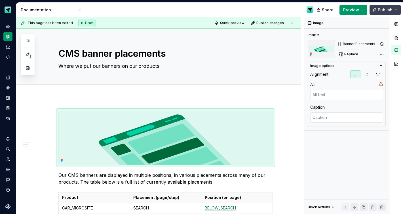
click at [389, 10] on span "Publish" at bounding box center [385, 10] width 15 height 6
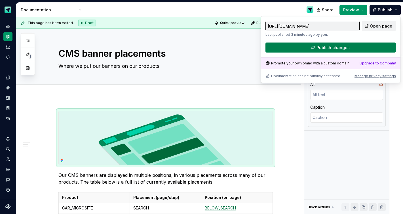
click at [335, 47] on span "Publish changes" at bounding box center [332, 48] width 33 height 6
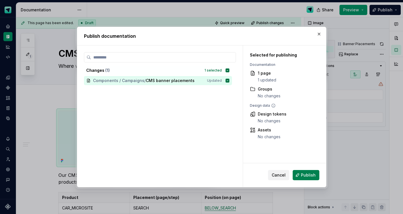
click at [311, 175] on span "Publish" at bounding box center [308, 175] width 15 height 6
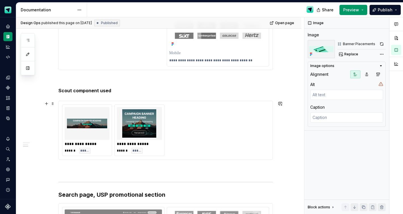
scroll to position [552, 0]
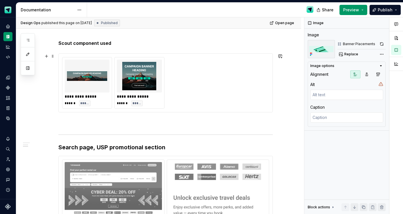
click at [204, 82] on div "**********" at bounding box center [165, 83] width 207 height 52
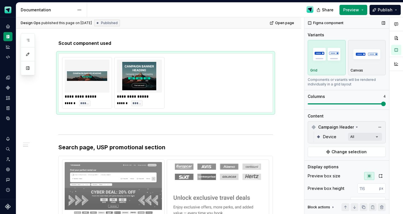
scroll to position [45, 0]
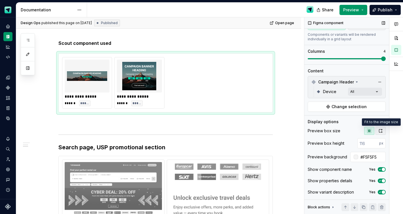
click at [381, 132] on icon "button" at bounding box center [380, 130] width 5 height 5
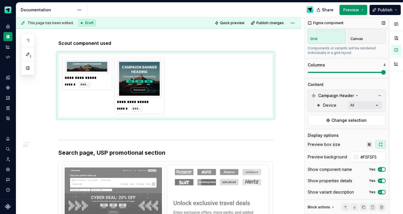
scroll to position [31, 0]
click at [369, 146] on icon "button" at bounding box center [369, 144] width 5 height 5
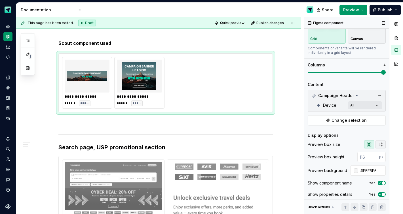
click at [380, 146] on icon "button" at bounding box center [380, 144] width 3 height 3
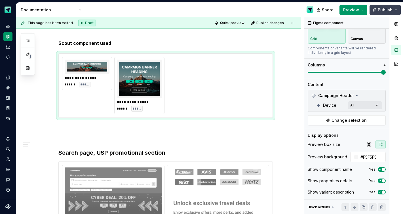
click at [387, 14] on button "Publish" at bounding box center [384, 10] width 31 height 10
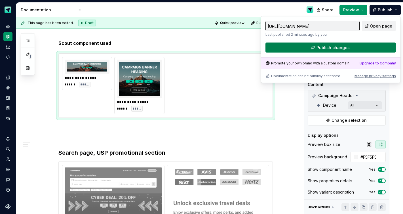
click at [341, 48] on span "Publish changes" at bounding box center [332, 48] width 33 height 6
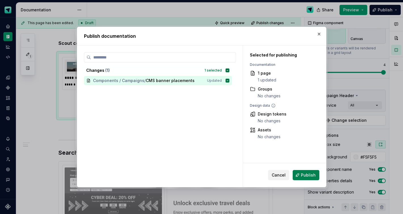
click at [310, 177] on span "Publish" at bounding box center [308, 175] width 15 height 6
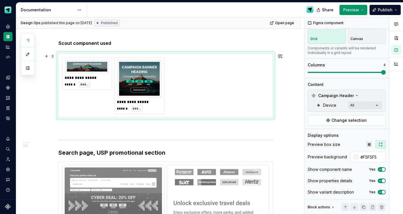
scroll to position [553, 0]
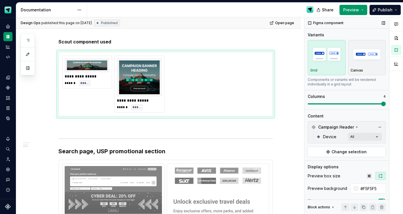
scroll to position [31, 0]
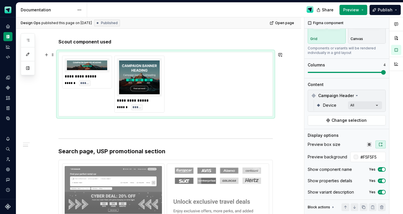
click at [241, 91] on div "**********" at bounding box center [165, 84] width 207 height 57
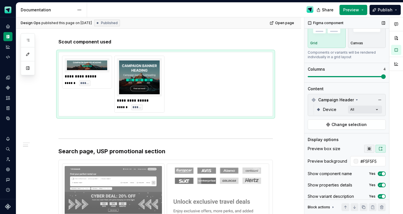
click at [368, 149] on icon "button" at bounding box center [369, 148] width 5 height 5
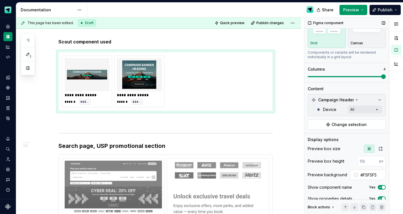
scroll to position [27, 0]
type textarea "*"
click at [368, 160] on input "number" at bounding box center [368, 161] width 22 height 10
type input "80"
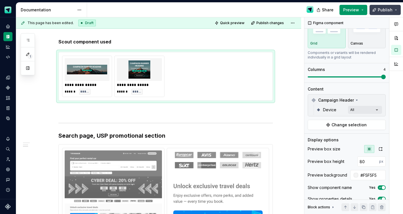
click at [382, 11] on span "Publish" at bounding box center [385, 10] width 15 height 6
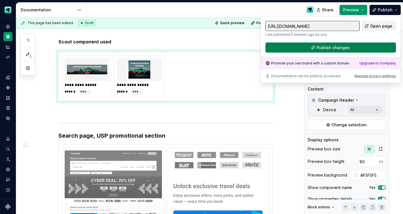
click at [363, 46] on button "Publish changes" at bounding box center [330, 48] width 130 height 10
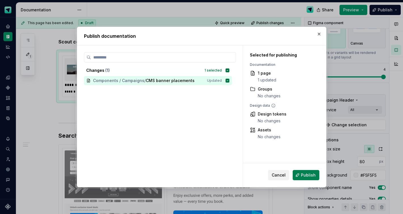
click at [314, 179] on button "Publish" at bounding box center [306, 175] width 27 height 10
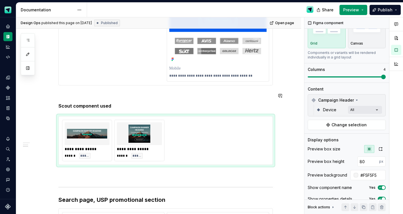
scroll to position [477, 0]
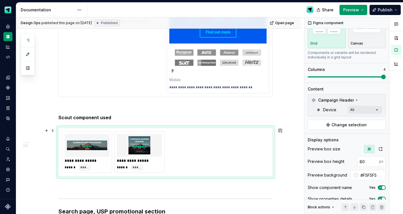
click at [186, 151] on div "**********" at bounding box center [165, 151] width 207 height 41
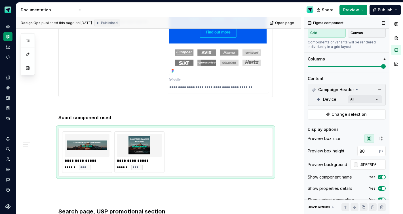
scroll to position [38, 0]
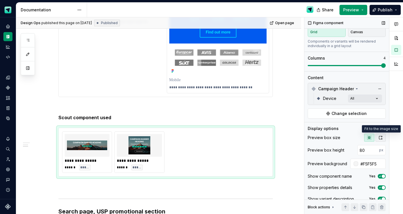
click at [381, 138] on icon "button" at bounding box center [380, 137] width 5 height 5
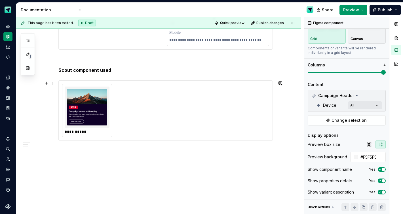
scroll to position [869, 0]
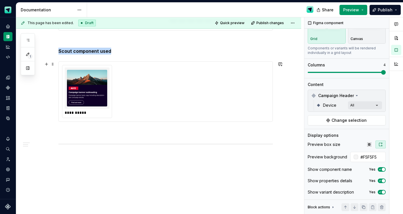
click at [99, 112] on div "**********" at bounding box center [87, 113] width 45 height 6
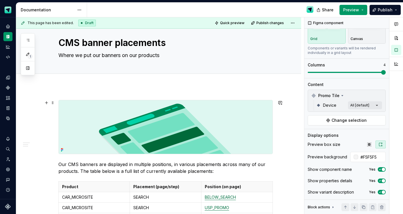
scroll to position [0, 0]
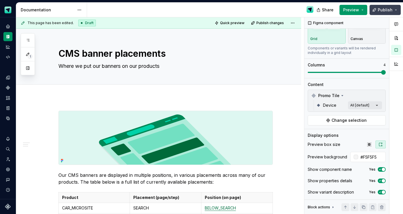
click at [387, 10] on span "Publish" at bounding box center [385, 10] width 15 height 6
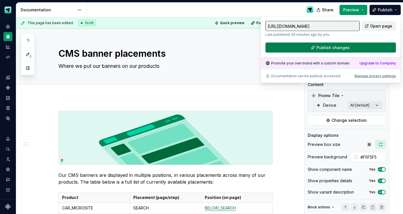
click at [340, 46] on span "Publish changes" at bounding box center [332, 48] width 33 height 6
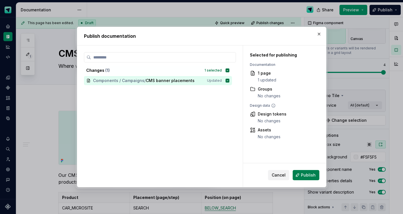
click at [311, 176] on span "Publish" at bounding box center [308, 175] width 15 height 6
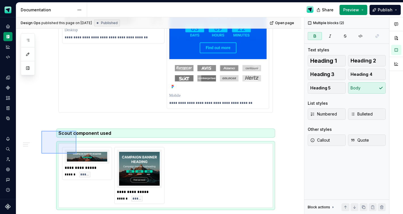
drag, startPoint x: 41, startPoint y: 131, endPoint x: 76, endPoint y: 154, distance: 41.8
click at [76, 154] on div "**********" at bounding box center [160, 115] width 288 height 197
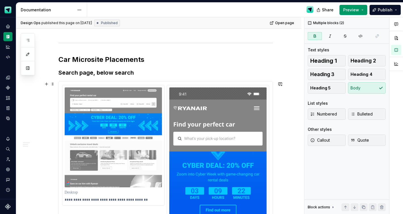
scroll to position [455, 0]
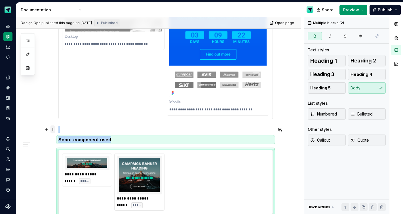
click at [53, 126] on span at bounding box center [52, 129] width 5 height 8
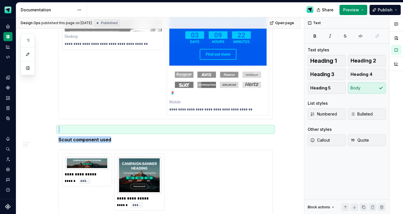
click at [54, 110] on div "**********" at bounding box center [158, 143] width 285 height 1002
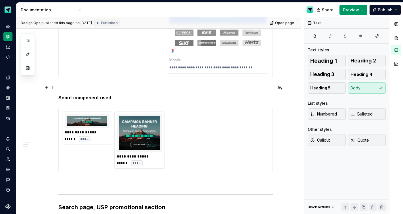
scroll to position [501, 0]
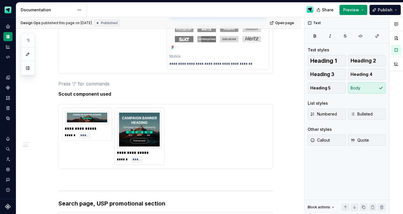
type textarea "*"
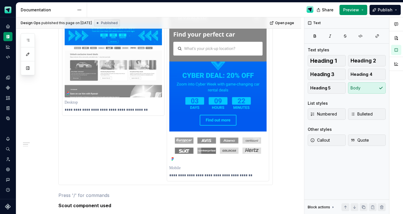
scroll to position [211, 0]
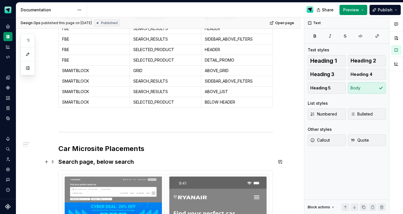
click at [89, 162] on h3 "Search page, below search" at bounding box center [165, 162] width 214 height 8
click at [97, 160] on h3 "Search page, below search" at bounding box center [165, 162] width 214 height 8
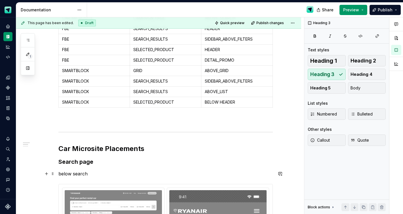
click at [84, 175] on p "below search" at bounding box center [165, 173] width 214 height 7
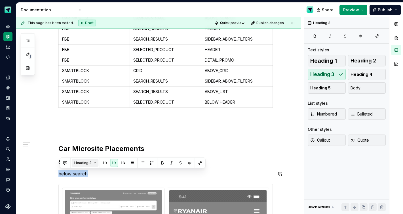
click at [94, 164] on button "Heading 3" at bounding box center [85, 163] width 27 height 8
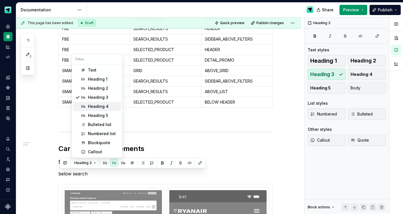
click at [98, 104] on div "Heading 4" at bounding box center [98, 106] width 21 height 6
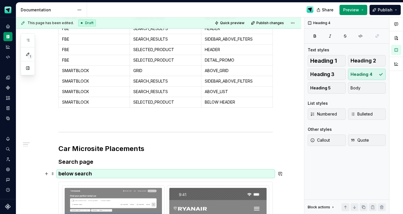
click at [62, 174] on h4 "below search" at bounding box center [165, 173] width 214 height 7
drag, startPoint x: 35, startPoint y: 172, endPoint x: 67, endPoint y: 175, distance: 32.5
click at [67, 175] on div "**********" at bounding box center [160, 115] width 288 height 197
copy h3 "Search page"
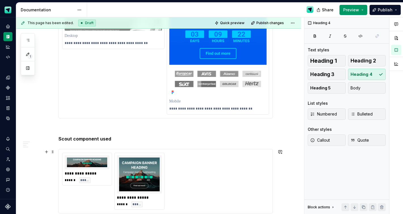
scroll to position [613, 0]
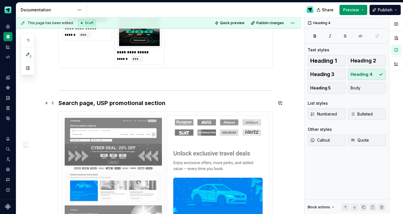
click at [98, 101] on h3 "Search page, USP promotional section" at bounding box center [165, 103] width 214 height 8
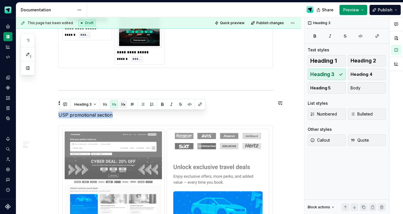
click at [121, 105] on button "button" at bounding box center [123, 104] width 8 height 8
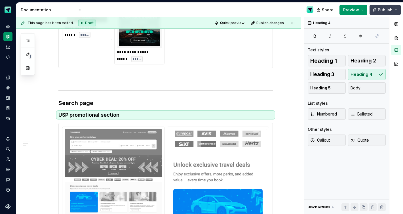
click at [387, 11] on span "Publish" at bounding box center [385, 10] width 15 height 6
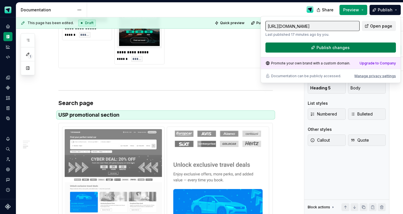
click at [324, 49] on span "Publish changes" at bounding box center [332, 48] width 33 height 6
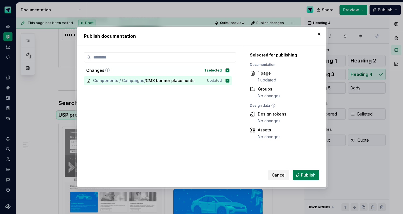
click at [311, 177] on span "Publish" at bounding box center [308, 175] width 15 height 6
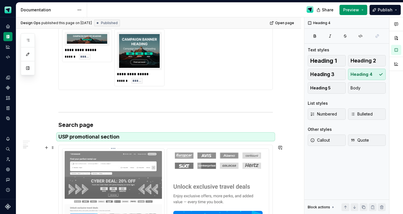
scroll to position [591, 0]
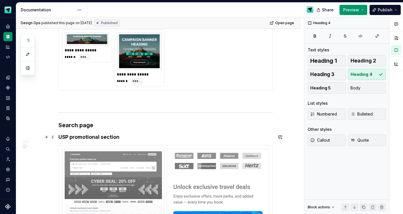
click at [79, 137] on h4 "USP promotional section" at bounding box center [165, 137] width 214 height 7
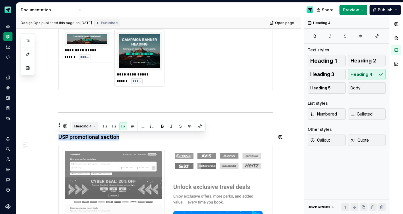
click at [93, 127] on button "Heading 4" at bounding box center [85, 126] width 27 height 8
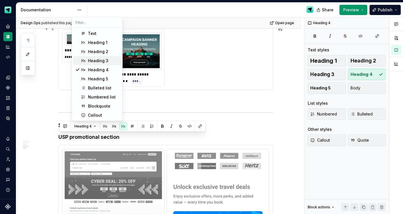
click at [96, 61] on div "Heading 3" at bounding box center [98, 61] width 20 height 6
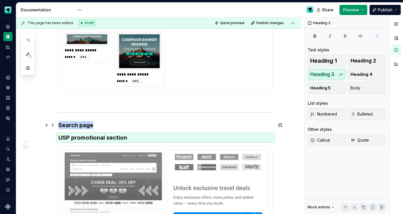
click at [81, 124] on h3 "Search page" at bounding box center [165, 125] width 214 height 8
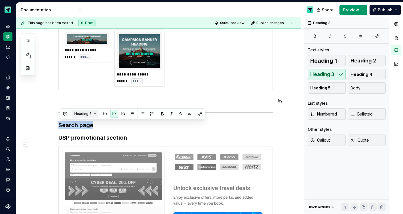
click at [90, 113] on span "Heading 3" at bounding box center [82, 113] width 17 height 5
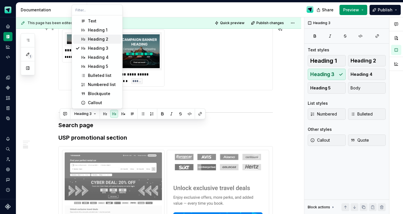
click at [96, 41] on div "Heading 2" at bounding box center [98, 39] width 20 height 6
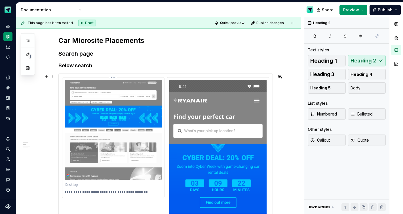
scroll to position [223, 0]
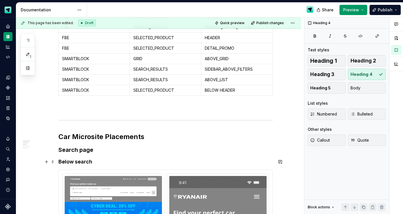
click at [86, 162] on h4 "Below search" at bounding box center [165, 161] width 214 height 7
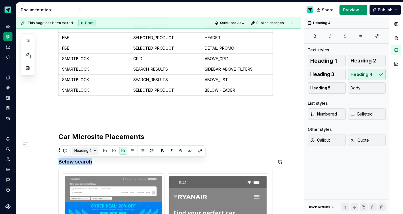
click at [94, 150] on button "Heading 4" at bounding box center [85, 151] width 27 height 8
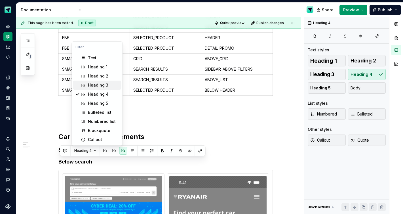
drag, startPoint x: 99, startPoint y: 83, endPoint x: 99, endPoint y: 89, distance: 5.7
click at [99, 83] on div "Heading 3" at bounding box center [98, 85] width 20 height 6
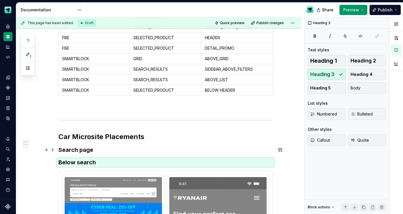
click at [88, 150] on h3 "Search page" at bounding box center [165, 150] width 214 height 8
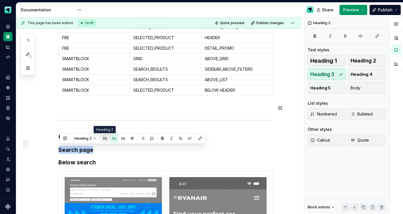
click at [104, 139] on button "button" at bounding box center [105, 138] width 8 height 8
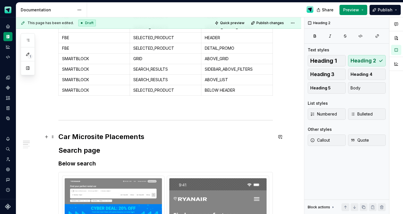
click at [94, 140] on h2 "Car Microsite Placements" at bounding box center [165, 136] width 214 height 9
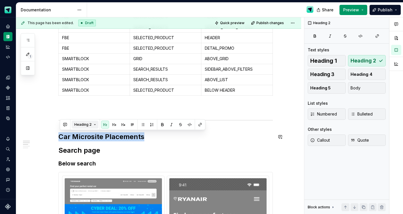
click at [95, 125] on button "Heading 2" at bounding box center [85, 125] width 27 height 8
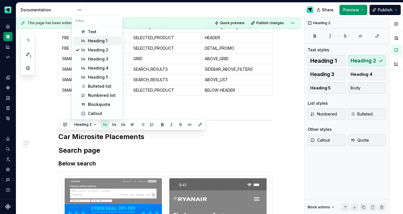
click at [91, 40] on div "Heading 1" at bounding box center [98, 41] width 20 height 6
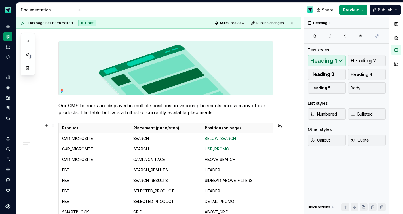
scroll to position [0, 0]
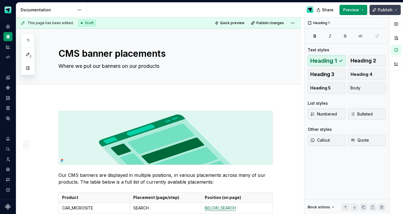
click at [389, 8] on span "Publish" at bounding box center [385, 10] width 15 height 6
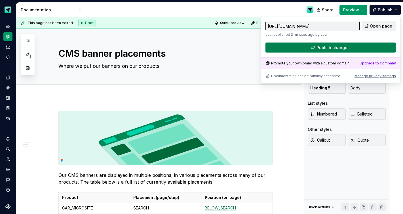
click at [338, 48] on span "Publish changes" at bounding box center [332, 48] width 33 height 6
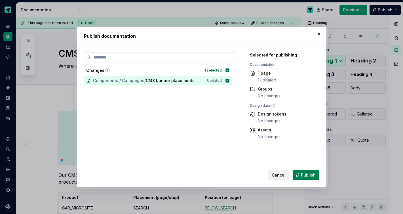
click at [303, 174] on span "Publish" at bounding box center [308, 175] width 15 height 6
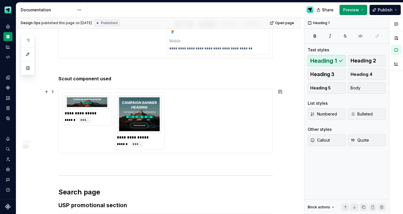
scroll to position [546, 0]
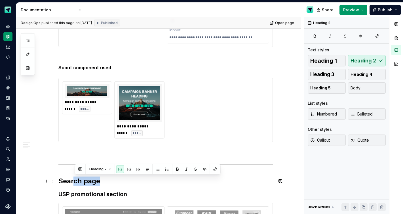
drag, startPoint x: 110, startPoint y: 182, endPoint x: 64, endPoint y: 179, distance: 45.7
click at [75, 181] on h2 "Search page" at bounding box center [165, 180] width 214 height 9
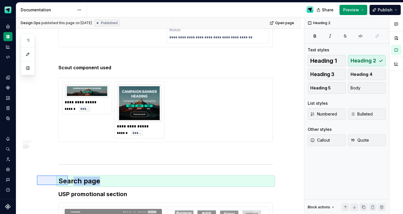
drag, startPoint x: 37, startPoint y: 175, endPoint x: 68, endPoint y: 185, distance: 32.4
click at [68, 185] on div "**********" at bounding box center [160, 115] width 288 height 197
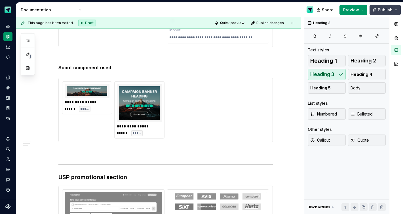
click at [385, 11] on span "Publish" at bounding box center [385, 10] width 15 height 6
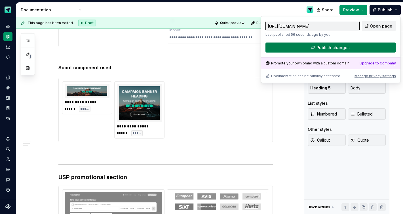
click at [338, 50] on span "Publish changes" at bounding box center [332, 48] width 33 height 6
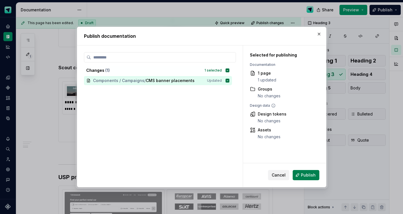
click at [309, 175] on span "Publish" at bounding box center [308, 175] width 15 height 6
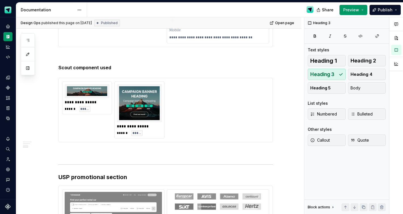
type textarea "*"
